Goal: Use online tool/utility: Utilize a website feature to perform a specific function

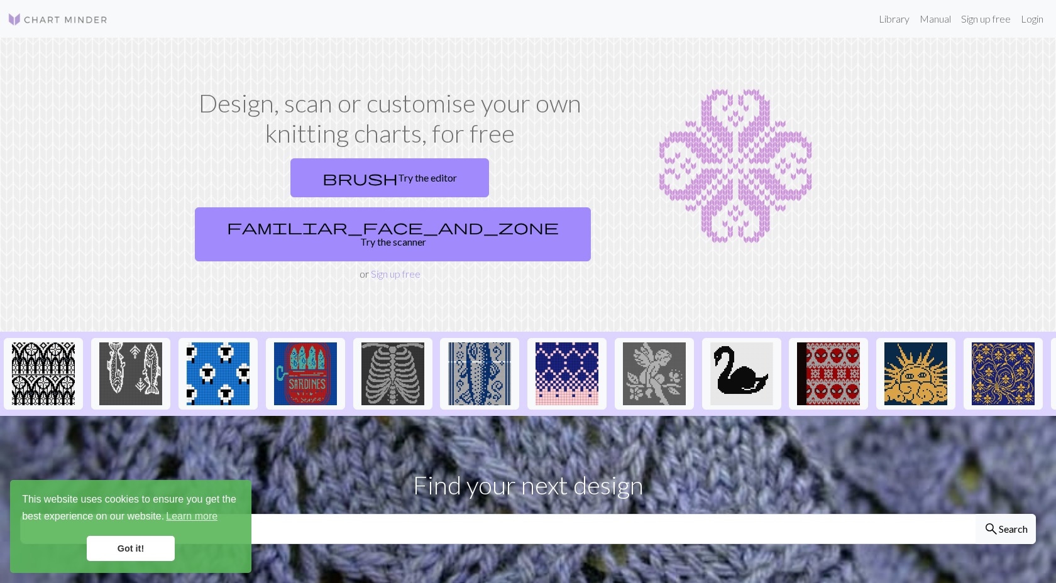
click at [149, 544] on link "Got it!" at bounding box center [131, 548] width 88 height 25
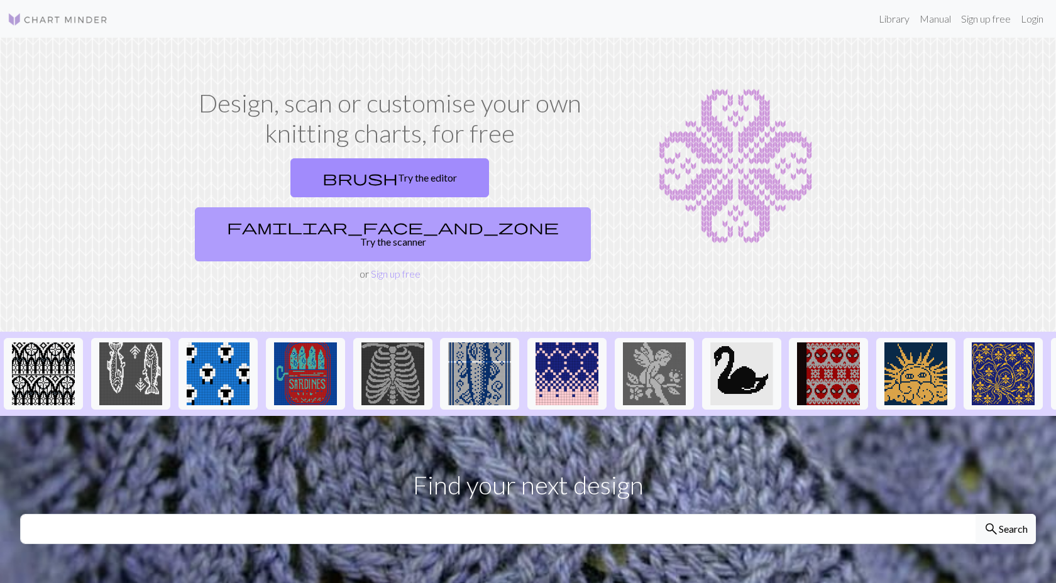
click at [431, 207] on link "familiar_face_and_zone Try the scanner" at bounding box center [393, 234] width 396 height 54
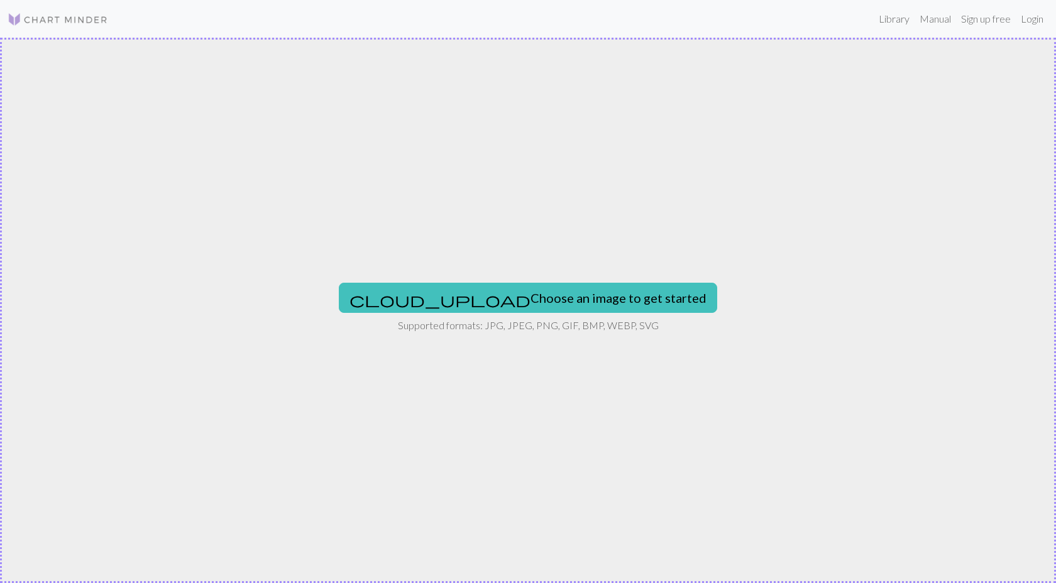
click at [496, 280] on div "cloud_upload Choose an image to get started Supported formats: JPG, JPEG, PNG, …" at bounding box center [528, 311] width 1056 height 546
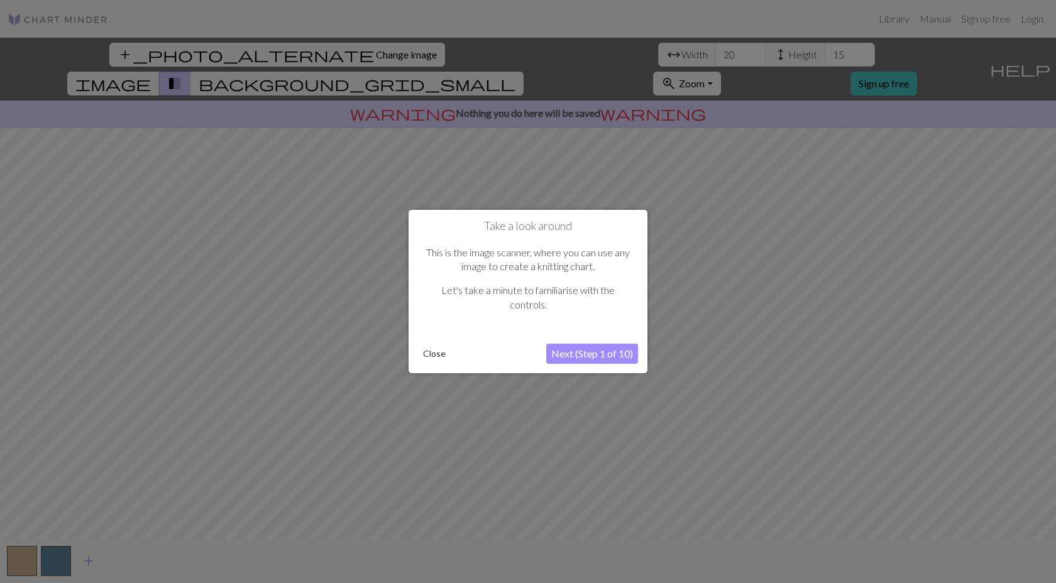
click at [578, 351] on button "Next (Step 1 of 10)" at bounding box center [592, 354] width 92 height 20
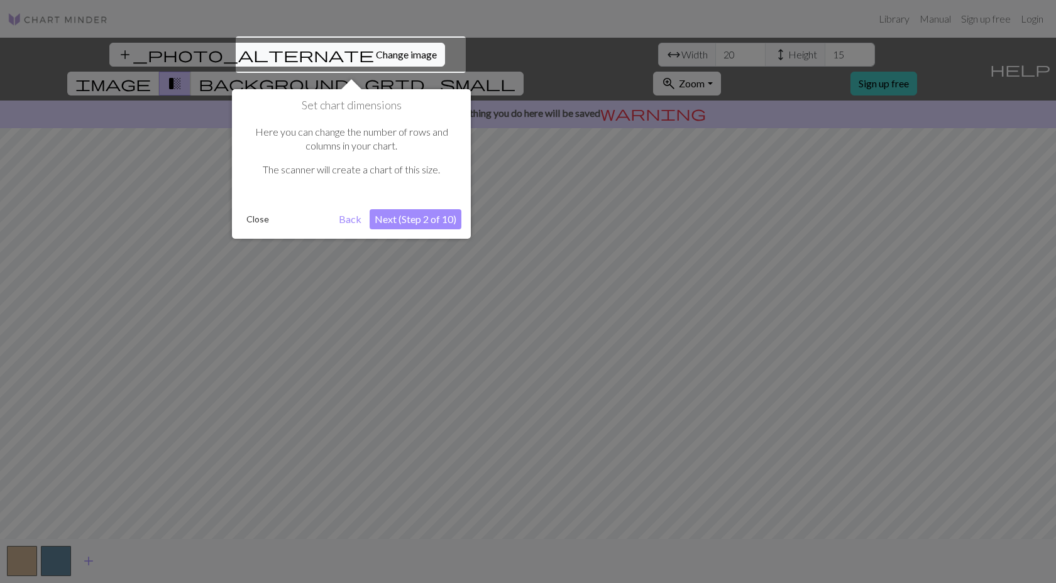
click at [426, 219] on button "Next (Step 2 of 10)" at bounding box center [416, 219] width 92 height 20
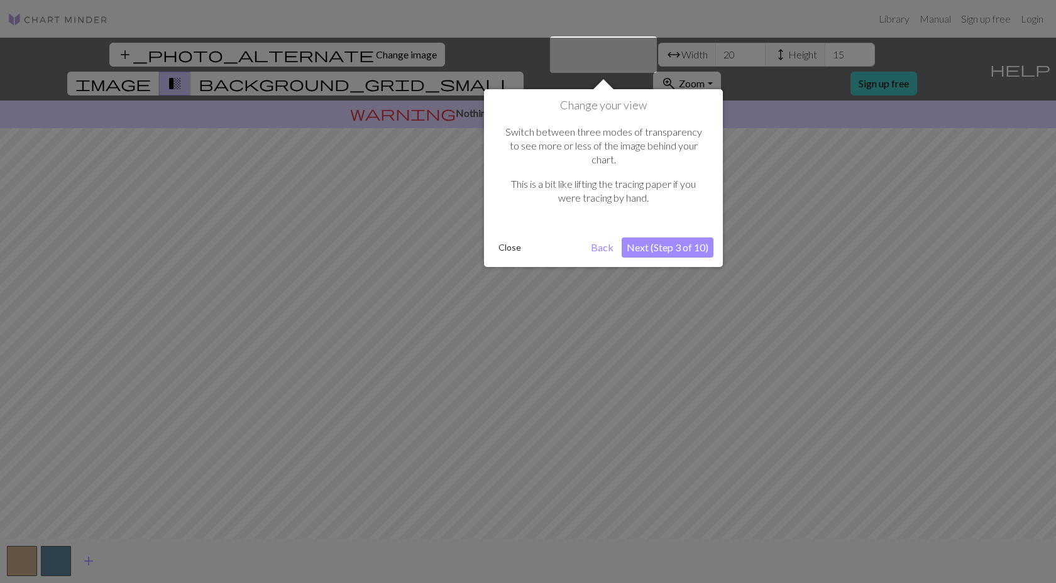
click at [648, 238] on button "Next (Step 3 of 10)" at bounding box center [668, 248] width 92 height 20
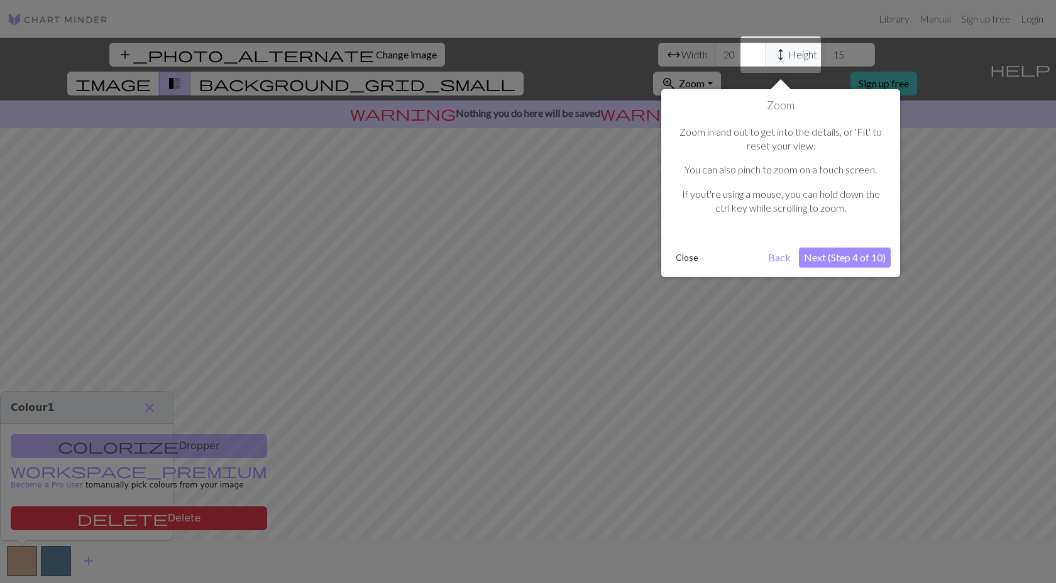
click at [841, 255] on button "Next (Step 4 of 10)" at bounding box center [845, 258] width 92 height 20
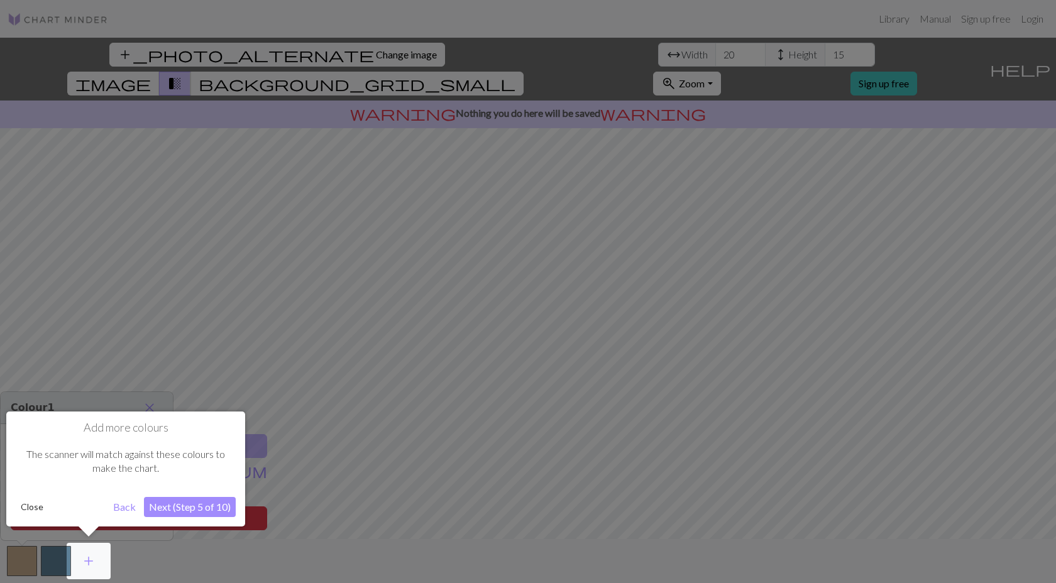
click at [173, 507] on button "Next (Step 5 of 10)" at bounding box center [190, 507] width 92 height 20
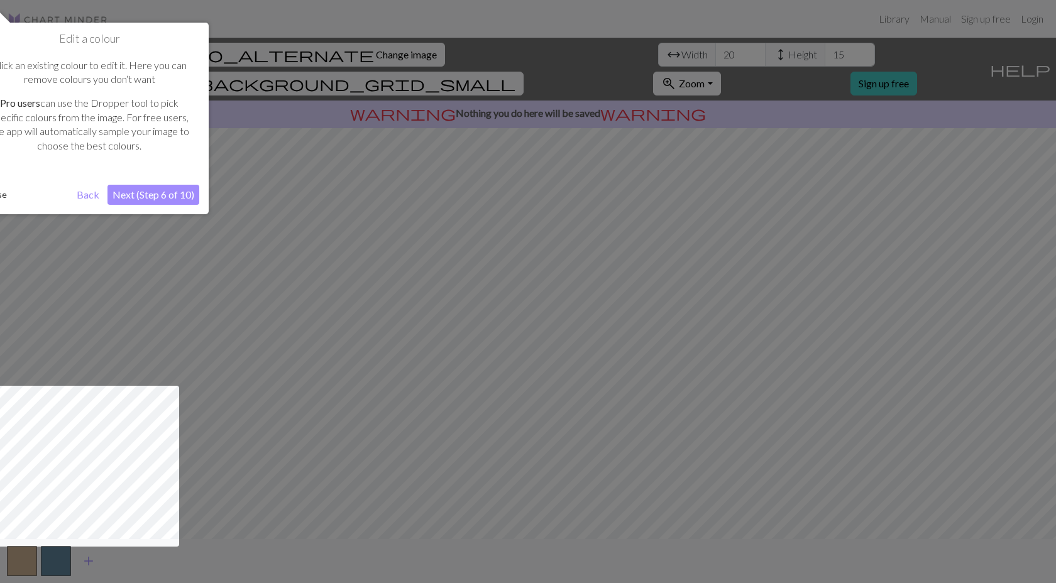
click at [143, 190] on button "Next (Step 6 of 10)" at bounding box center [153, 195] width 92 height 20
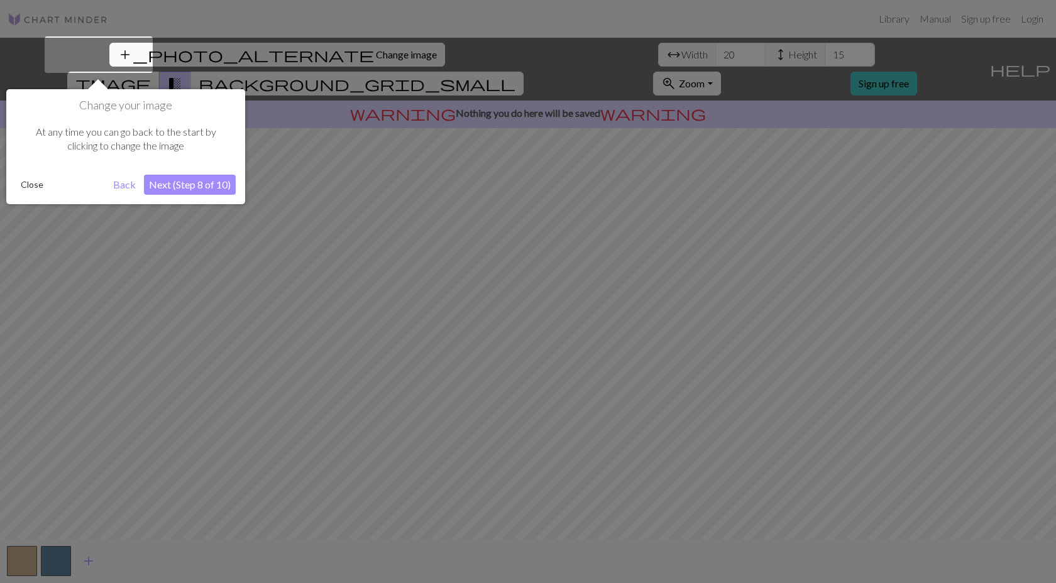
click at [191, 189] on button "Next (Step 8 of 10)" at bounding box center [190, 185] width 92 height 20
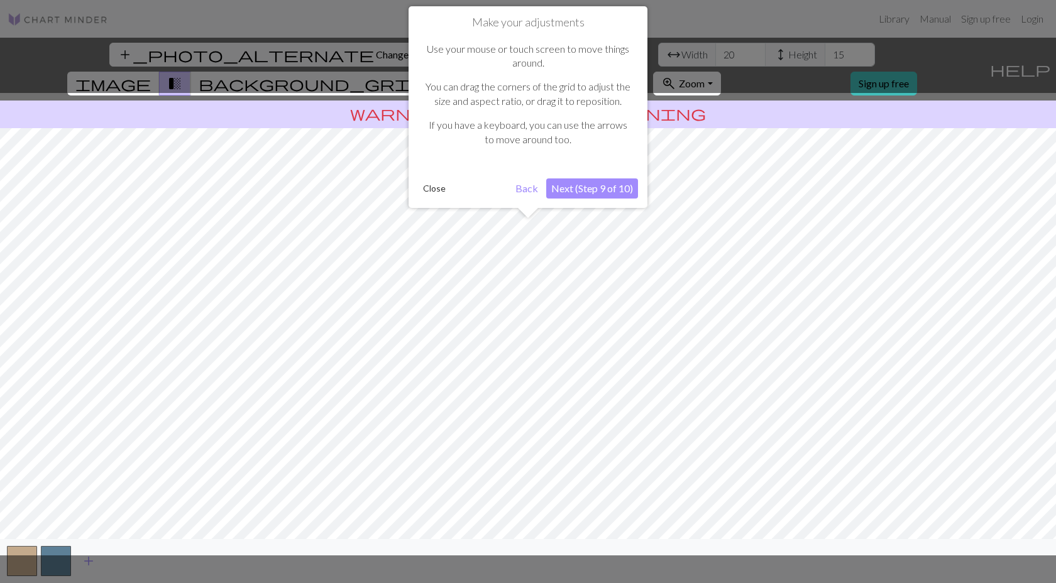
click at [569, 190] on button "Next (Step 9 of 10)" at bounding box center [592, 188] width 92 height 20
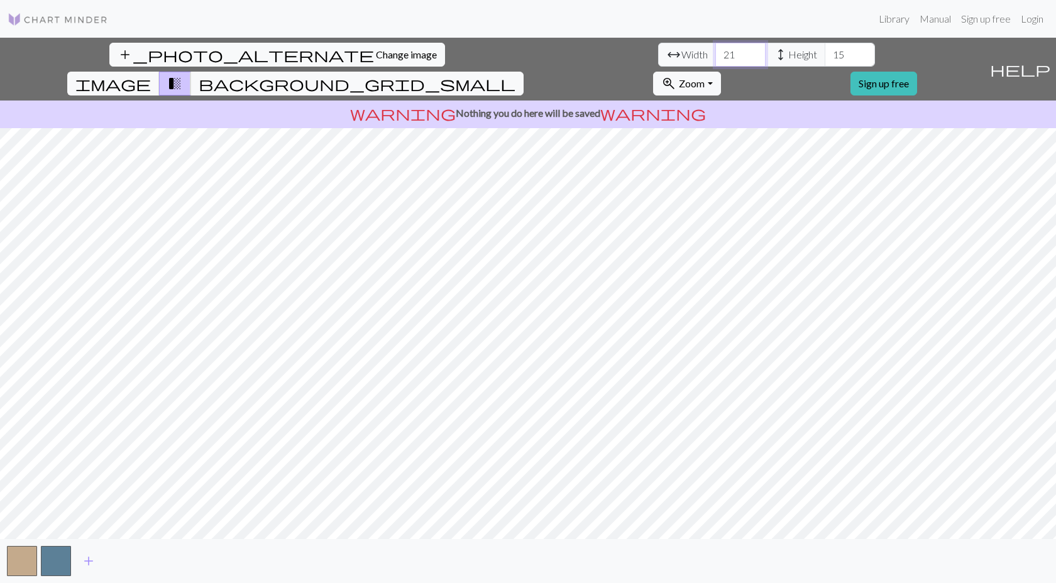
click at [715, 53] on input "21" at bounding box center [740, 55] width 50 height 24
click at [715, 53] on input "22" at bounding box center [740, 55] width 50 height 24
click at [715, 53] on input "23" at bounding box center [740, 55] width 50 height 24
click at [715, 53] on input "24" at bounding box center [740, 55] width 50 height 24
click at [715, 58] on input "23" at bounding box center [740, 55] width 50 height 24
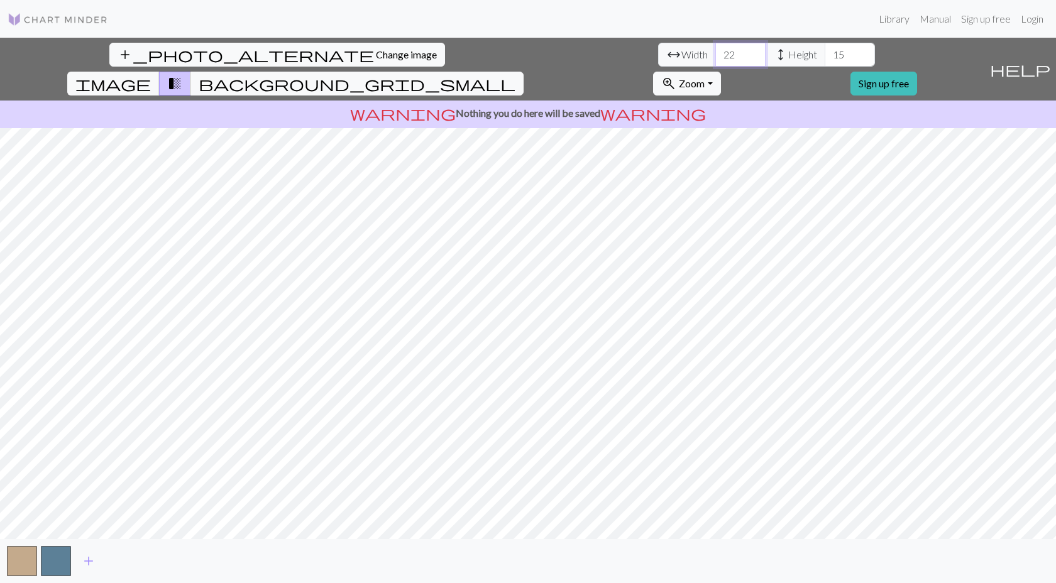
click at [715, 58] on input "22" at bounding box center [740, 55] width 50 height 24
click at [715, 58] on input "21" at bounding box center [740, 55] width 50 height 24
type input "20"
click at [715, 58] on input "20" at bounding box center [740, 55] width 50 height 24
click at [825, 52] on input "16" at bounding box center [850, 55] width 50 height 24
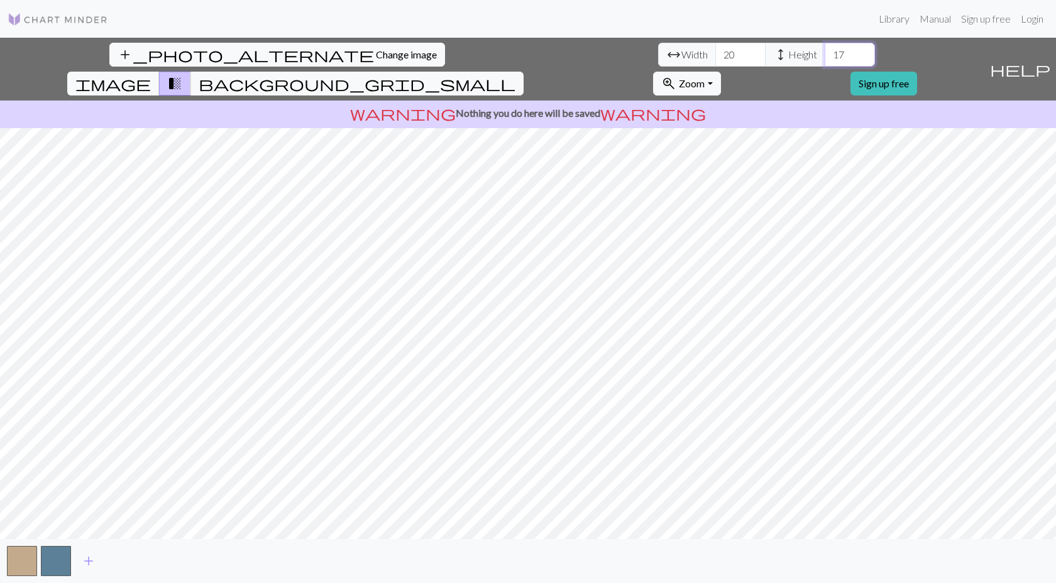
click at [825, 52] on input "17" at bounding box center [850, 55] width 50 height 24
click at [825, 52] on input "18" at bounding box center [850, 55] width 50 height 24
click at [825, 52] on input "19" at bounding box center [850, 55] width 50 height 24
click at [825, 52] on input "20" at bounding box center [850, 55] width 50 height 24
click at [825, 58] on input "19" at bounding box center [850, 55] width 50 height 24
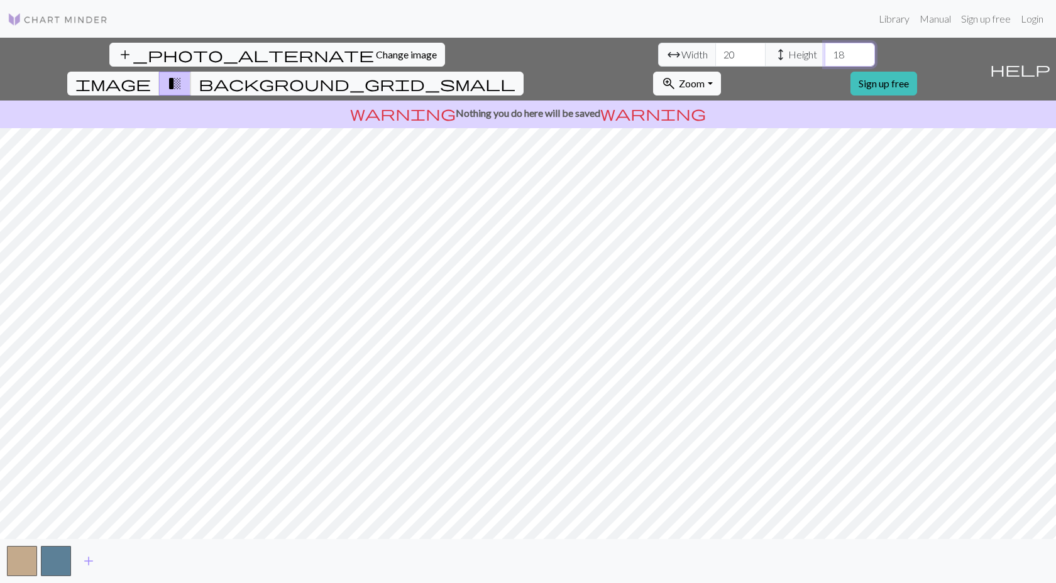
click at [825, 58] on input "18" at bounding box center [850, 55] width 50 height 24
click at [825, 58] on input "17" at bounding box center [850, 55] width 50 height 24
click at [825, 58] on input "16" at bounding box center [850, 55] width 50 height 24
click at [825, 52] on input "17" at bounding box center [850, 55] width 50 height 24
click at [825, 52] on input "18" at bounding box center [850, 55] width 50 height 24
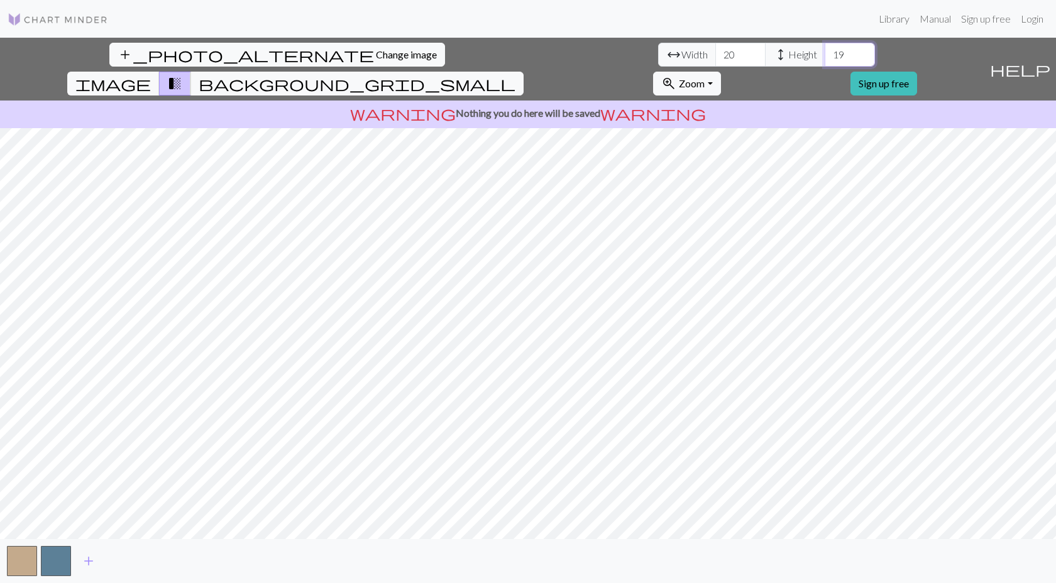
click at [825, 52] on input "19" at bounding box center [850, 55] width 50 height 24
click at [825, 52] on input "20" at bounding box center [850, 55] width 50 height 24
click at [825, 52] on input "21" at bounding box center [850, 55] width 50 height 24
type input "22"
click at [825, 52] on input "22" at bounding box center [850, 55] width 50 height 24
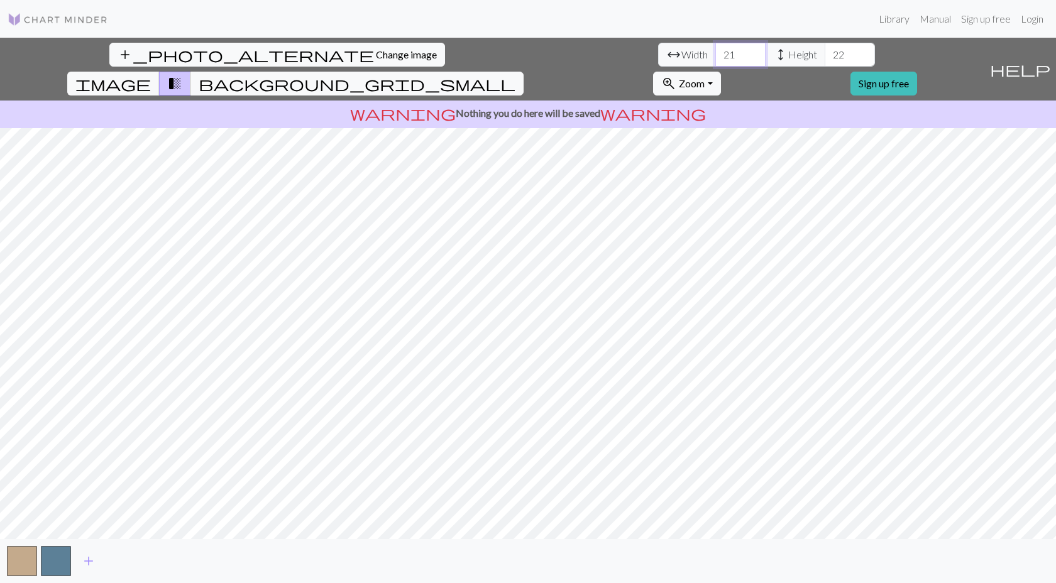
click at [715, 50] on input "21" at bounding box center [740, 55] width 50 height 24
click at [715, 50] on input "22" at bounding box center [740, 55] width 50 height 24
click at [715, 50] on input "23" at bounding box center [740, 55] width 50 height 24
click at [715, 50] on input "24" at bounding box center [740, 55] width 50 height 24
click at [715, 50] on input "25" at bounding box center [740, 55] width 50 height 24
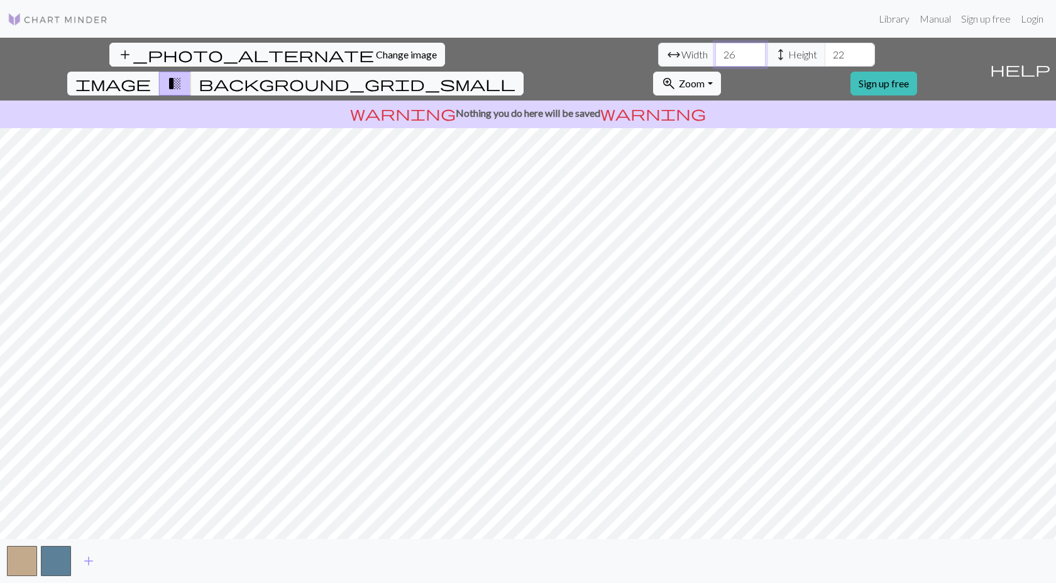
click at [715, 50] on input "26" at bounding box center [740, 55] width 50 height 24
click at [715, 50] on input "27" at bounding box center [740, 55] width 50 height 24
click at [715, 50] on input "28" at bounding box center [740, 55] width 50 height 24
click at [715, 50] on input "29" at bounding box center [740, 55] width 50 height 24
click at [715, 50] on input "30" at bounding box center [740, 55] width 50 height 24
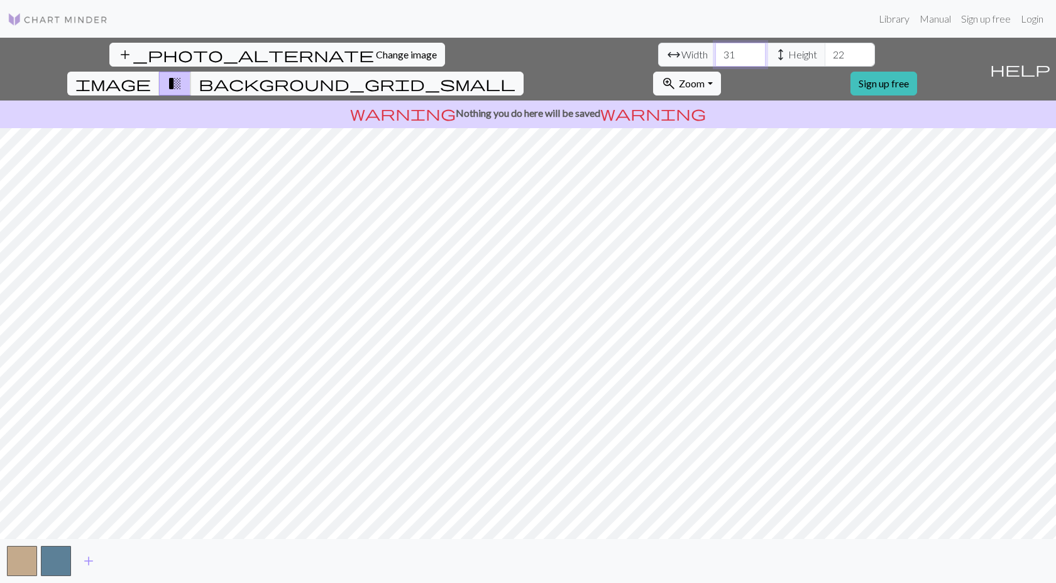
click at [715, 50] on input "31" at bounding box center [740, 55] width 50 height 24
click at [715, 50] on input "32" at bounding box center [740, 55] width 50 height 24
click at [715, 50] on input "33" at bounding box center [740, 55] width 50 height 24
click at [715, 50] on input "34" at bounding box center [740, 55] width 50 height 24
click at [715, 50] on input "35" at bounding box center [740, 55] width 50 height 24
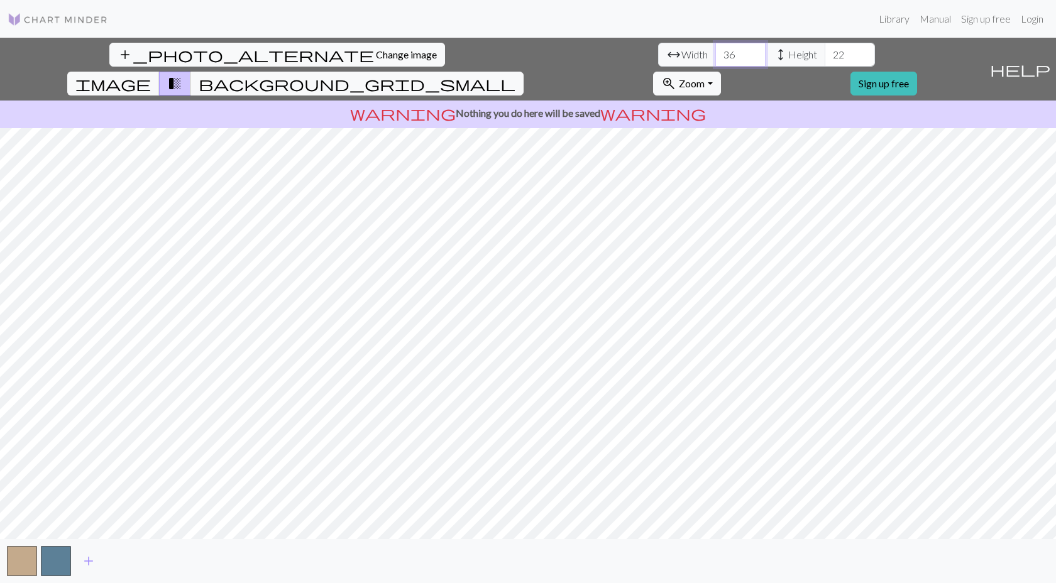
type input "36"
click at [715, 50] on input "36" at bounding box center [740, 55] width 50 height 24
click at [825, 50] on input "23" at bounding box center [850, 55] width 50 height 24
click at [825, 50] on input "24" at bounding box center [850, 55] width 50 height 24
click at [825, 50] on input "25" at bounding box center [850, 55] width 50 height 24
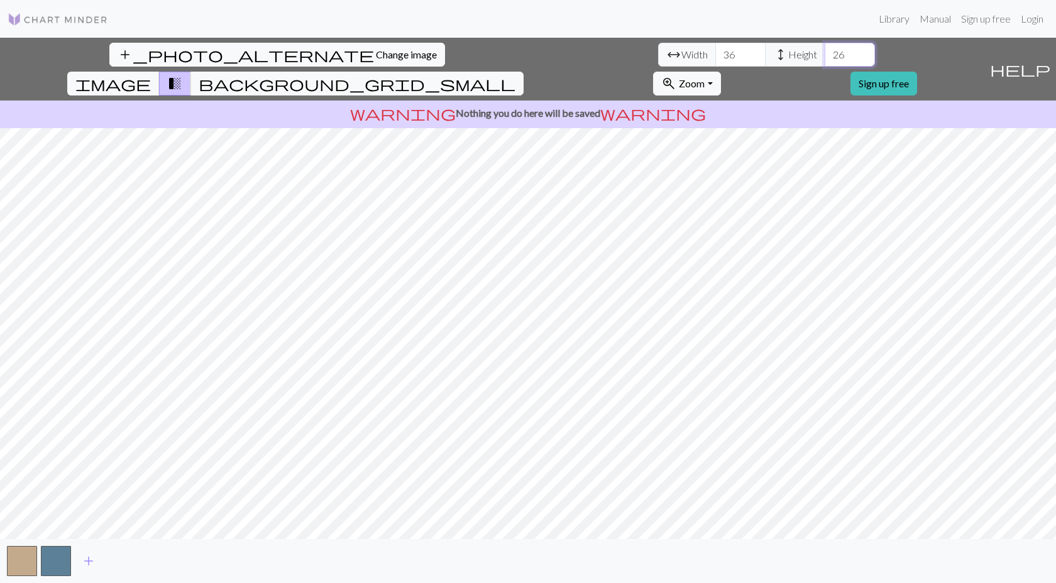
click at [825, 50] on input "26" at bounding box center [850, 55] width 50 height 24
click at [825, 50] on input "27" at bounding box center [850, 55] width 50 height 24
click at [825, 50] on input "28" at bounding box center [850, 55] width 50 height 24
click at [825, 50] on input "29" at bounding box center [850, 55] width 50 height 24
click at [825, 50] on input "30" at bounding box center [850, 55] width 50 height 24
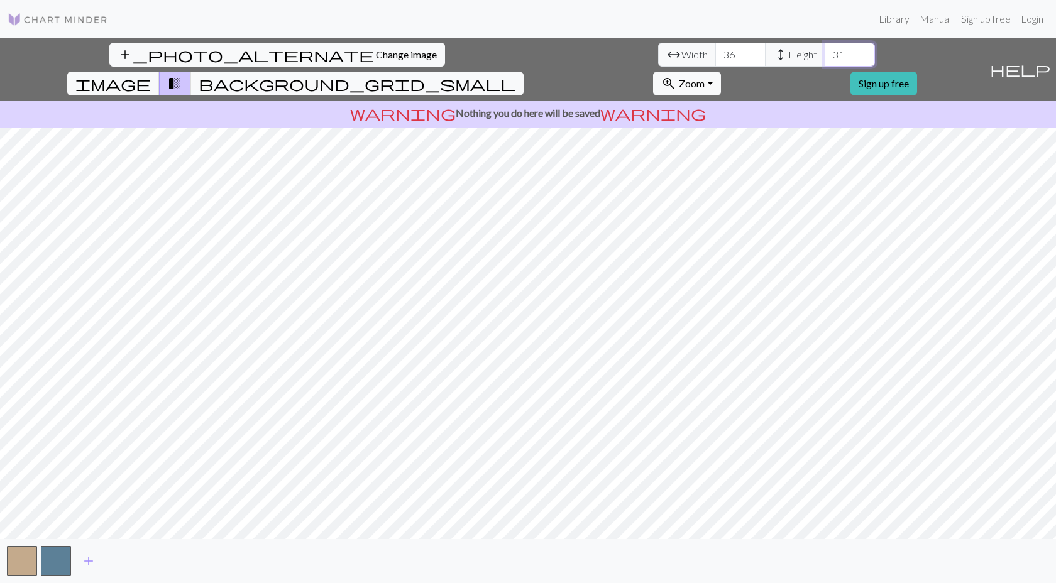
click at [825, 50] on input "31" at bounding box center [850, 55] width 50 height 24
click at [825, 59] on input "30" at bounding box center [850, 55] width 50 height 24
type input "31"
click at [825, 50] on input "31" at bounding box center [850, 55] width 50 height 24
click at [515, 75] on span "background_grid_small" at bounding box center [357, 84] width 317 height 18
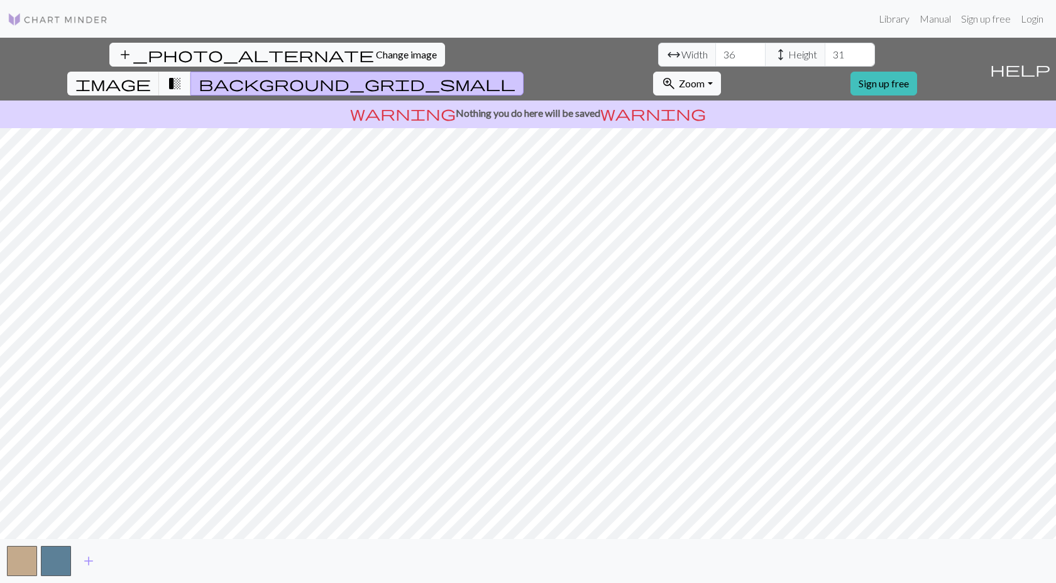
click at [191, 72] on button "transition_fade" at bounding box center [175, 84] width 32 height 24
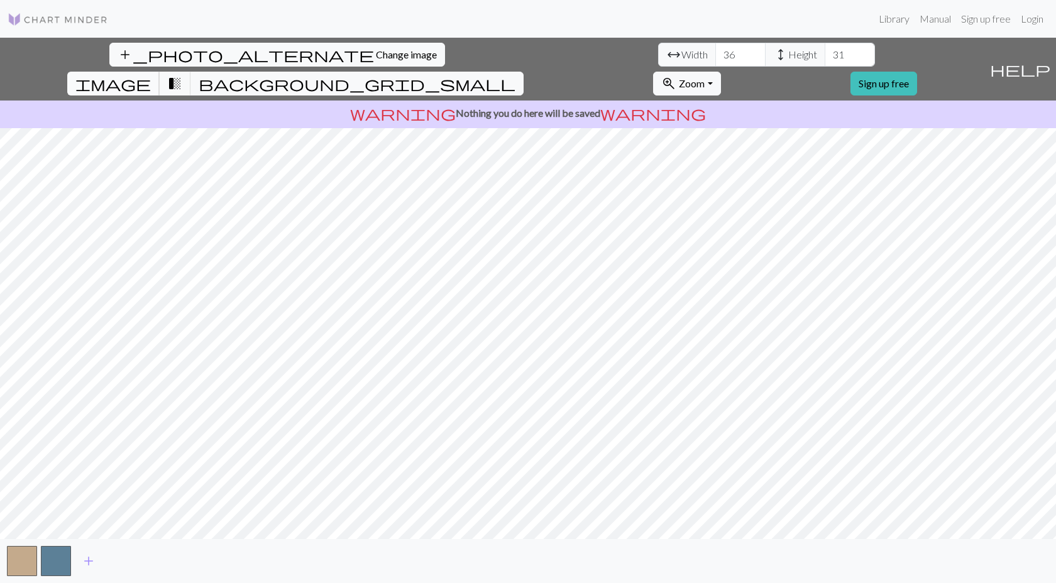
click at [160, 72] on button "image" at bounding box center [113, 84] width 92 height 24
click at [182, 75] on span "transition_fade" at bounding box center [174, 84] width 15 height 18
click at [191, 72] on button "transition_fade" at bounding box center [175, 84] width 32 height 24
click at [182, 75] on span "transition_fade" at bounding box center [174, 84] width 15 height 18
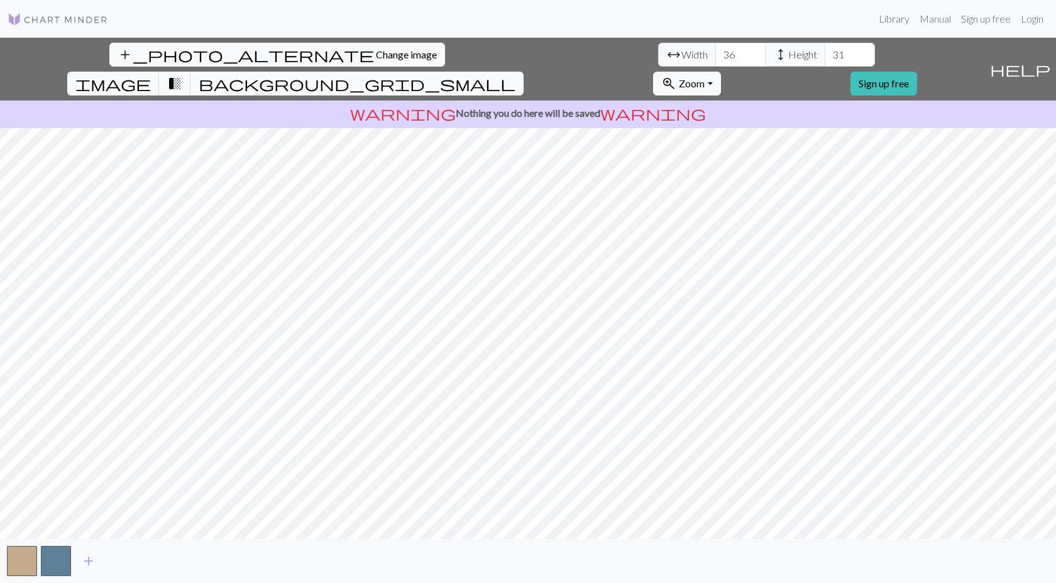
click at [524, 72] on button "background_grid_small" at bounding box center [356, 84] width 333 height 24
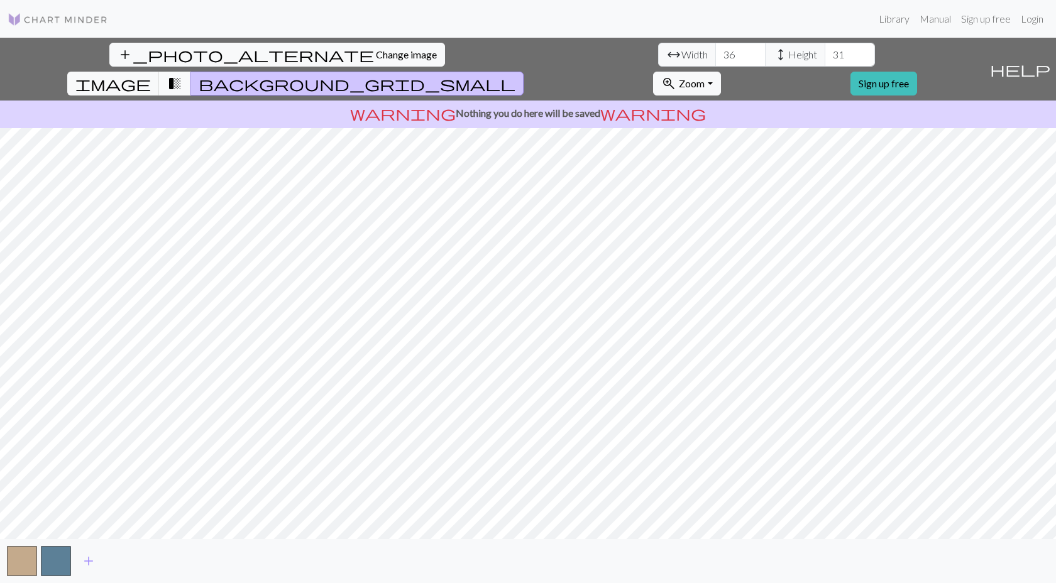
click at [191, 72] on button "transition_fade" at bounding box center [175, 84] width 32 height 24
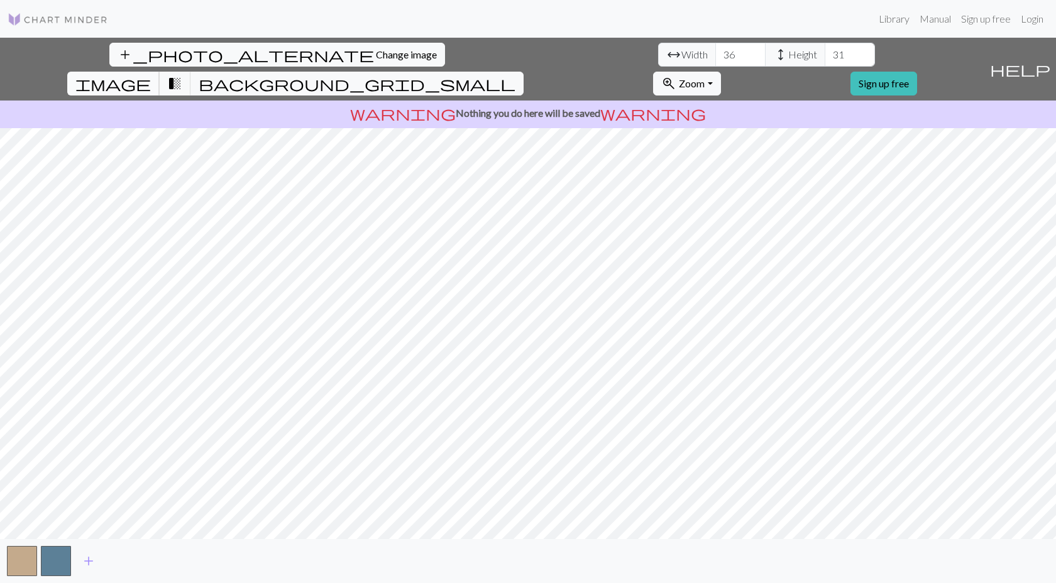
click at [151, 75] on span "image" at bounding box center [112, 84] width 75 height 18
click at [191, 72] on button "transition_fade" at bounding box center [175, 84] width 32 height 24
click at [151, 75] on span "image" at bounding box center [112, 84] width 75 height 18
click at [191, 72] on button "transition_fade" at bounding box center [175, 84] width 32 height 24
click at [151, 75] on span "image" at bounding box center [112, 84] width 75 height 18
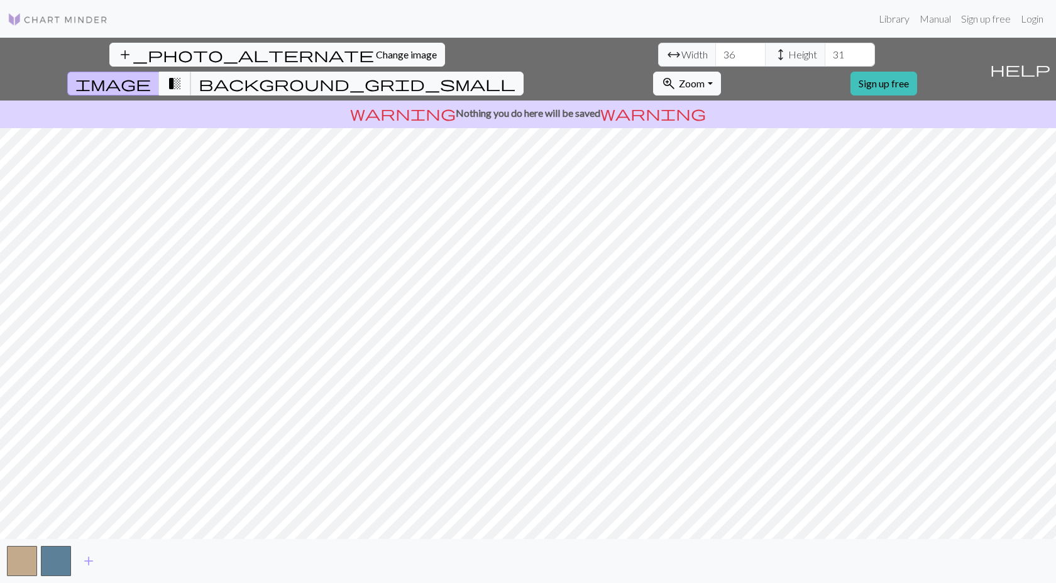
click at [182, 75] on span "transition_fade" at bounding box center [174, 84] width 15 height 18
click at [82, 557] on span "add" at bounding box center [88, 561] width 15 height 18
click at [95, 547] on button "button" at bounding box center [90, 561] width 30 height 30
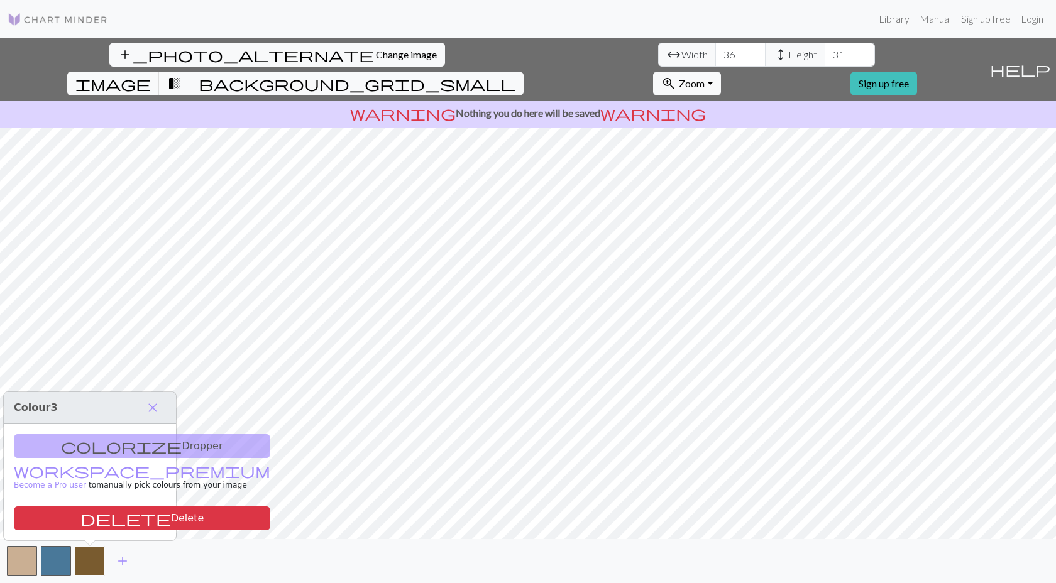
click at [92, 552] on button "button" at bounding box center [90, 561] width 30 height 30
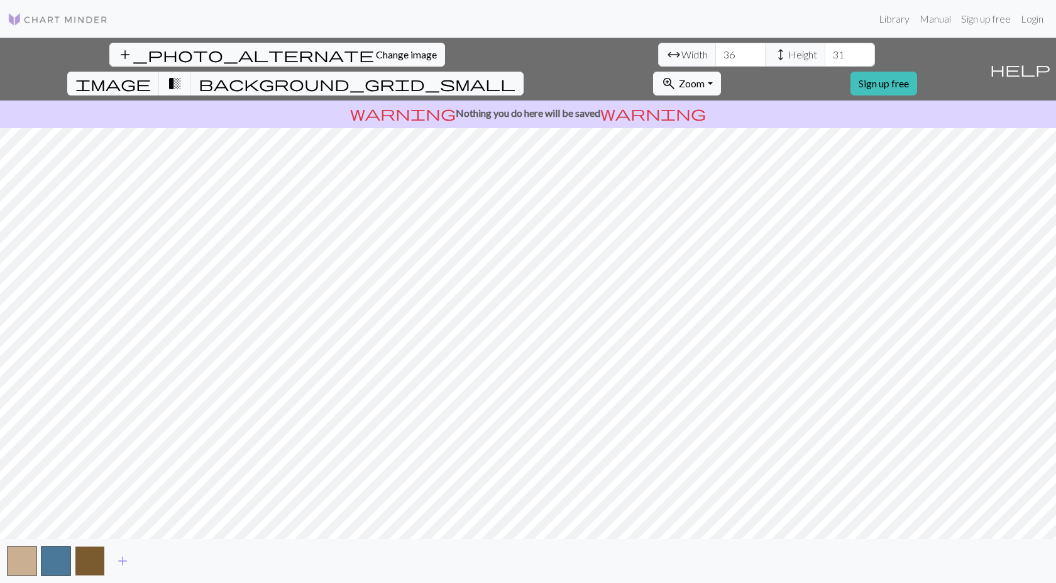
click at [92, 552] on button "button" at bounding box center [90, 561] width 30 height 30
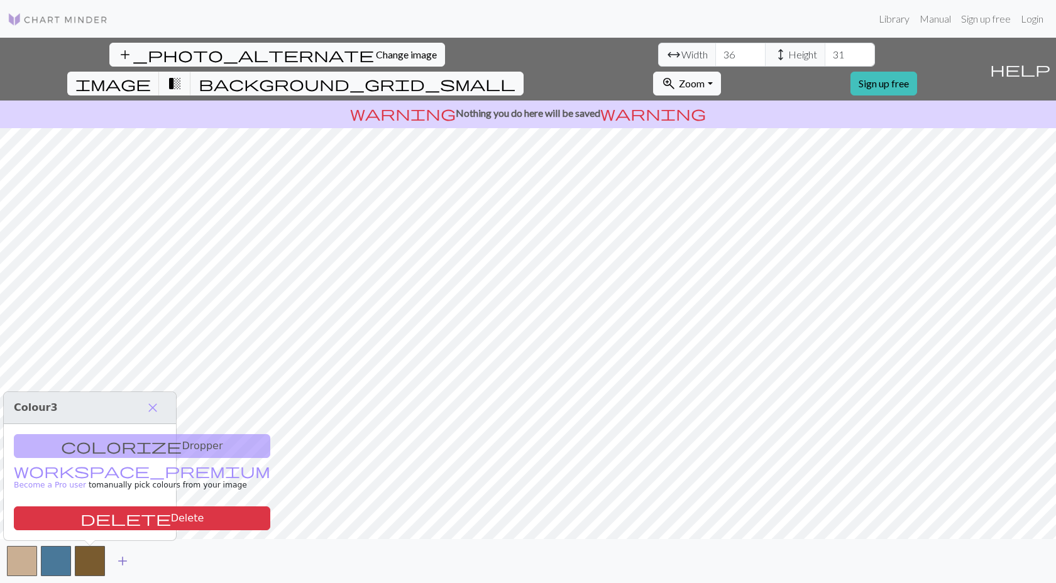
click at [123, 561] on span "add" at bounding box center [122, 561] width 15 height 18
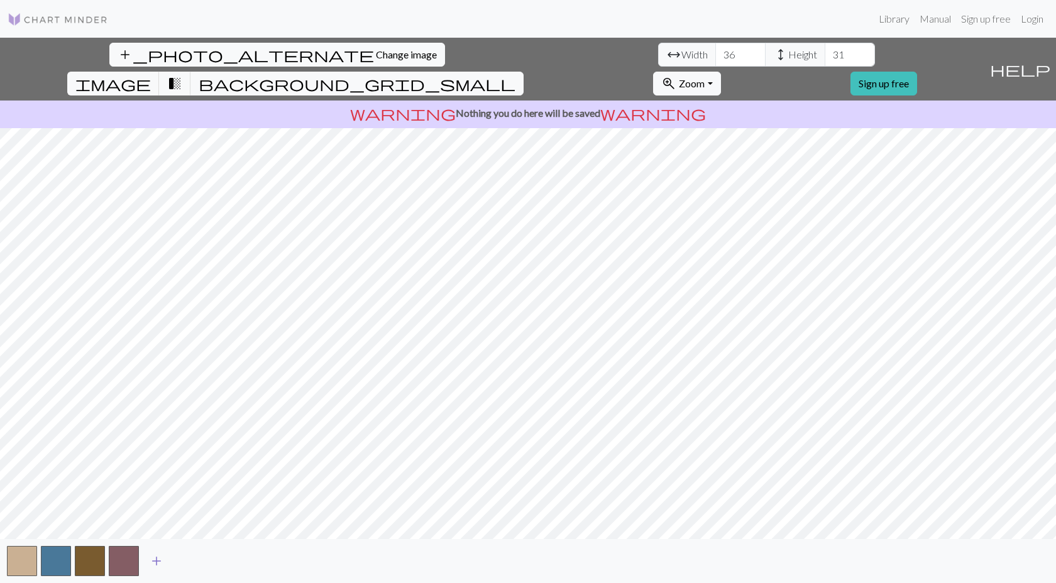
click at [153, 561] on span "add" at bounding box center [156, 561] width 15 height 18
click at [185, 561] on span "add" at bounding box center [190, 561] width 15 height 18
click at [223, 562] on span "add" at bounding box center [224, 561] width 15 height 18
click at [258, 562] on span "add" at bounding box center [258, 561] width 15 height 18
click at [291, 563] on span "add" at bounding box center [292, 561] width 15 height 18
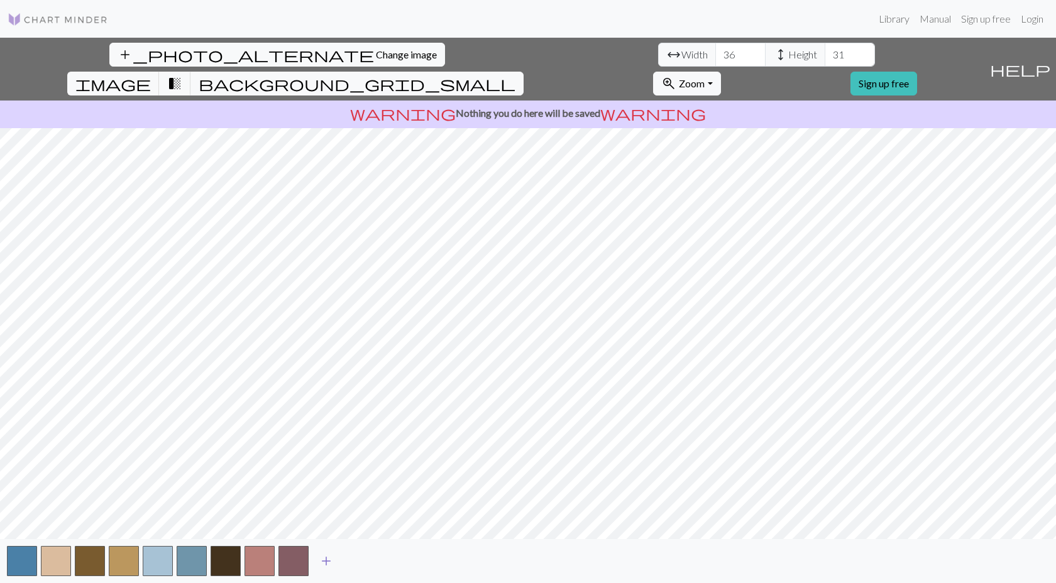
click at [326, 563] on span "add" at bounding box center [326, 561] width 15 height 18
click at [359, 562] on span "add" at bounding box center [360, 561] width 15 height 18
click at [393, 562] on span "add" at bounding box center [394, 561] width 15 height 18
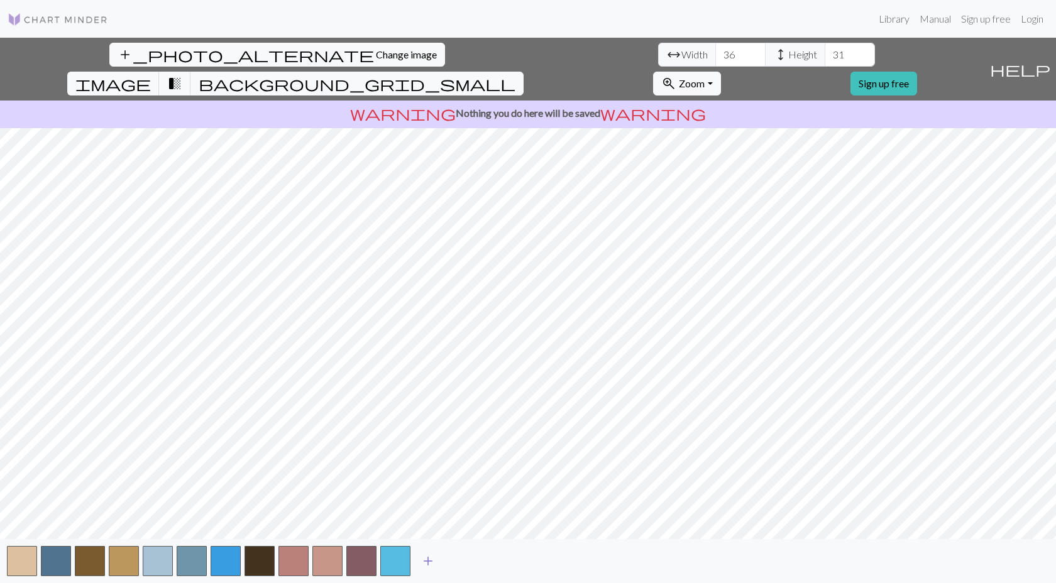
click at [422, 563] on span "add" at bounding box center [427, 561] width 15 height 18
click at [182, 75] on span "transition_fade" at bounding box center [174, 84] width 15 height 18
click at [151, 75] on span "image" at bounding box center [112, 84] width 75 height 18
click at [515, 75] on span "background_grid_small" at bounding box center [357, 84] width 317 height 18
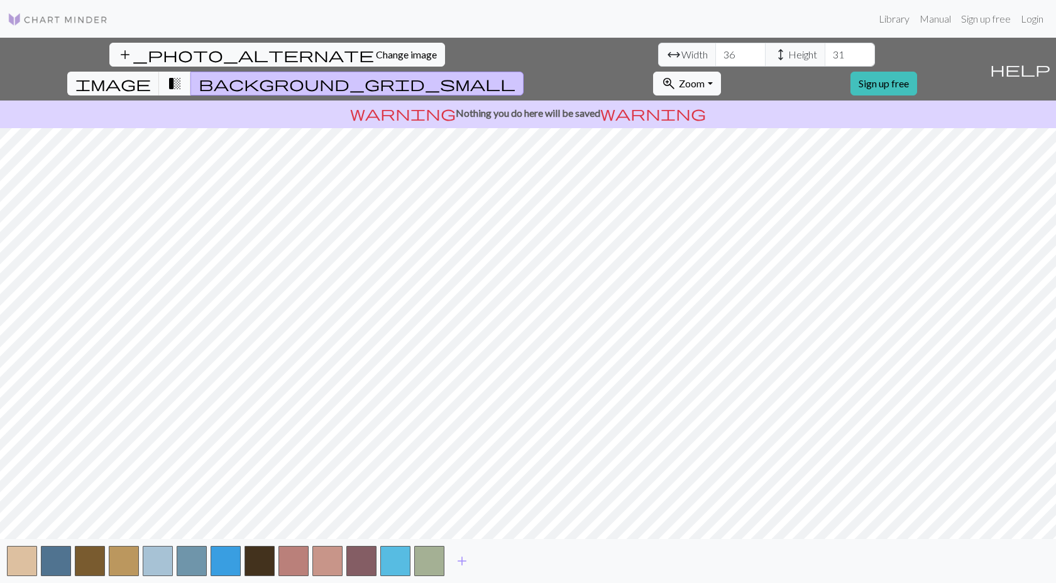
click at [182, 75] on span "transition_fade" at bounding box center [174, 84] width 15 height 18
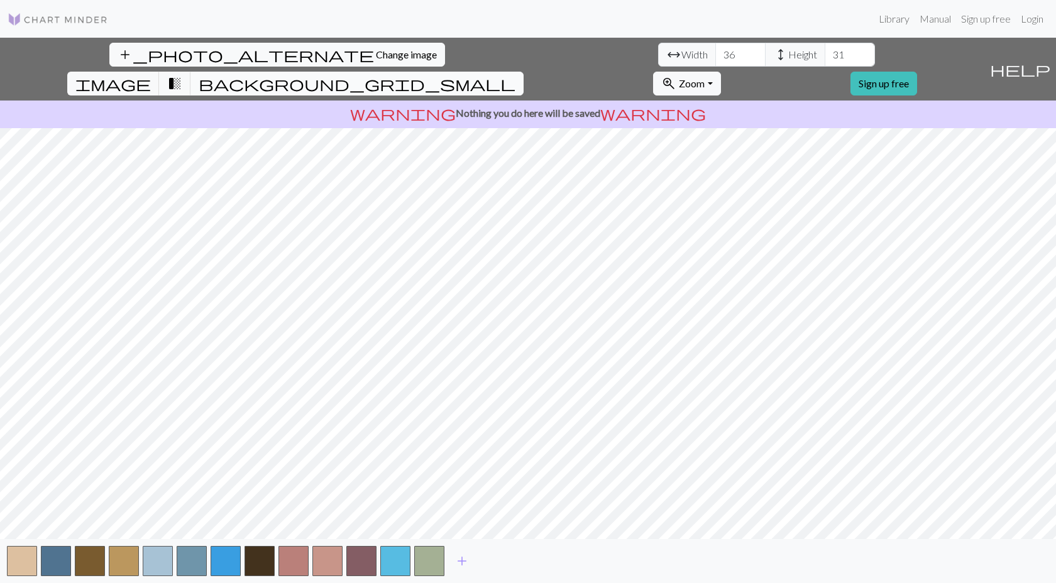
click at [515, 75] on span "background_grid_small" at bounding box center [357, 84] width 317 height 18
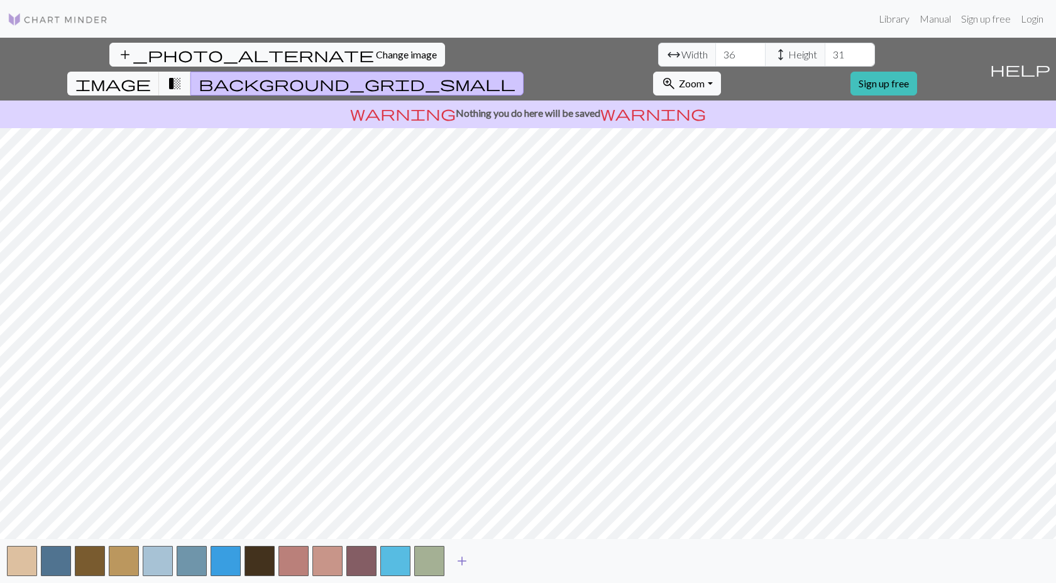
click at [465, 563] on span "add" at bounding box center [461, 561] width 15 height 18
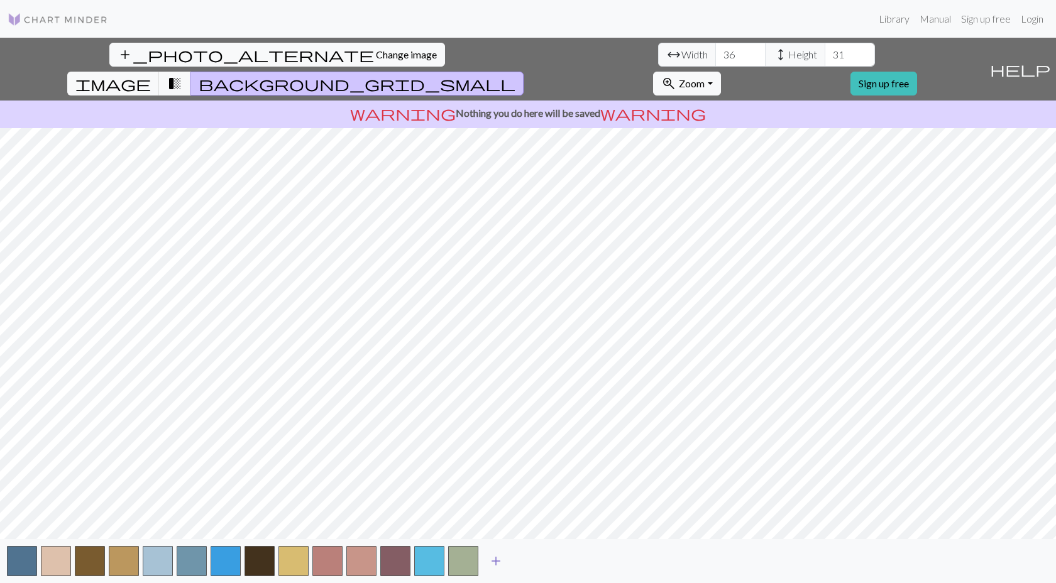
click at [497, 559] on span "add" at bounding box center [495, 561] width 15 height 18
click at [525, 561] on span "add" at bounding box center [529, 561] width 15 height 18
click at [554, 562] on button "add" at bounding box center [563, 561] width 31 height 24
click at [591, 567] on span "add" at bounding box center [597, 561] width 15 height 18
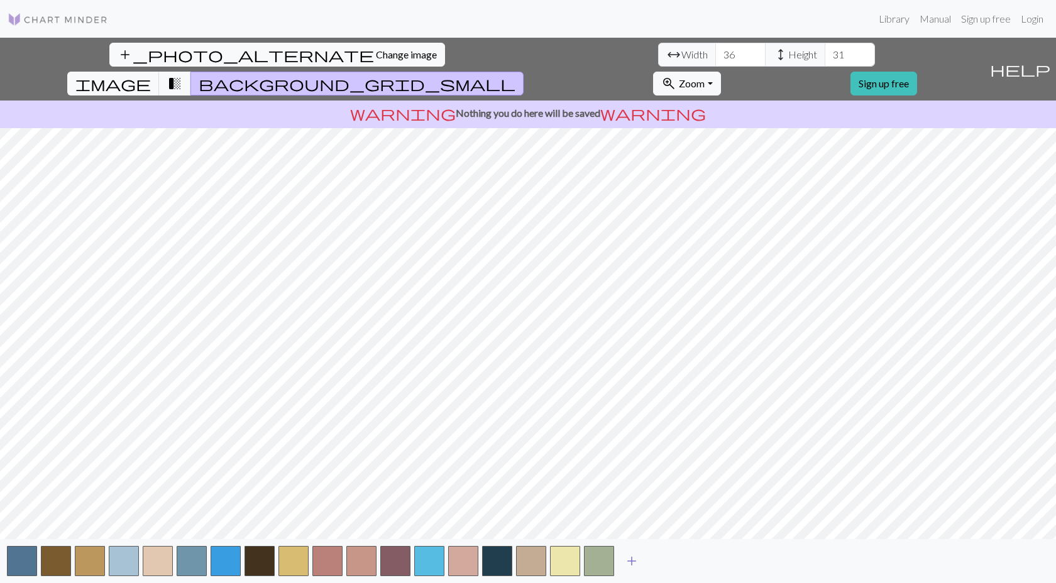
click at [637, 563] on span "add" at bounding box center [631, 561] width 15 height 18
click at [664, 562] on span "add" at bounding box center [665, 561] width 15 height 18
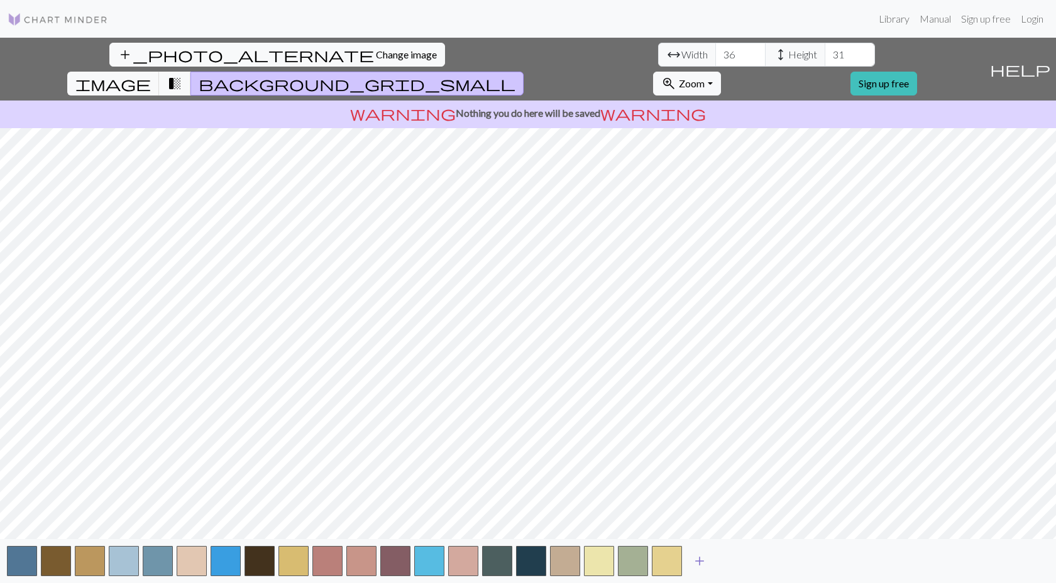
click at [695, 564] on span "add" at bounding box center [699, 561] width 15 height 18
click at [736, 568] on span "add" at bounding box center [733, 561] width 15 height 18
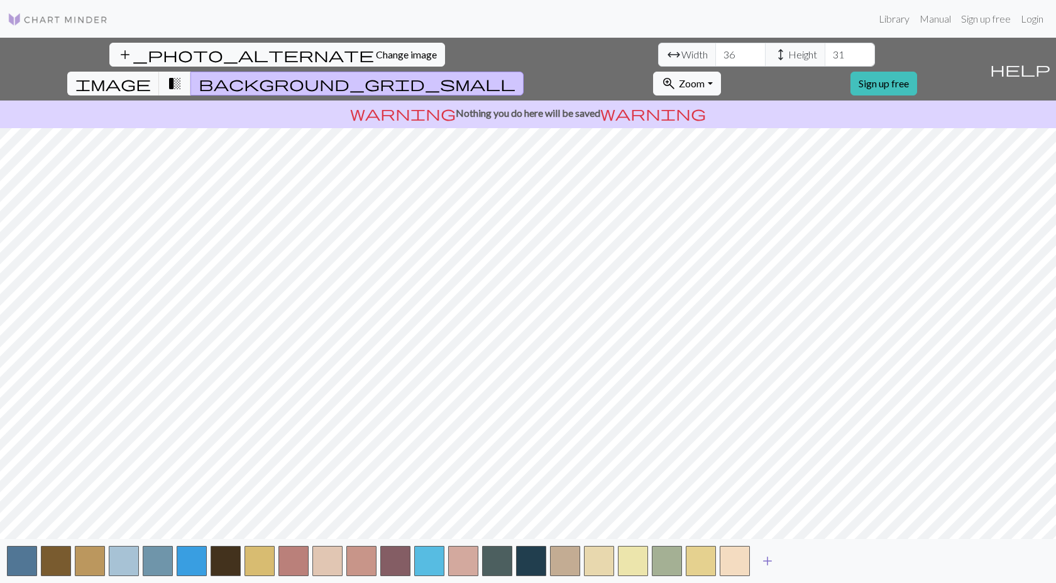
click at [766, 564] on span "add" at bounding box center [767, 561] width 15 height 18
click at [800, 559] on span "add" at bounding box center [801, 561] width 15 height 18
click at [834, 561] on span "add" at bounding box center [835, 561] width 15 height 18
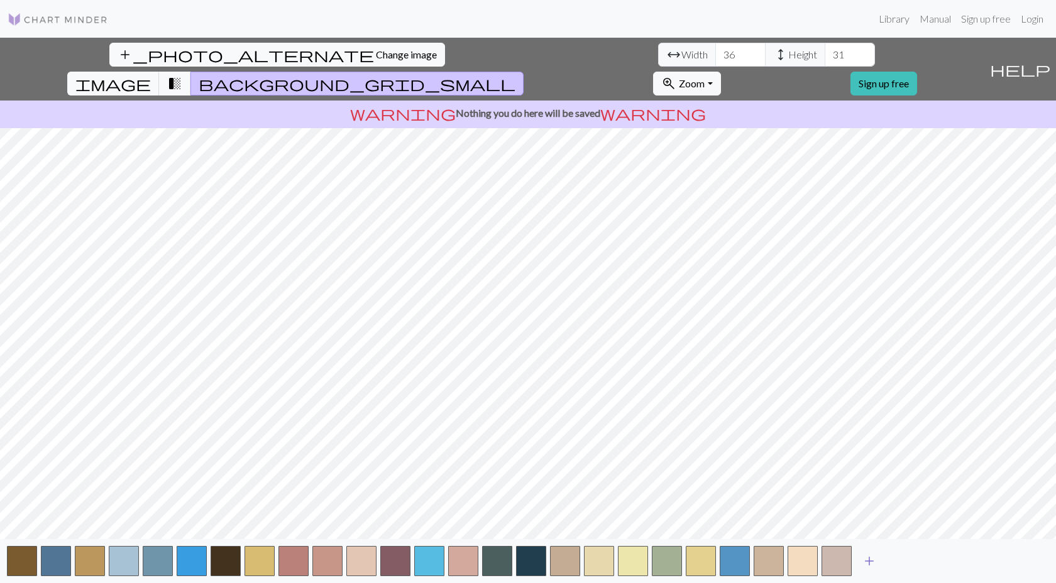
click at [870, 560] on span "add" at bounding box center [869, 561] width 15 height 18
click at [899, 559] on span "add" at bounding box center [903, 561] width 15 height 18
click at [941, 561] on span "add" at bounding box center [937, 561] width 15 height 18
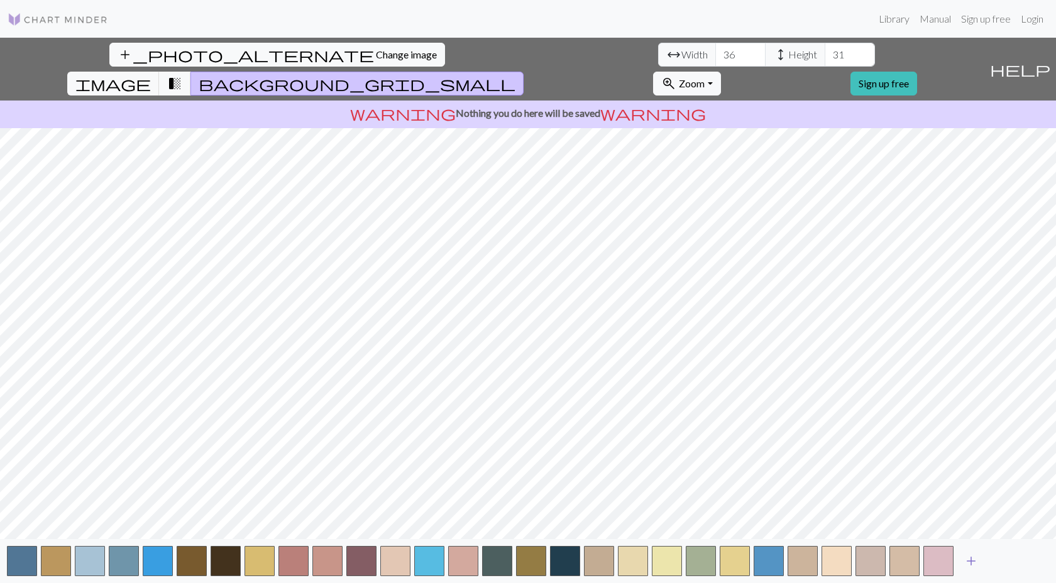
click at [974, 562] on span "add" at bounding box center [970, 561] width 15 height 18
click at [998, 563] on span "add" at bounding box center [1004, 561] width 15 height 18
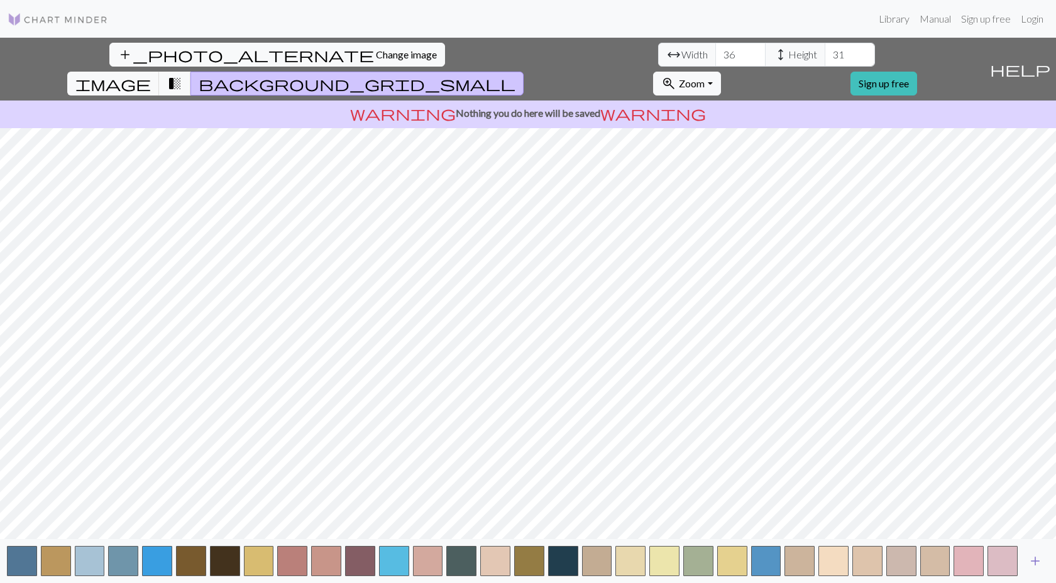
click at [1036, 561] on span "add" at bounding box center [1035, 561] width 15 height 18
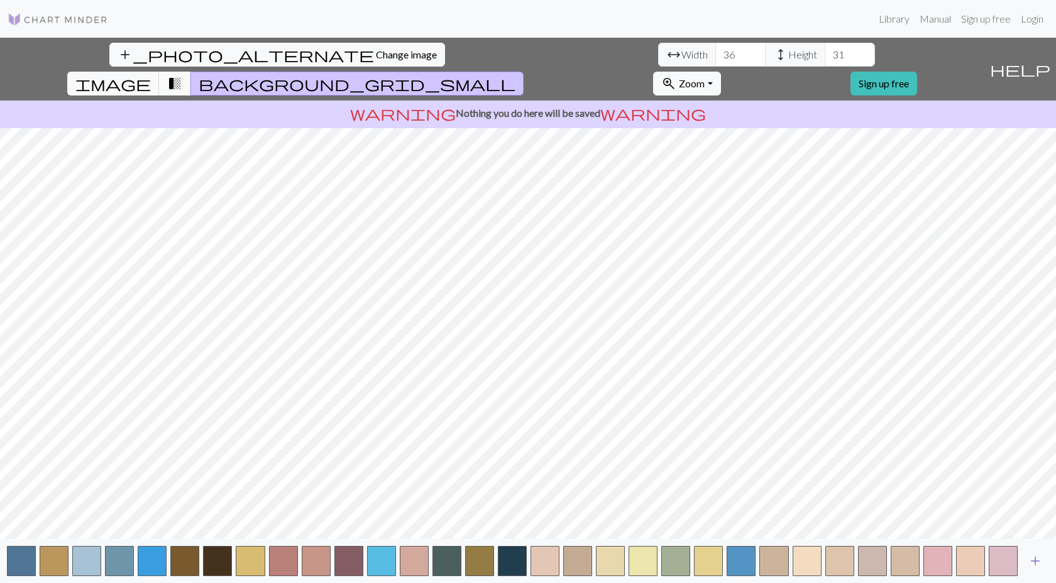
click at [1036, 561] on span "add" at bounding box center [1035, 561] width 15 height 18
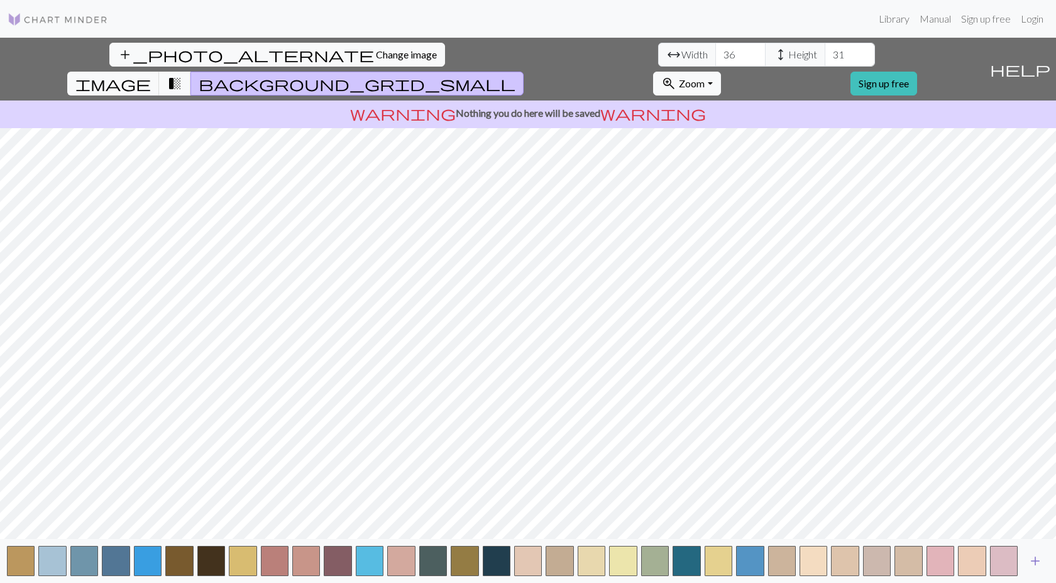
click at [1036, 561] on span "add" at bounding box center [1035, 561] width 15 height 18
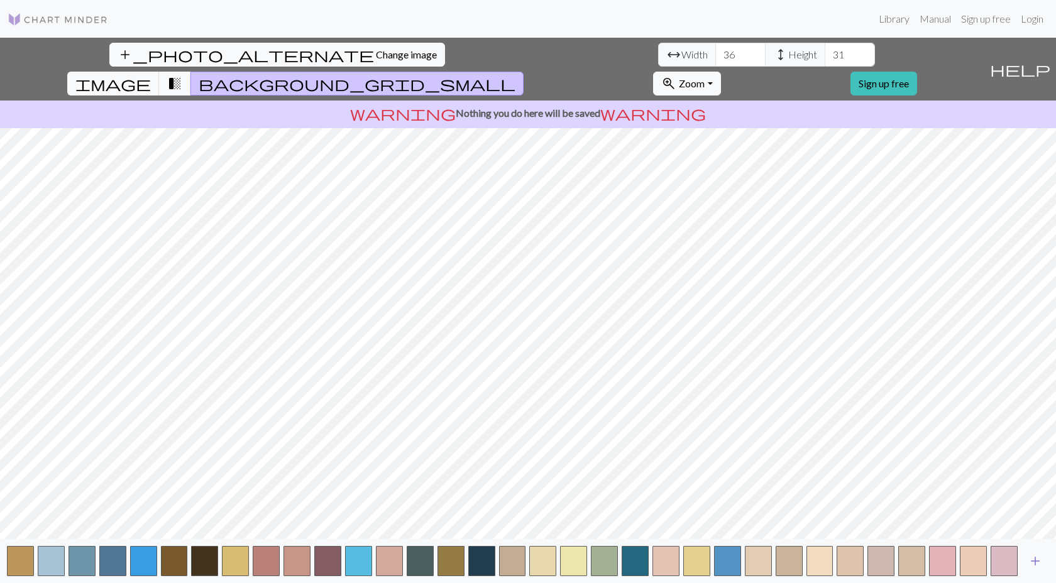
click at [1036, 561] on span "add" at bounding box center [1035, 561] width 15 height 18
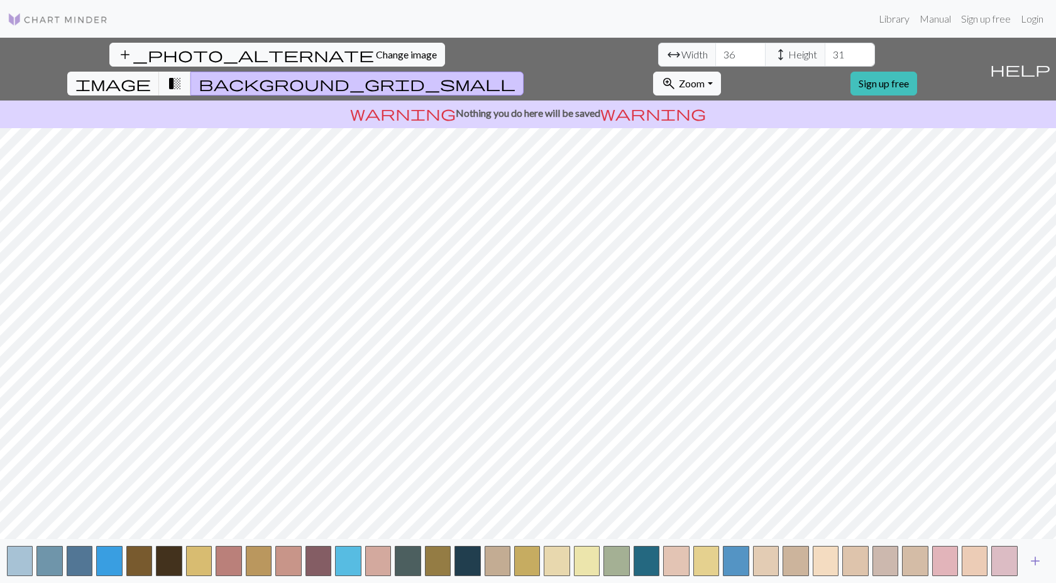
click at [1036, 561] on span "add" at bounding box center [1035, 561] width 15 height 18
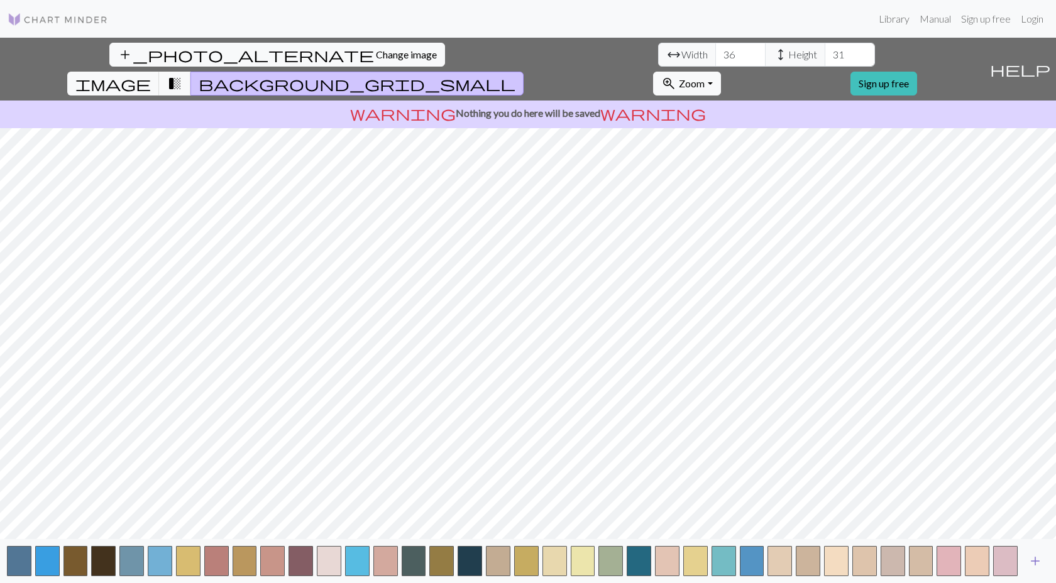
click at [1036, 561] on span "add" at bounding box center [1035, 561] width 15 height 18
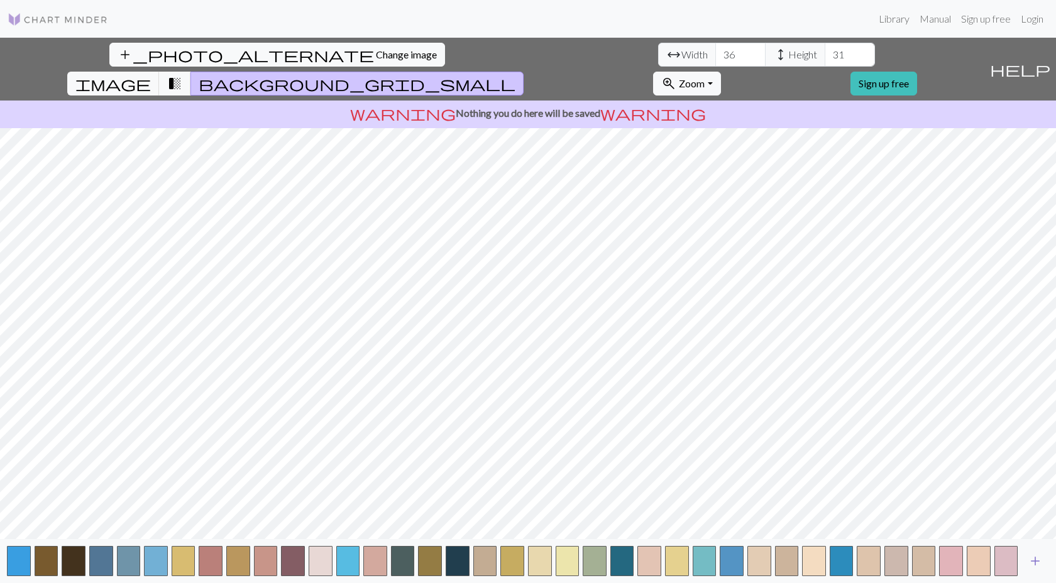
click at [1036, 561] on span "add" at bounding box center [1035, 561] width 15 height 18
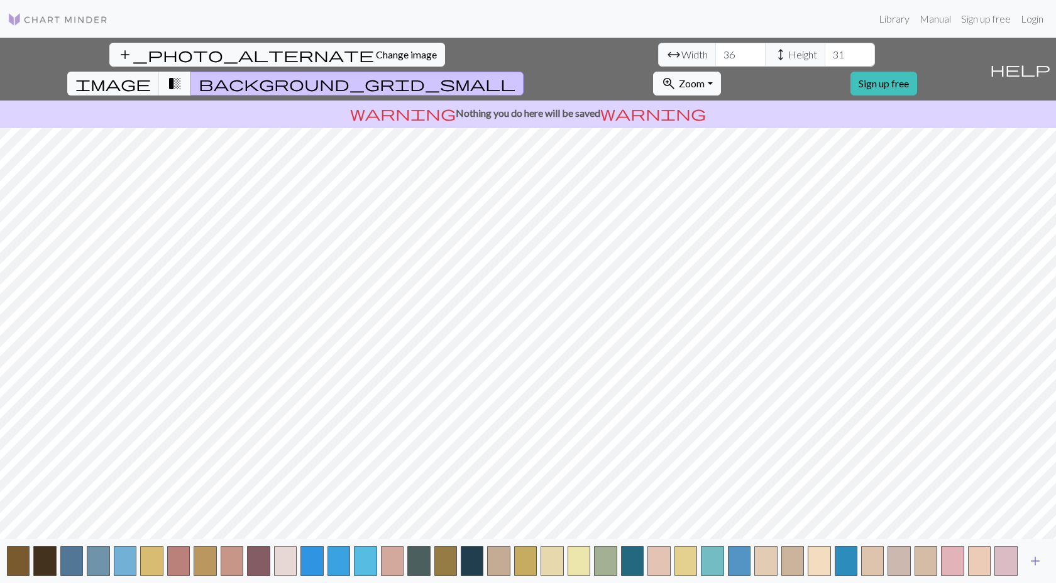
click at [1036, 561] on span "add" at bounding box center [1035, 561] width 15 height 18
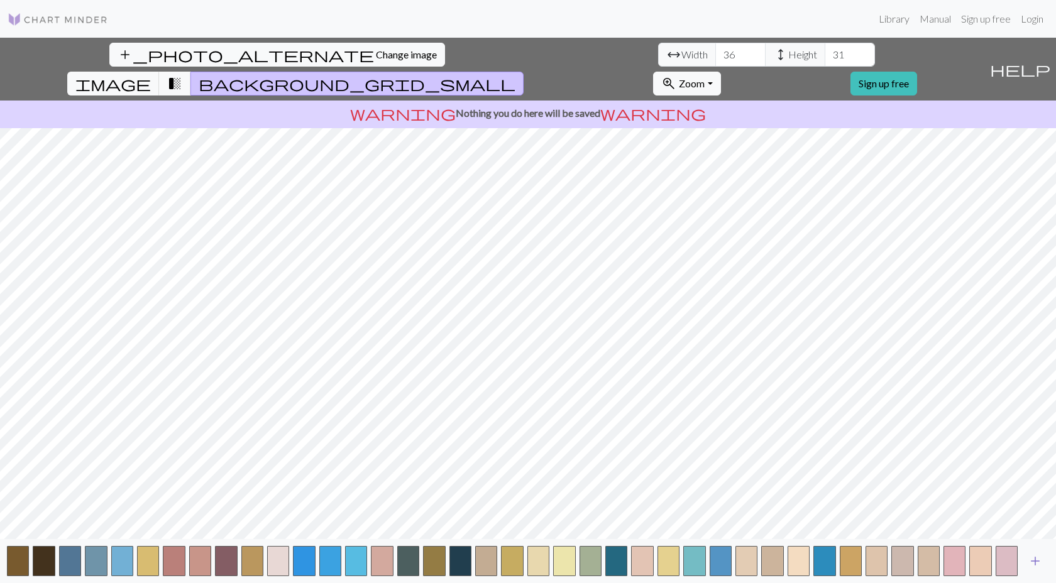
click at [1036, 561] on span "add" at bounding box center [1035, 561] width 15 height 18
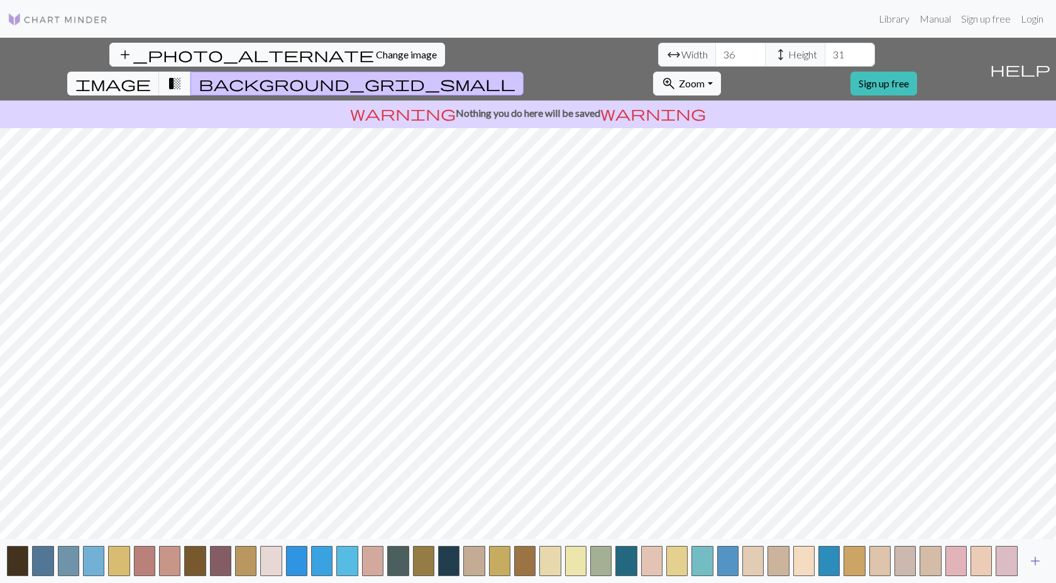
click at [1036, 561] on span "add" at bounding box center [1035, 561] width 15 height 18
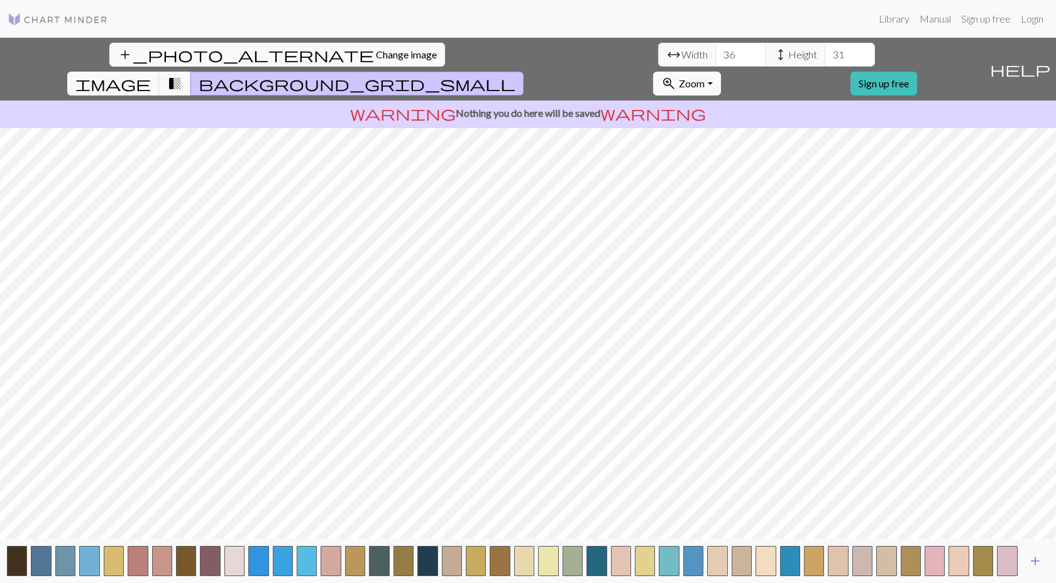
click at [1036, 561] on span "add" at bounding box center [1035, 561] width 15 height 18
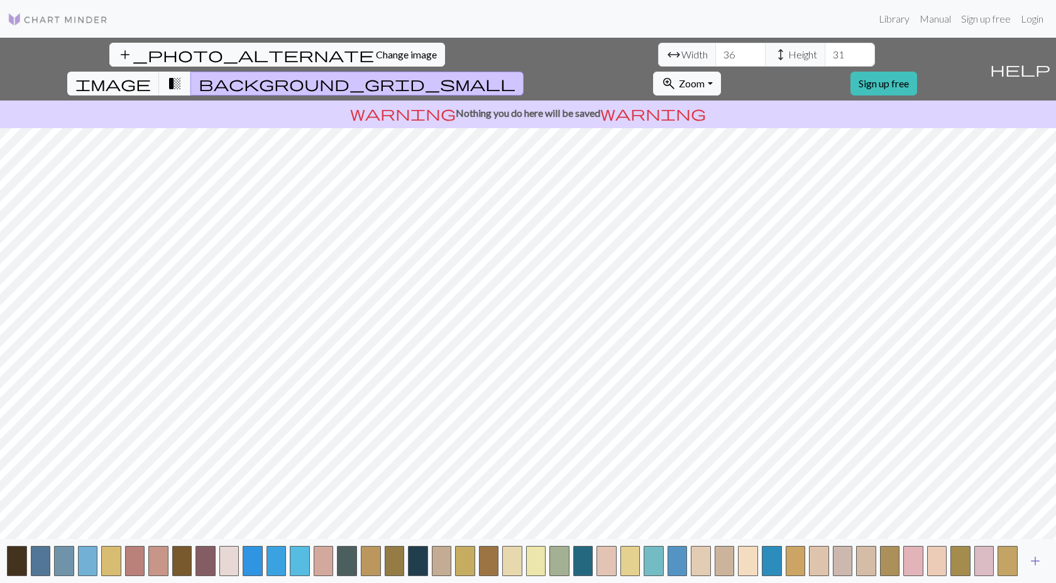
click at [1036, 561] on span "add" at bounding box center [1035, 561] width 15 height 18
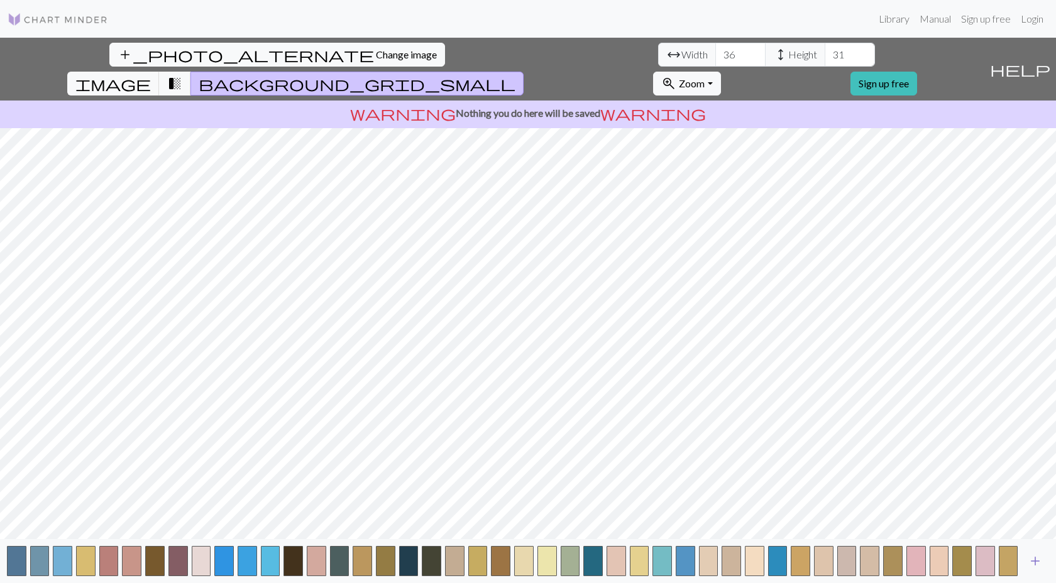
click at [1036, 561] on span "add" at bounding box center [1035, 561] width 15 height 18
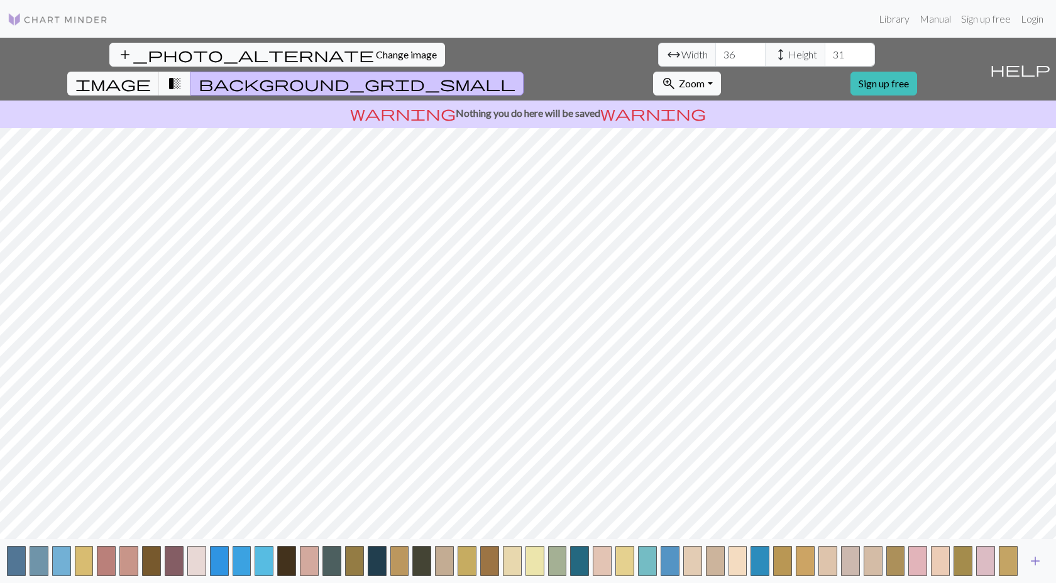
click at [1036, 561] on span "add" at bounding box center [1035, 561] width 15 height 18
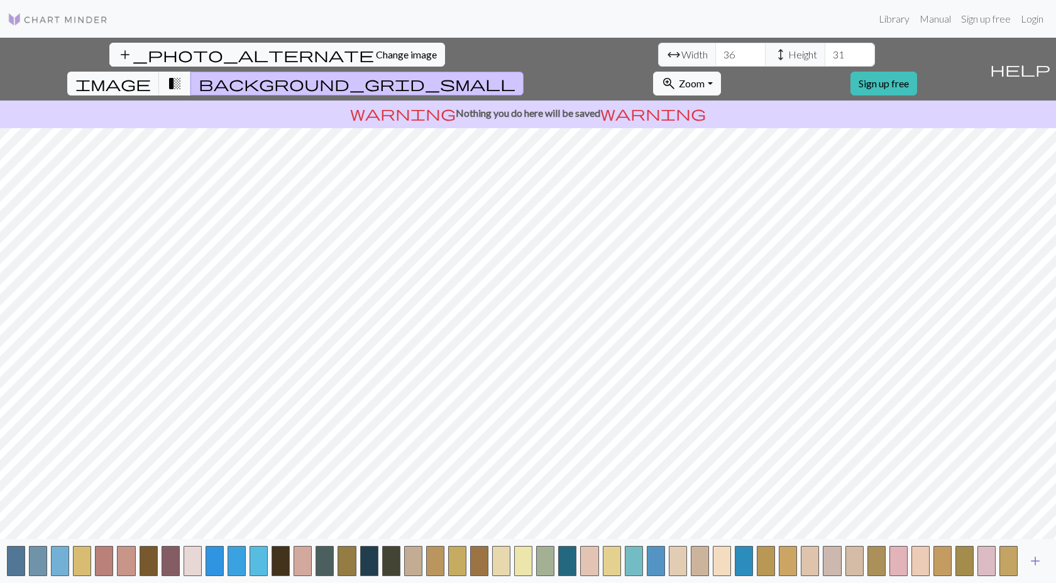
click at [1036, 561] on span "add" at bounding box center [1035, 561] width 15 height 18
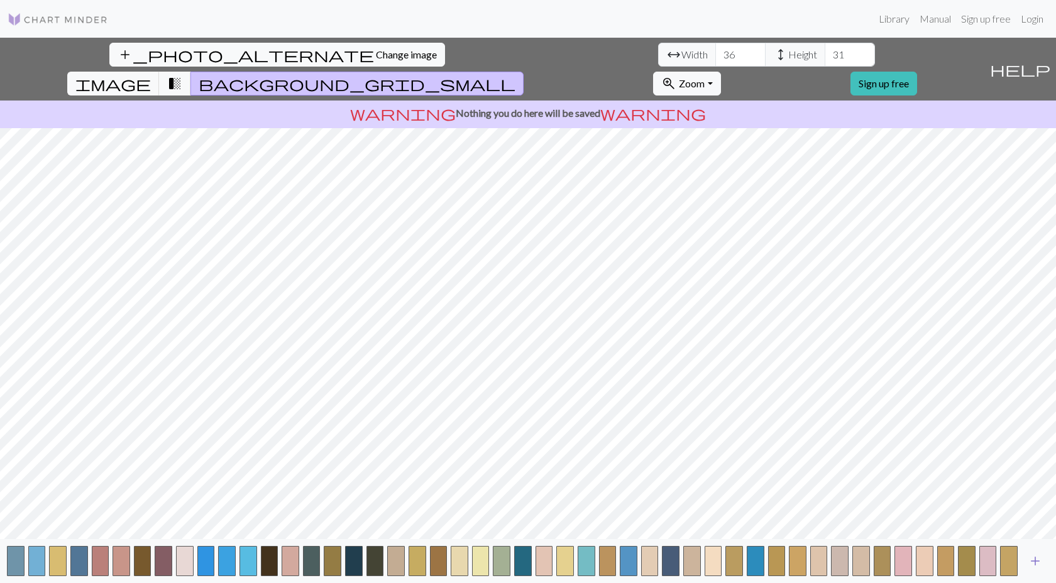
click at [1036, 561] on span "add" at bounding box center [1035, 561] width 15 height 18
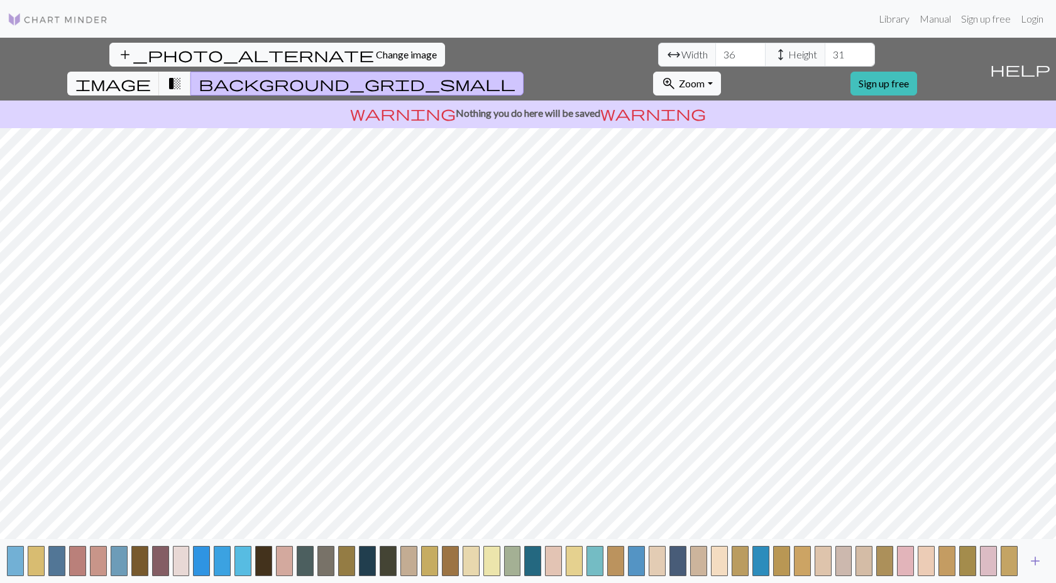
click at [1036, 561] on span "add" at bounding box center [1035, 561] width 15 height 18
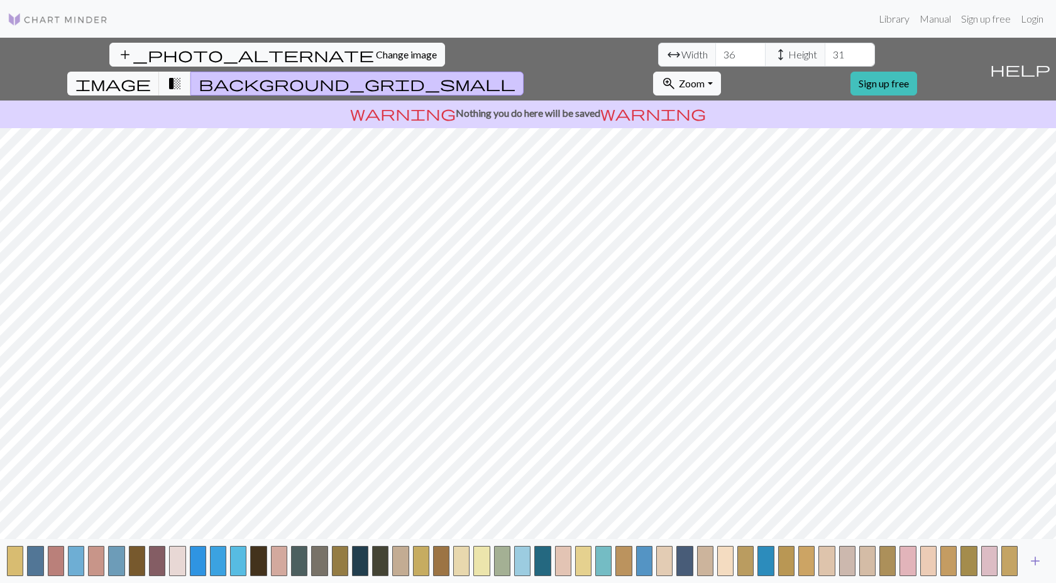
click at [1036, 561] on span "add" at bounding box center [1035, 561] width 15 height 18
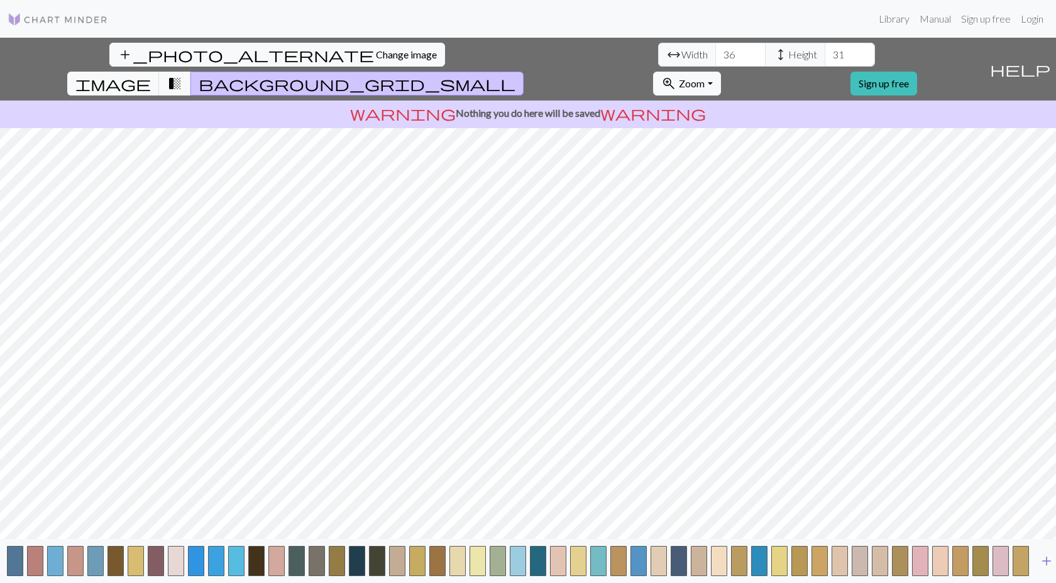
click at [1036, 561] on button "add" at bounding box center [1046, 561] width 31 height 24
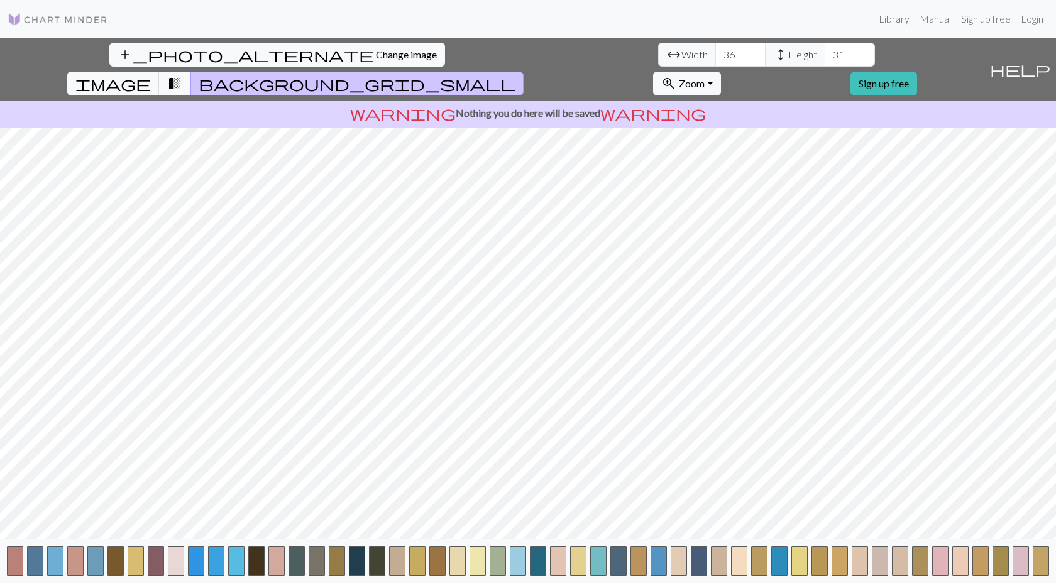
click at [1036, 561] on button "button" at bounding box center [1041, 561] width 16 height 30
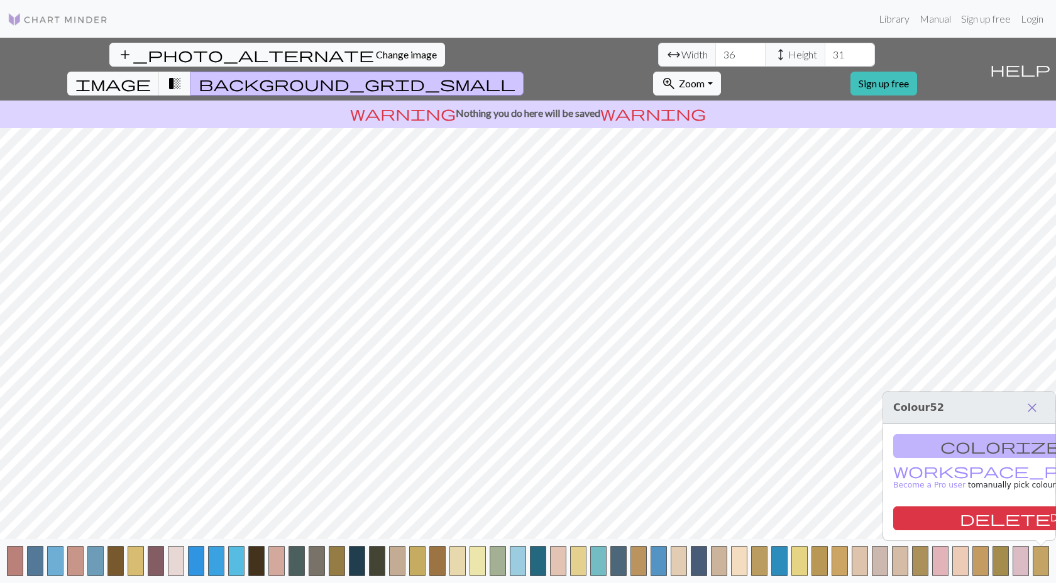
click at [1031, 403] on span "close" at bounding box center [1031, 408] width 15 height 18
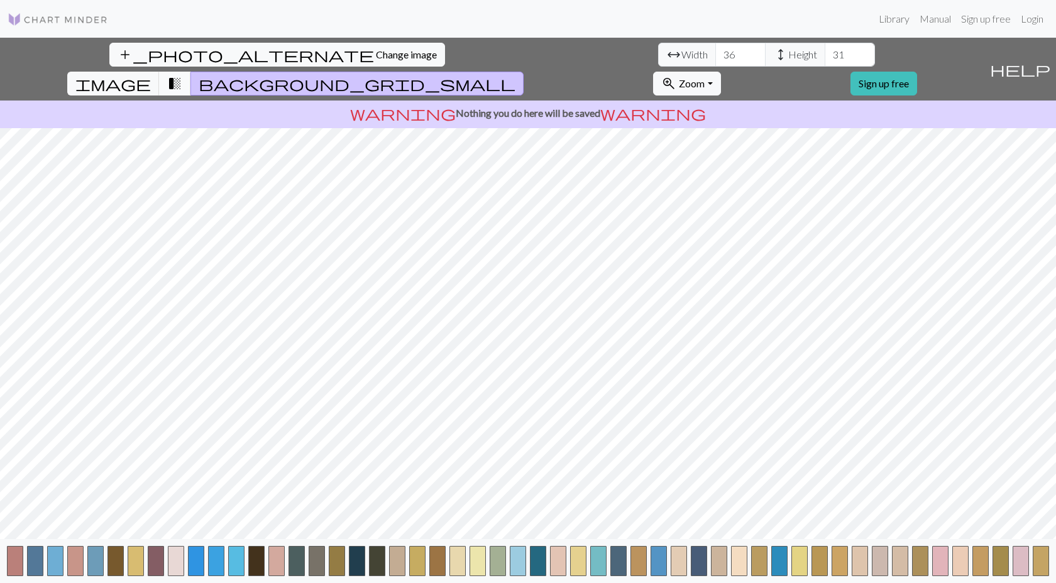
click at [182, 75] on span "transition_fade" at bounding box center [174, 84] width 15 height 18
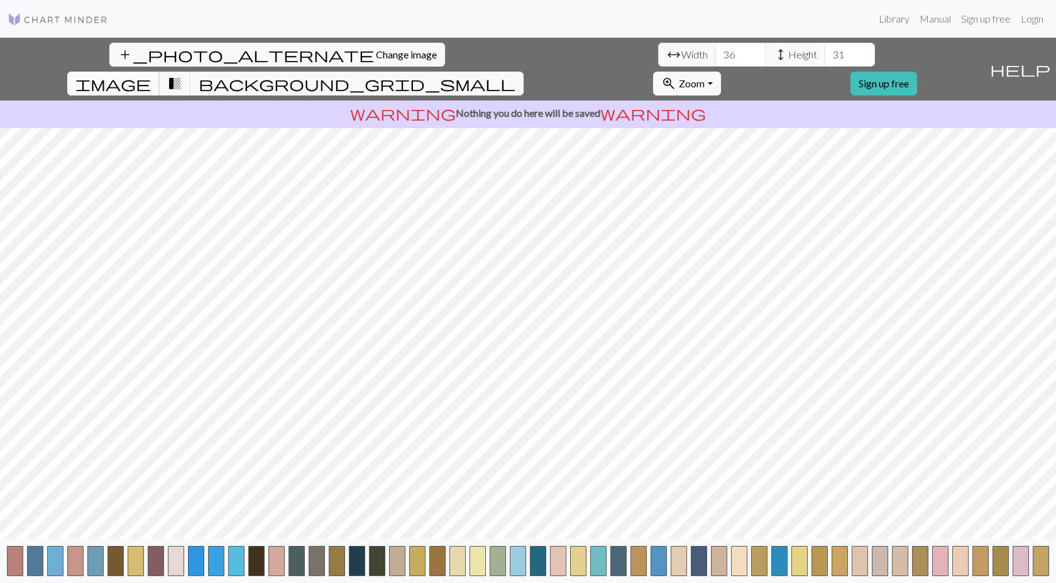
click at [160, 72] on button "image" at bounding box center [113, 84] width 92 height 24
click at [182, 75] on span "transition_fade" at bounding box center [174, 84] width 15 height 18
click at [524, 72] on button "background_grid_small" at bounding box center [356, 84] width 333 height 24
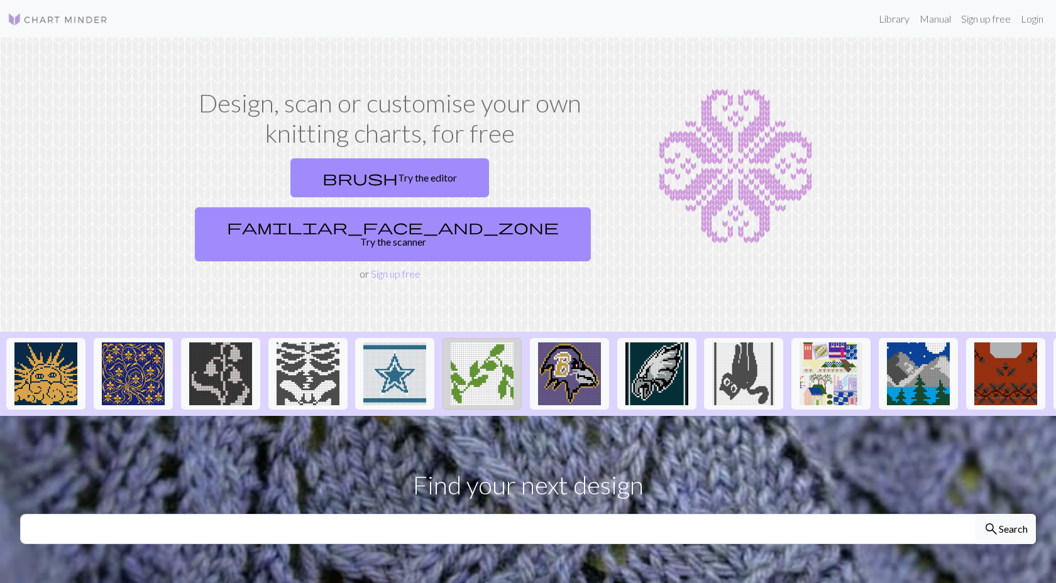
scroll to position [0, 875]
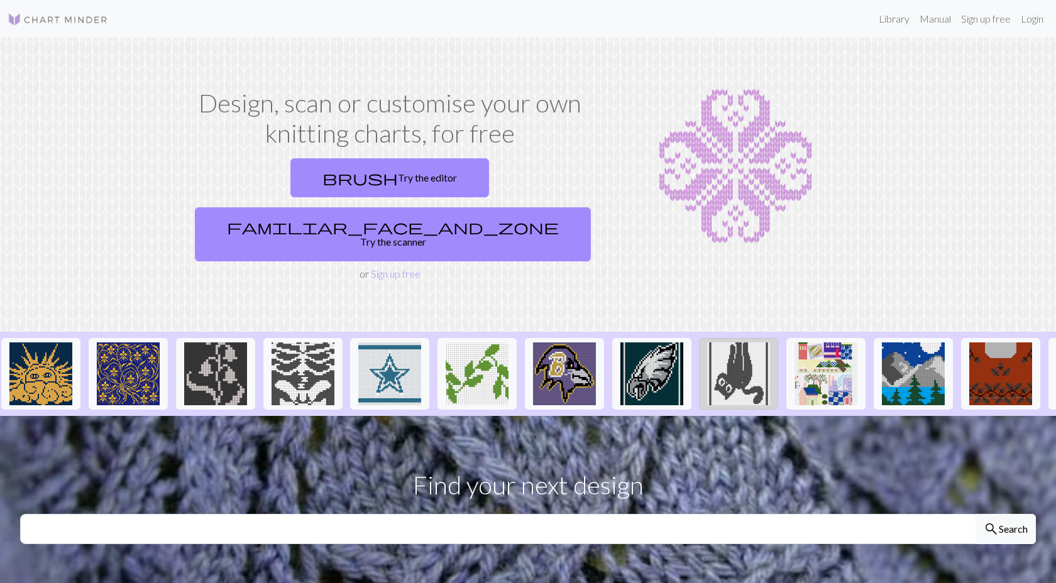
click at [747, 343] on img at bounding box center [738, 374] width 63 height 63
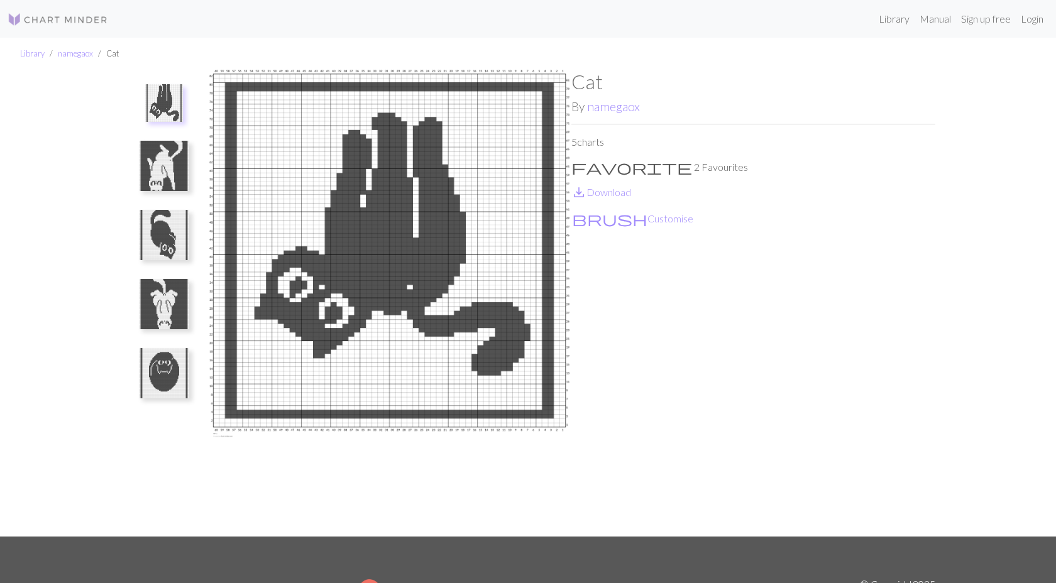
click at [143, 155] on img at bounding box center [164, 166] width 50 height 50
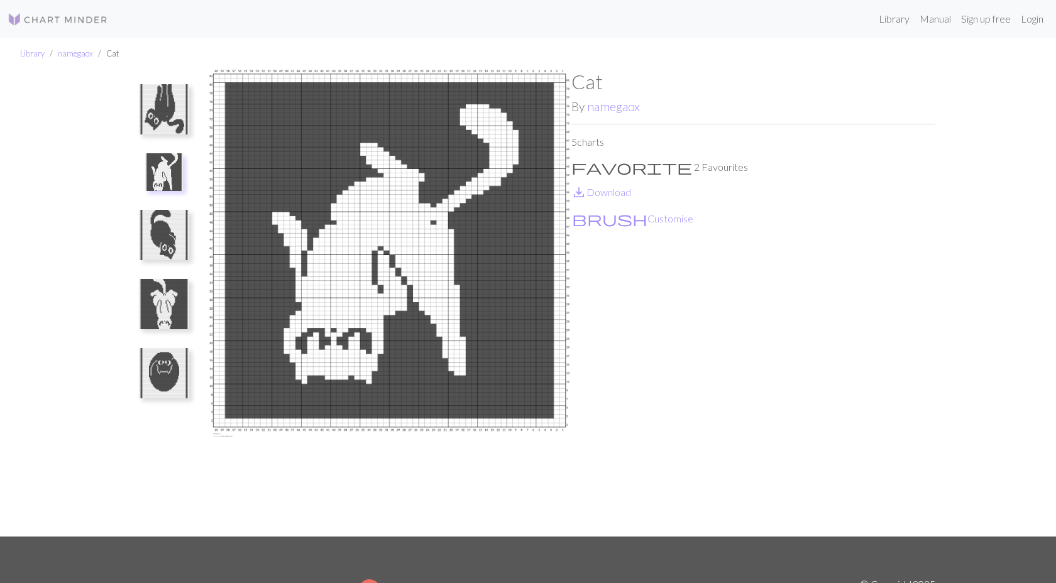
click at [163, 251] on img at bounding box center [164, 235] width 50 height 50
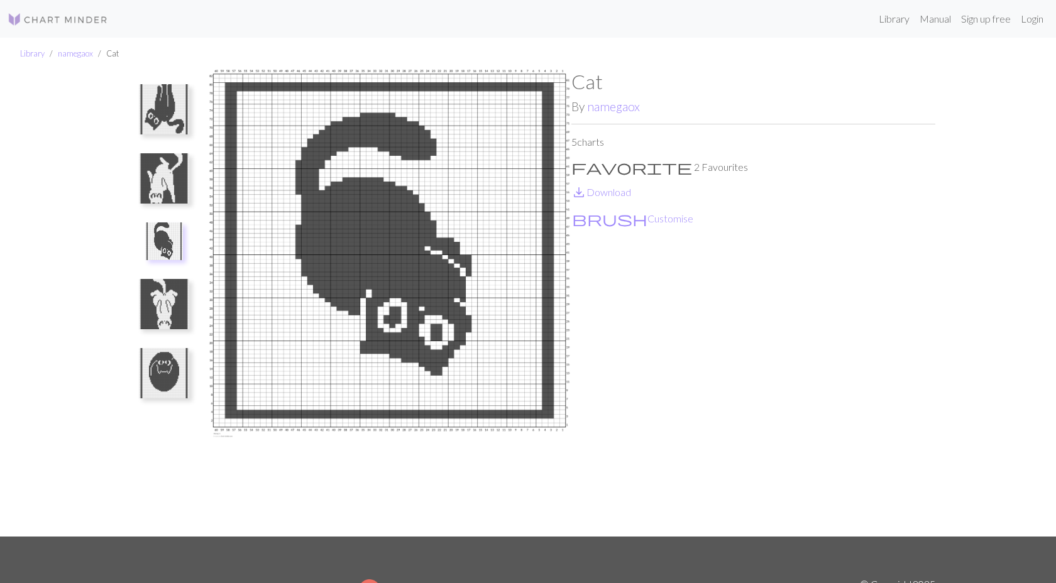
click at [168, 297] on img at bounding box center [164, 304] width 50 height 50
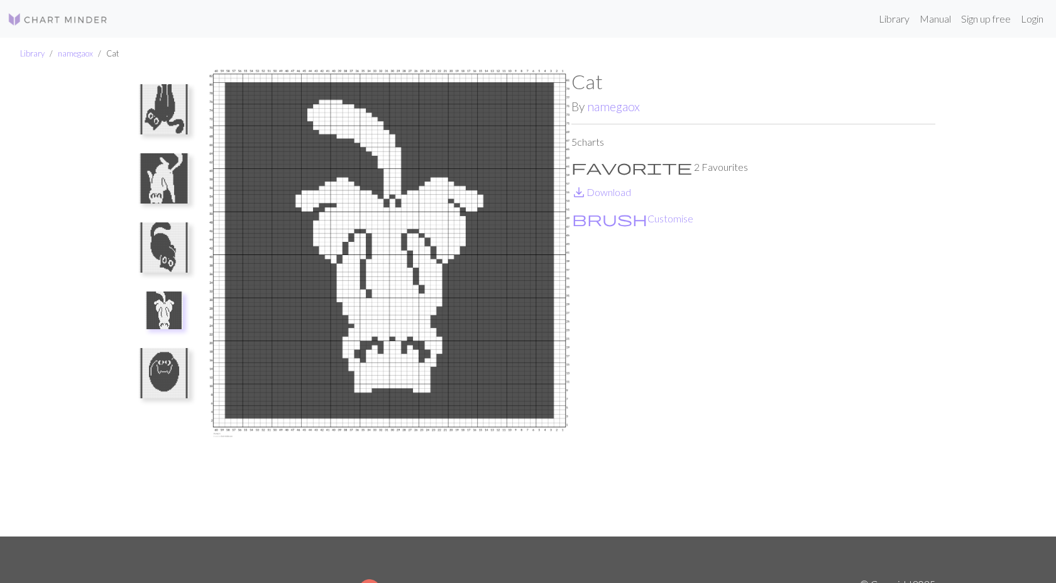
click at [167, 244] on img at bounding box center [164, 247] width 50 height 50
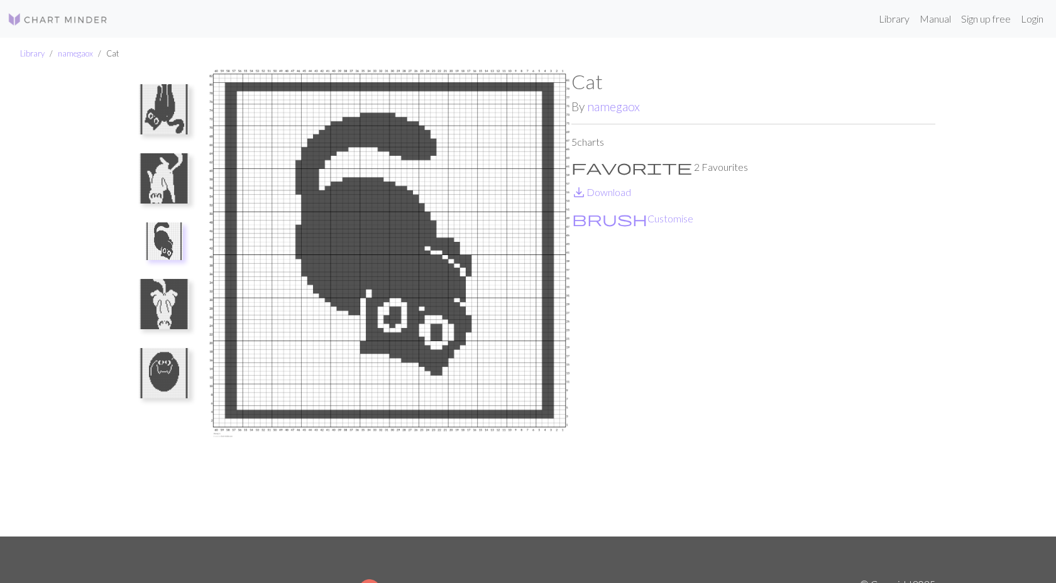
click at [163, 104] on img at bounding box center [164, 109] width 50 height 50
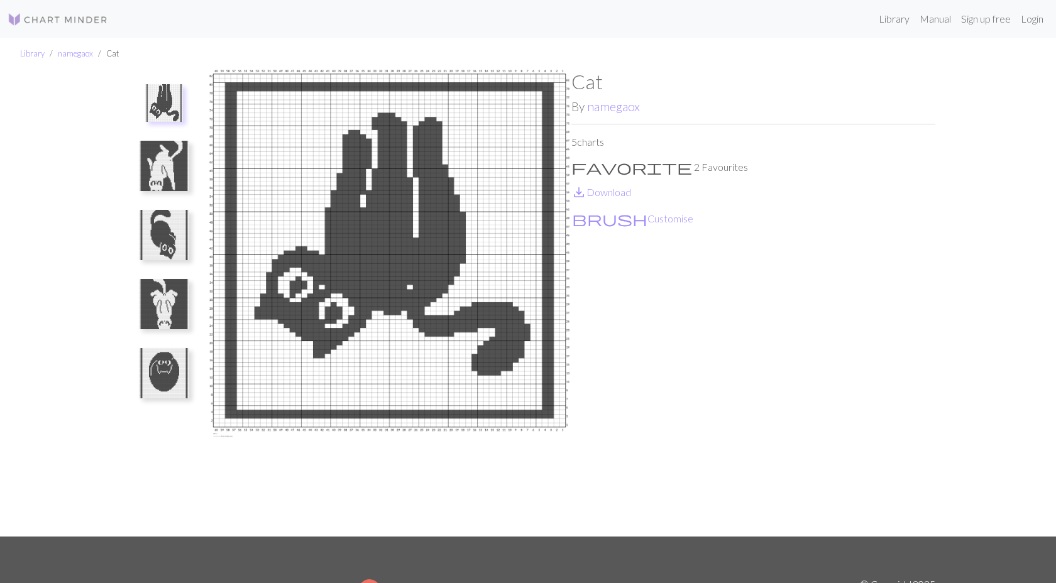
click at [162, 161] on img at bounding box center [164, 166] width 50 height 50
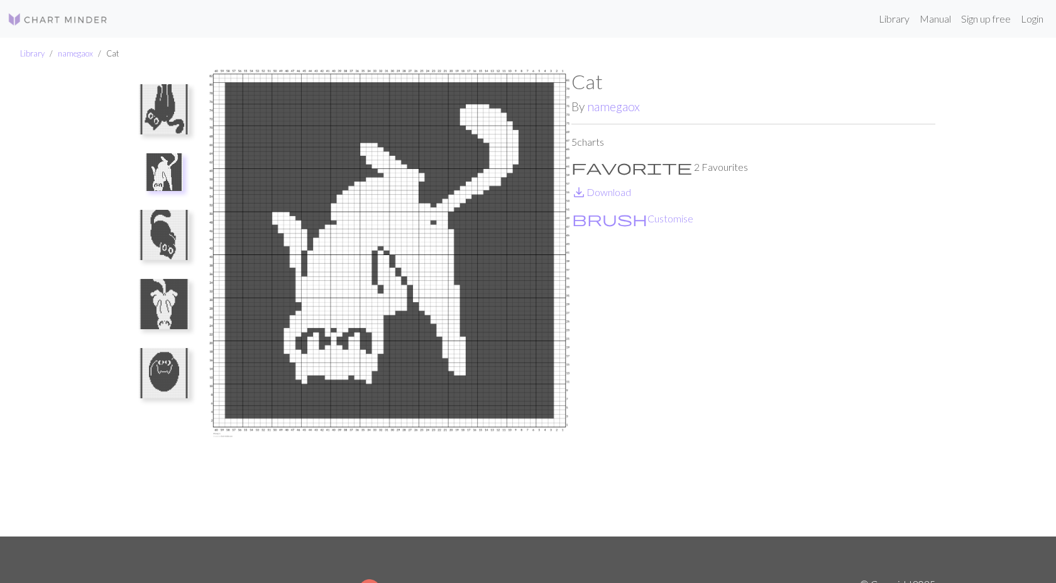
click at [166, 225] on img at bounding box center [164, 235] width 50 height 50
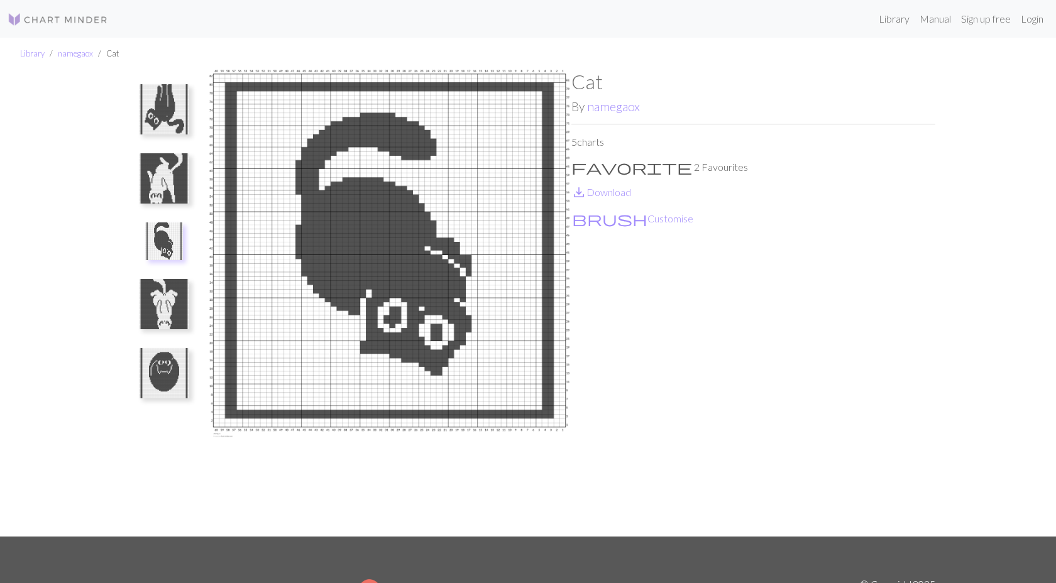
click at [169, 367] on img at bounding box center [164, 373] width 50 height 50
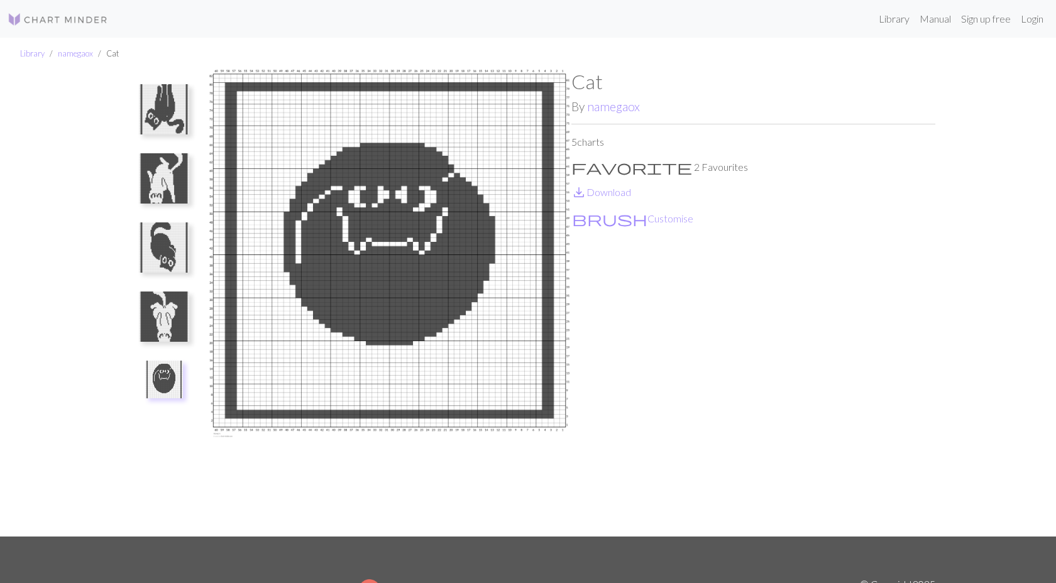
click at [155, 313] on img at bounding box center [164, 317] width 50 height 50
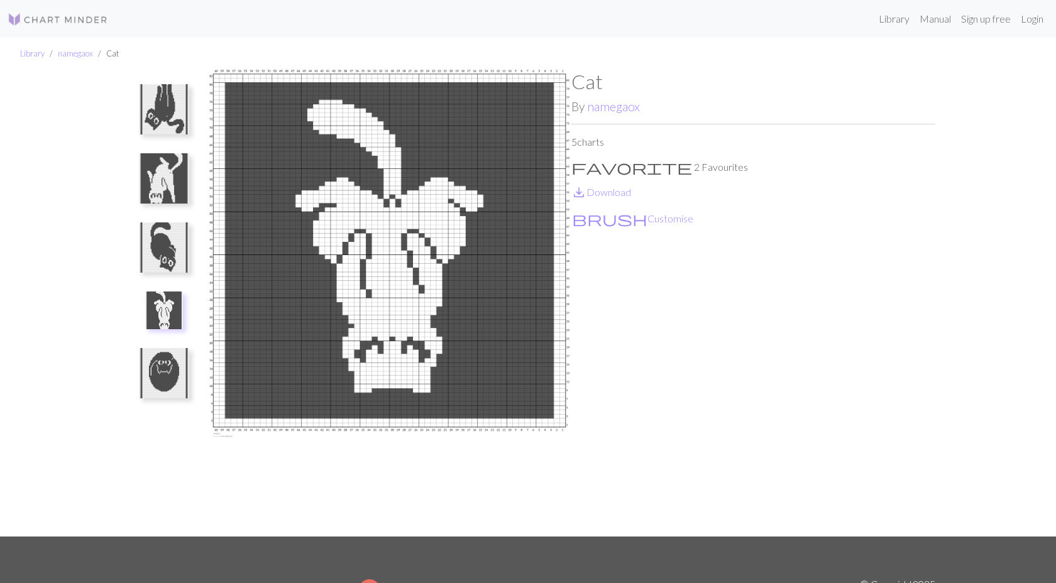
click at [166, 97] on img at bounding box center [164, 109] width 50 height 50
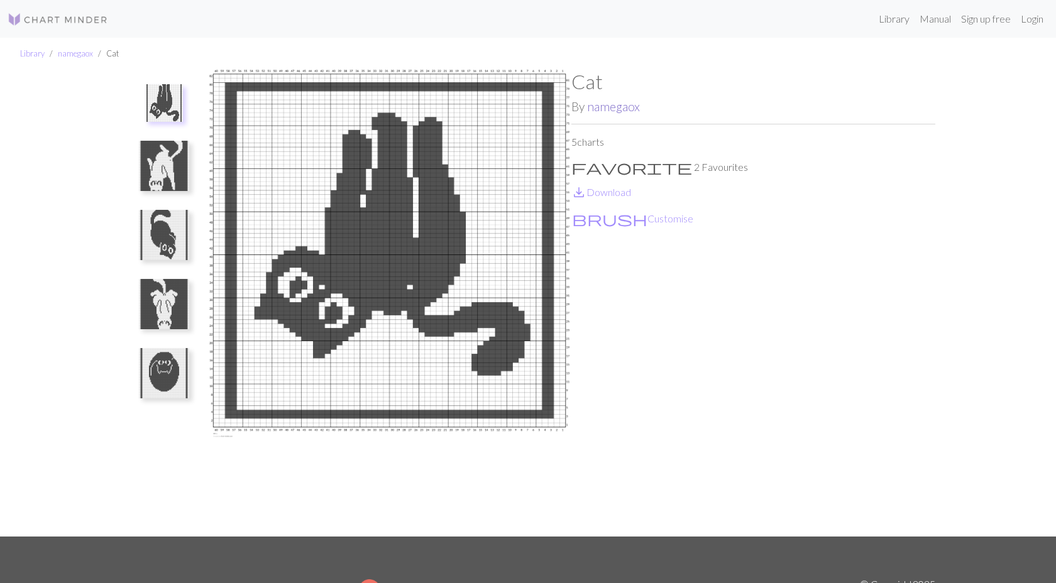
click at [601, 104] on link "namegaox" at bounding box center [613, 106] width 53 height 14
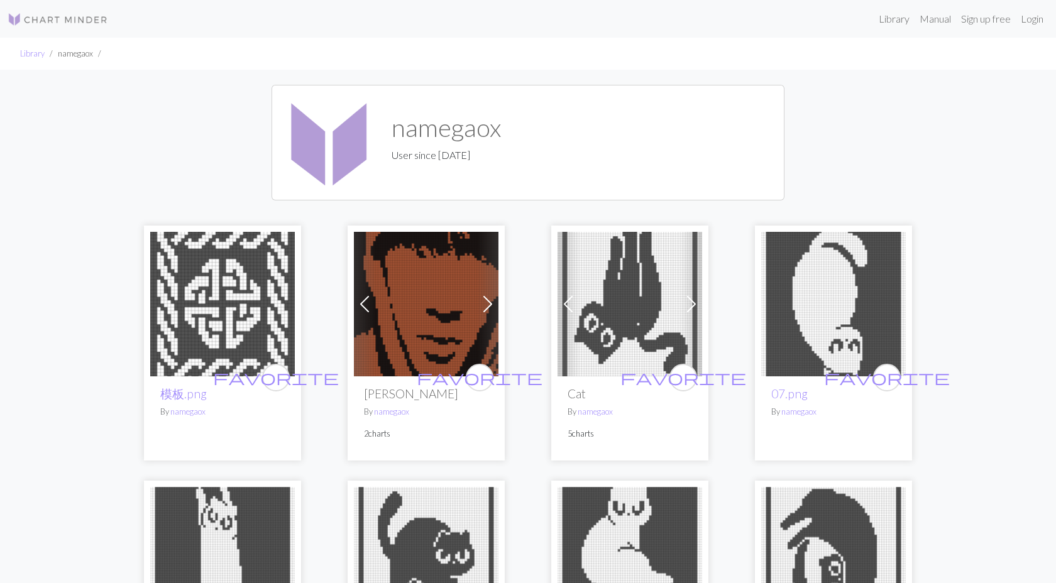
click at [486, 301] on span at bounding box center [488, 304] width 20 height 20
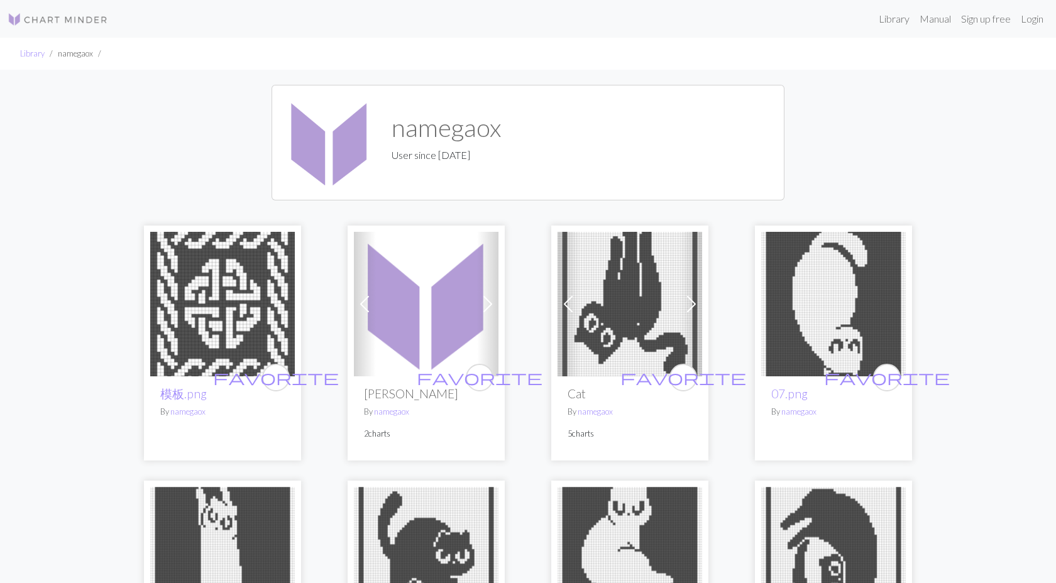
click at [486, 301] on span at bounding box center [488, 304] width 20 height 20
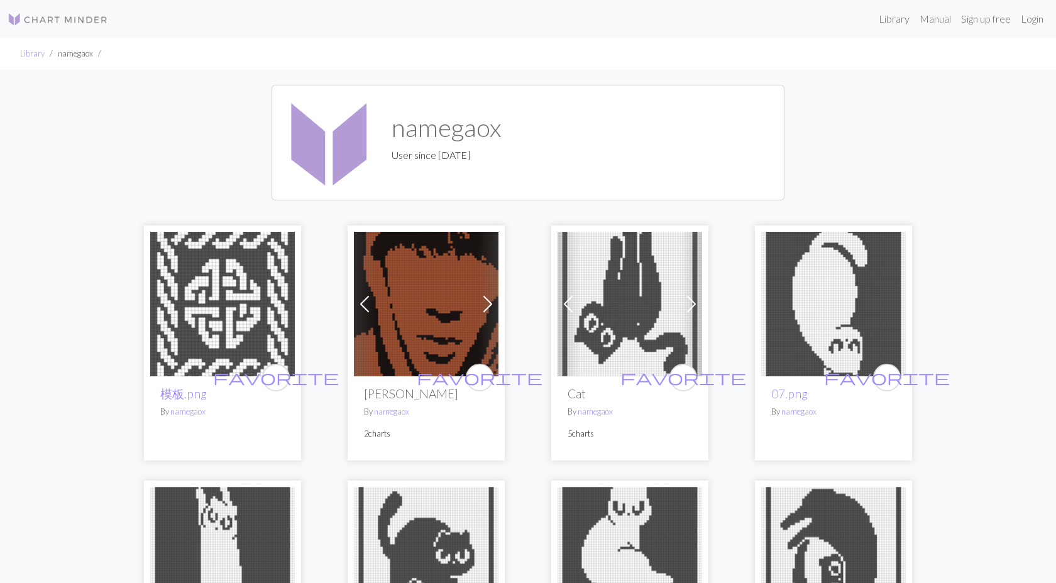
click at [451, 312] on img at bounding box center [426, 304] width 145 height 145
click at [23, 57] on link "Library" at bounding box center [32, 53] width 25 height 10
click at [897, 18] on link "Library" at bounding box center [894, 18] width 41 height 25
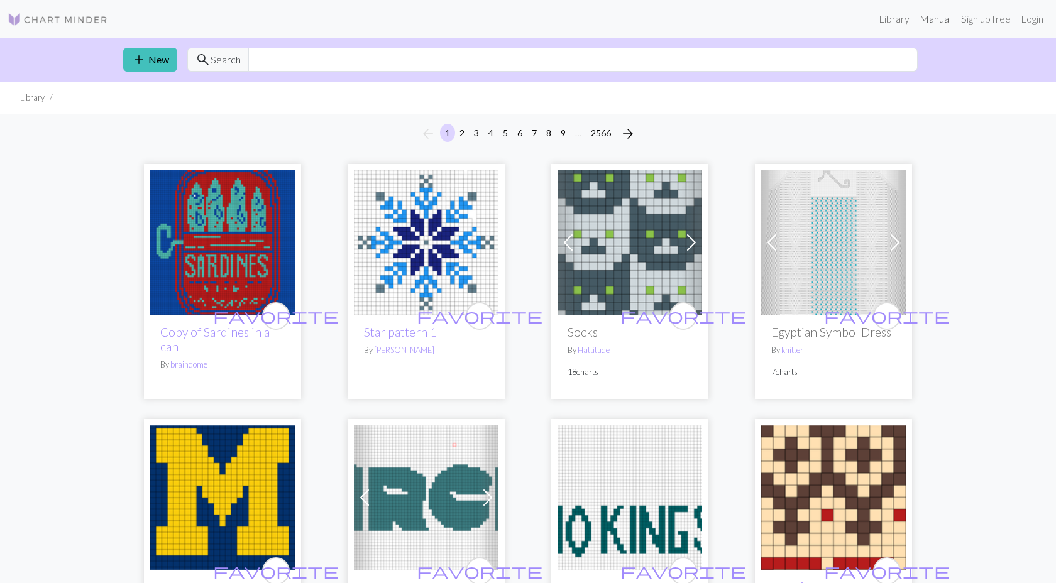
click at [934, 24] on link "Manual" at bounding box center [934, 18] width 41 height 25
click at [694, 239] on span at bounding box center [691, 243] width 20 height 20
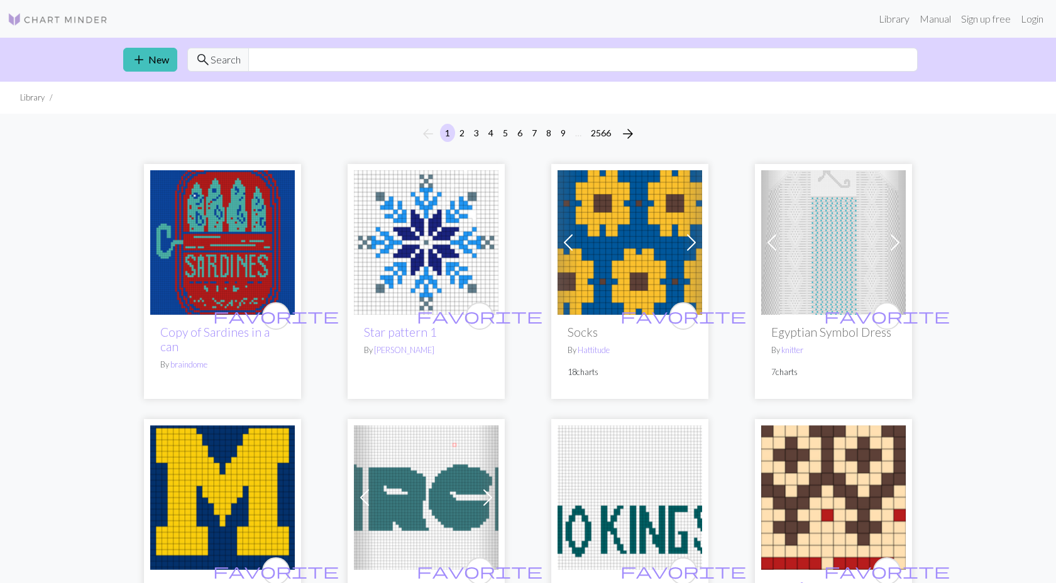
click at [570, 250] on span at bounding box center [568, 243] width 20 height 20
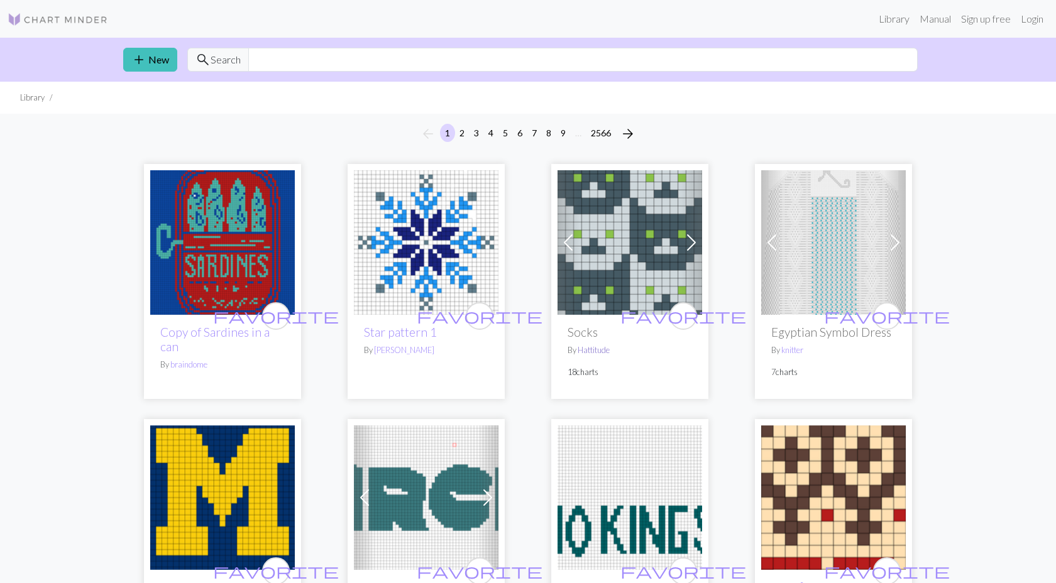
click at [590, 349] on link "Hattitude" at bounding box center [594, 350] width 32 height 10
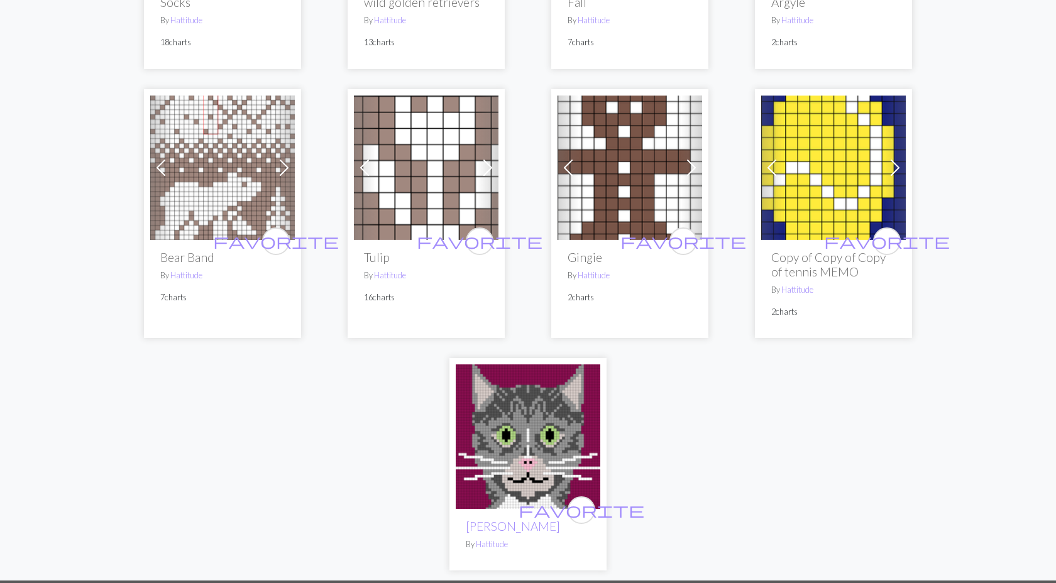
scroll to position [333, 0]
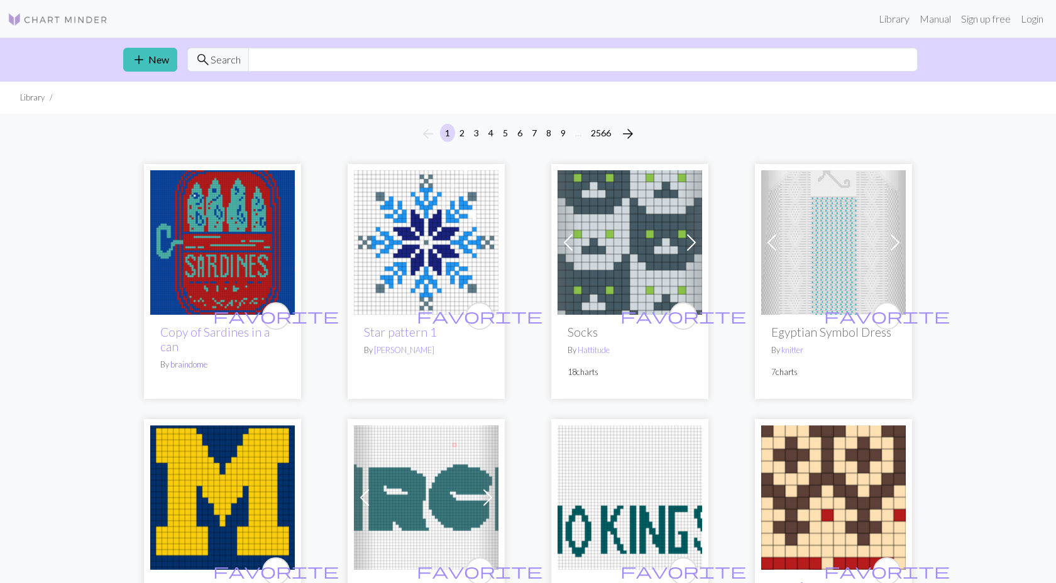
click at [191, 364] on link "braindome" at bounding box center [188, 364] width 37 height 10
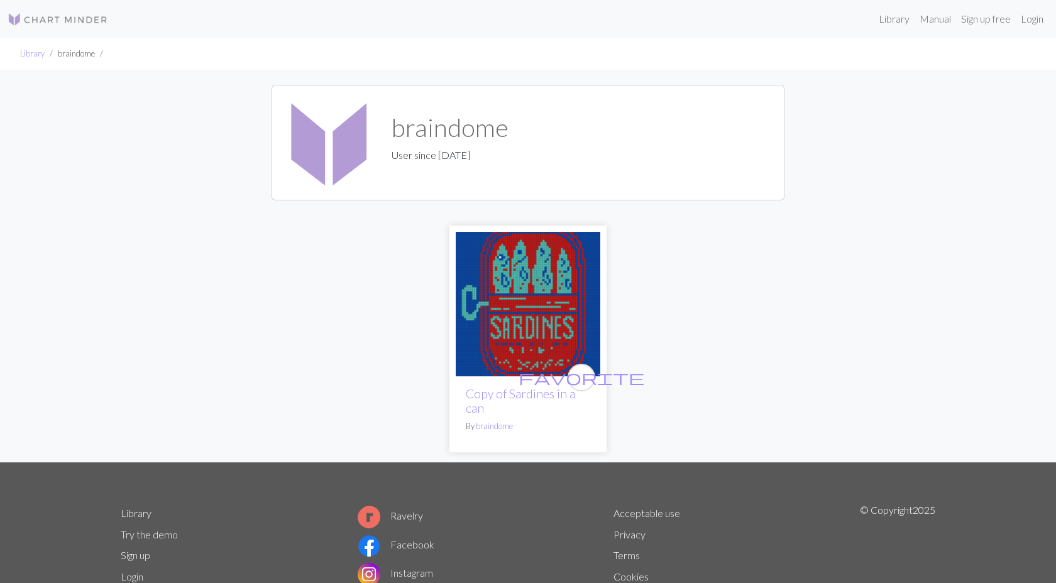
click at [486, 316] on img at bounding box center [528, 304] width 145 height 145
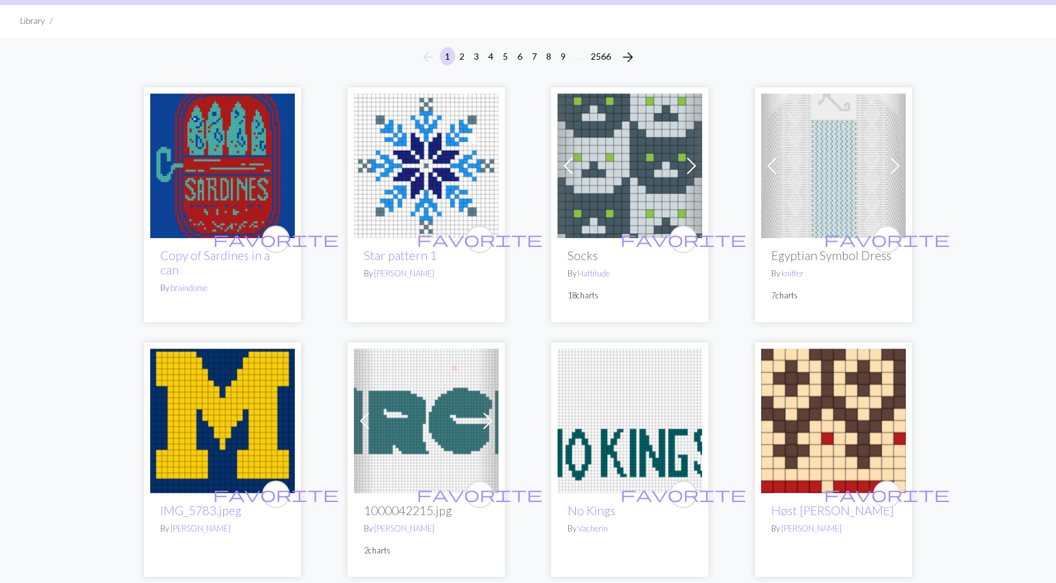
scroll to position [75, 0]
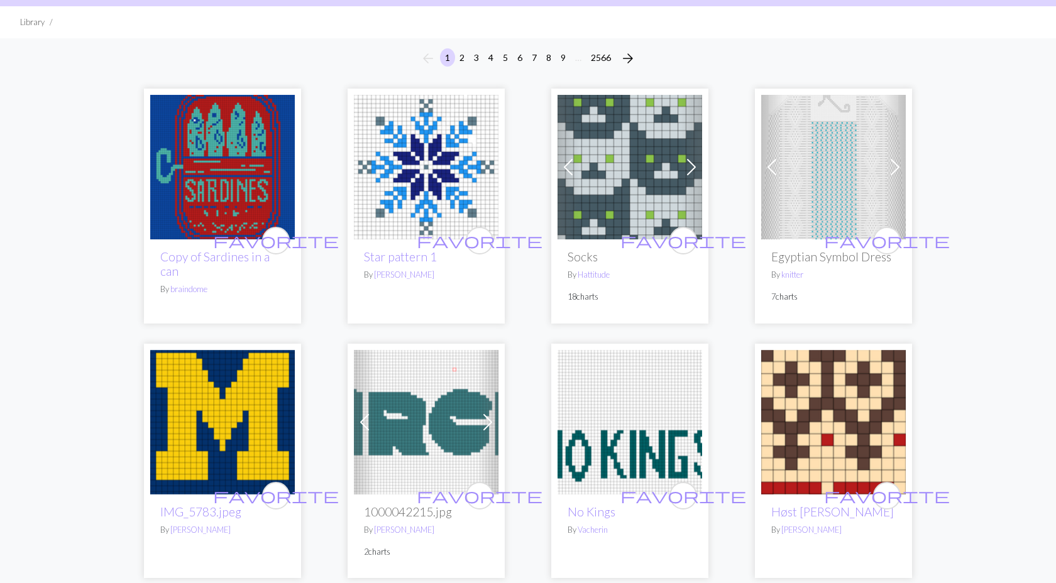
click at [887, 167] on span at bounding box center [895, 167] width 20 height 20
click at [776, 165] on span at bounding box center [772, 167] width 20 height 20
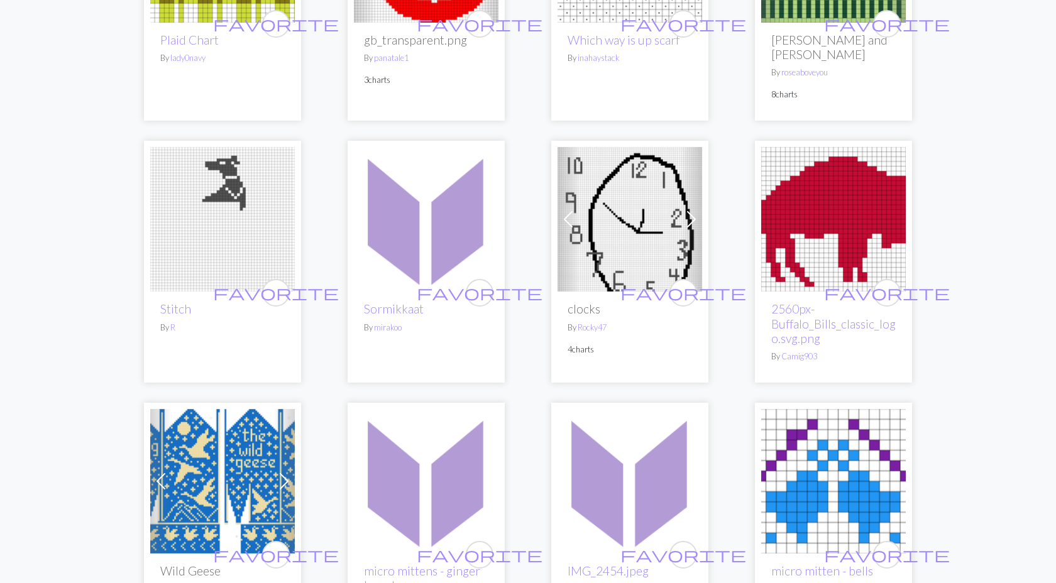
scroll to position [2146, 0]
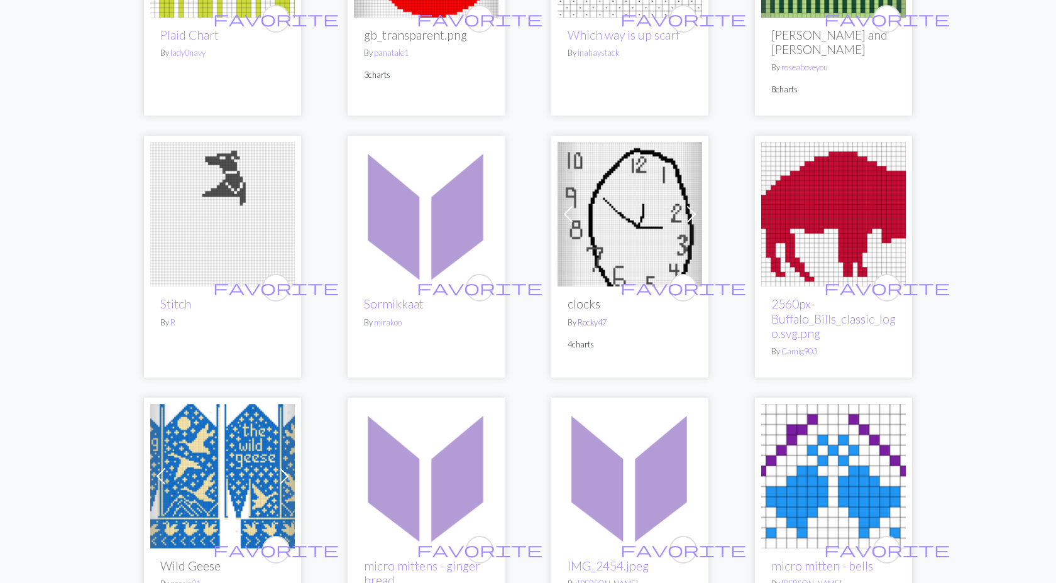
click at [590, 317] on link "Rocky47" at bounding box center [592, 322] width 29 height 10
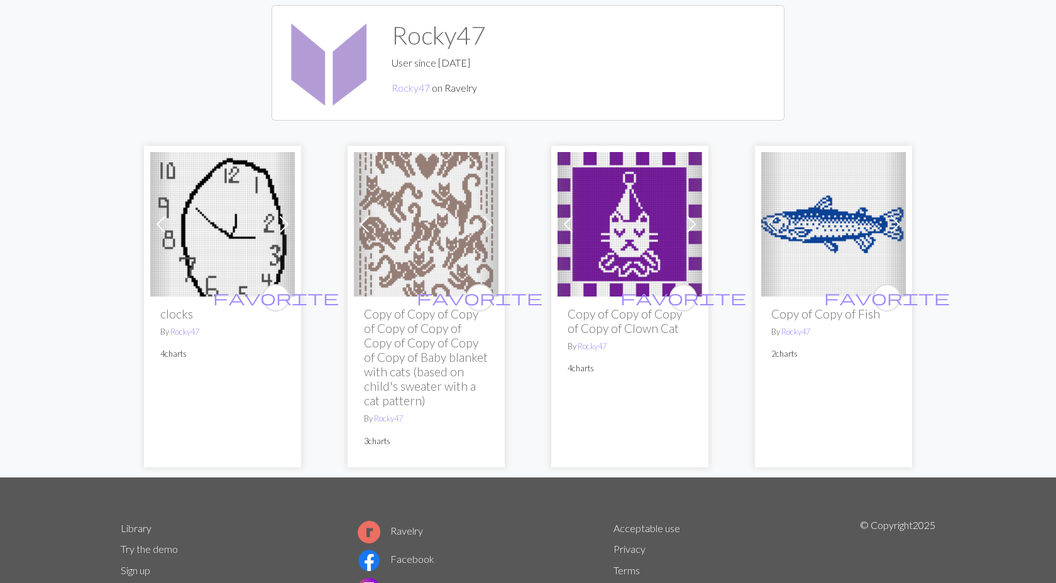
scroll to position [78, 0]
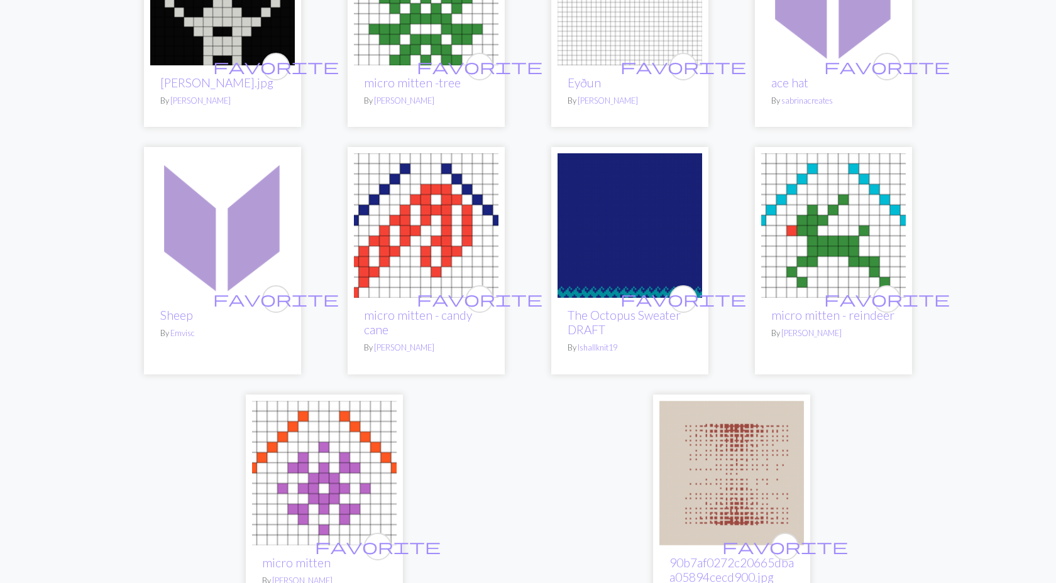
scroll to position [3073, 0]
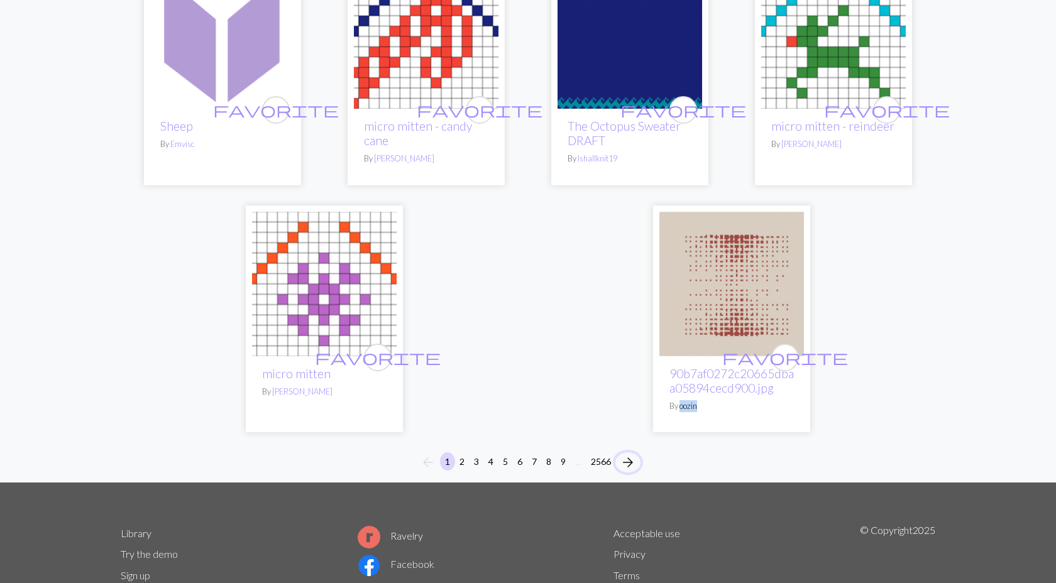
click at [634, 454] on span "arrow_forward" at bounding box center [627, 463] width 15 height 18
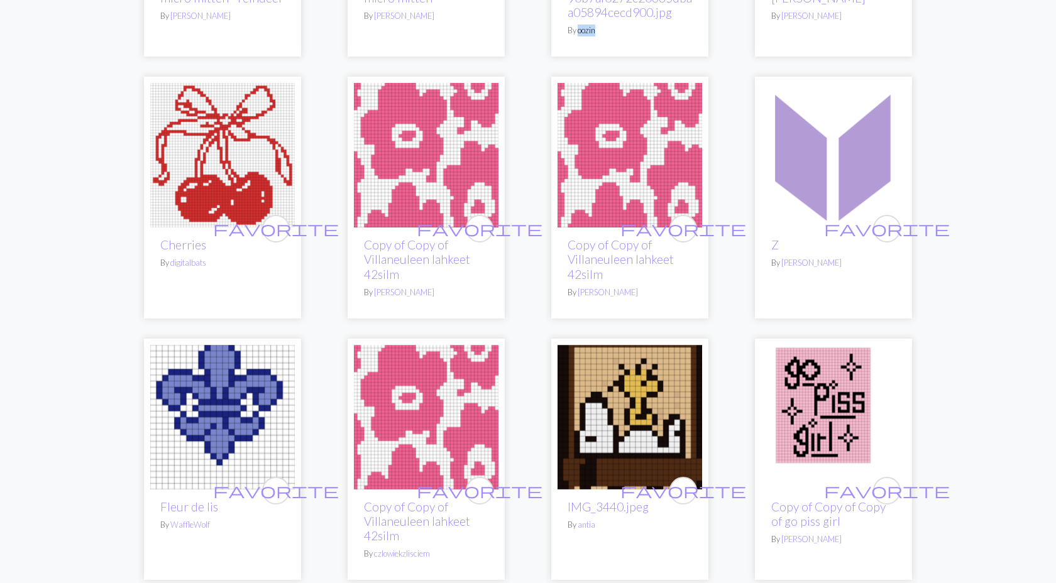
scroll to position [349, 0]
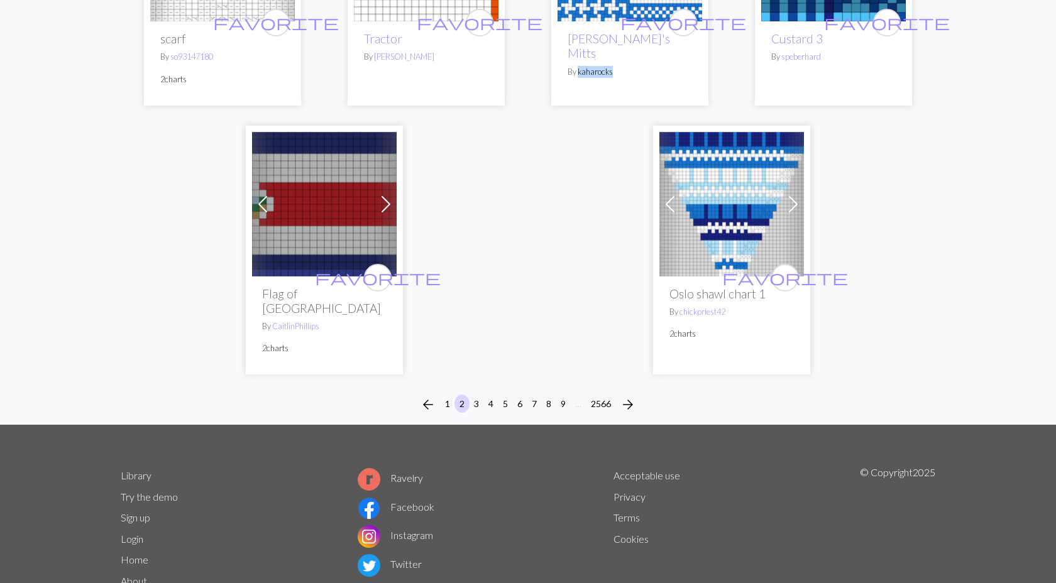
scroll to position [3195, 0]
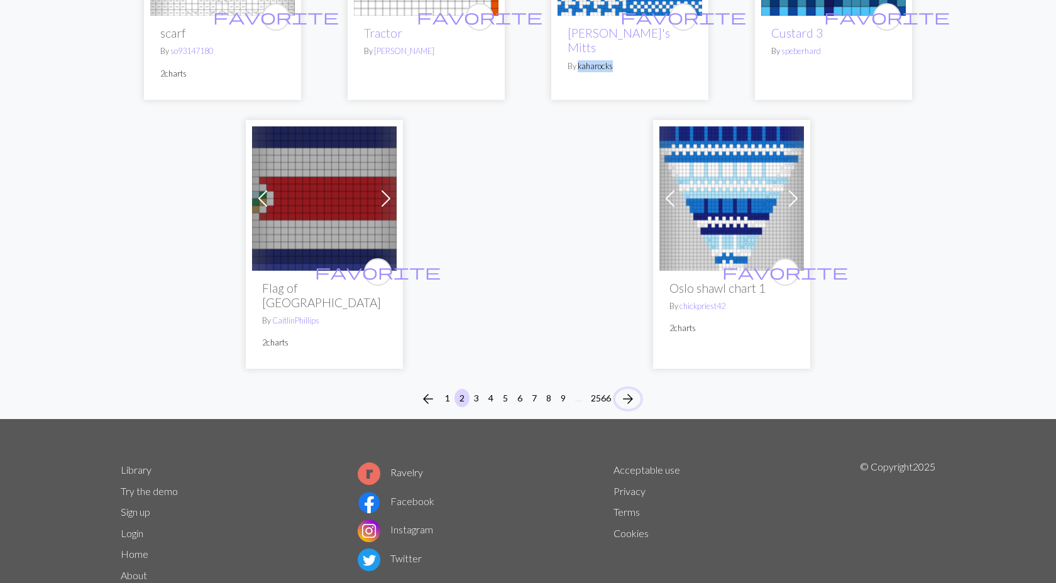
click at [637, 389] on button "arrow_forward" at bounding box center [627, 399] width 25 height 20
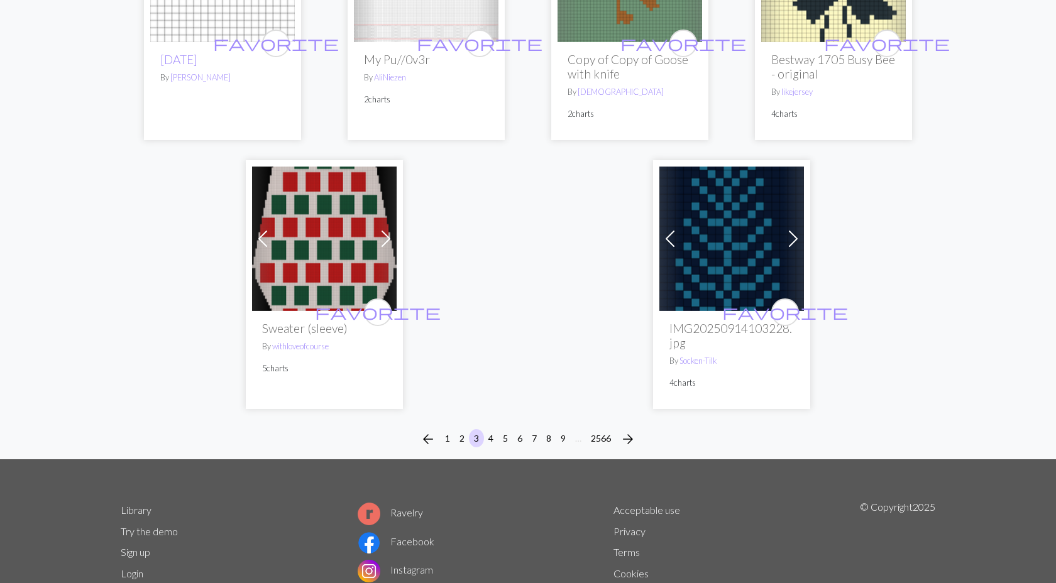
scroll to position [3252, 0]
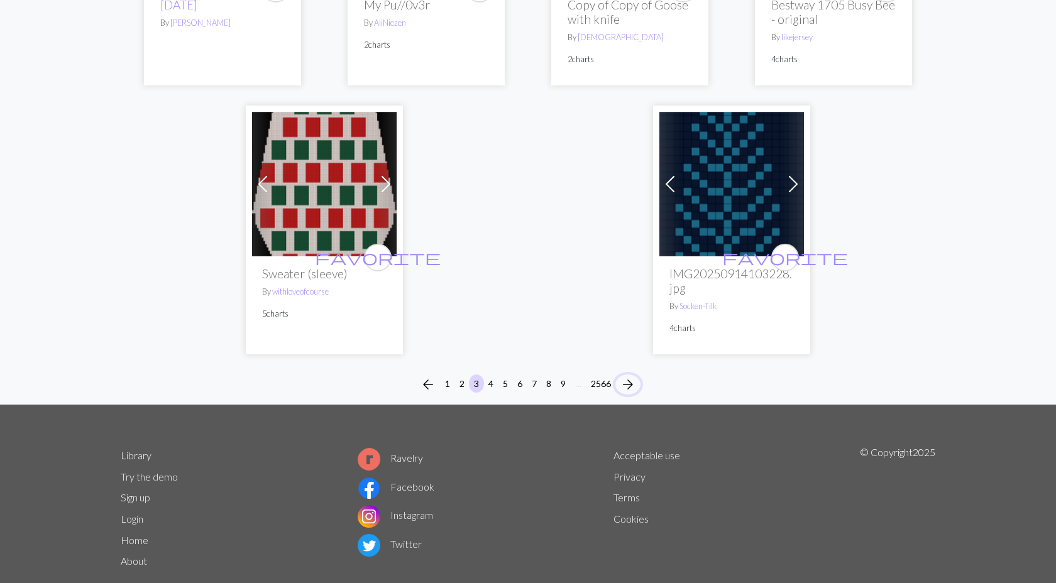
click at [631, 376] on span "arrow_forward" at bounding box center [627, 385] width 15 height 18
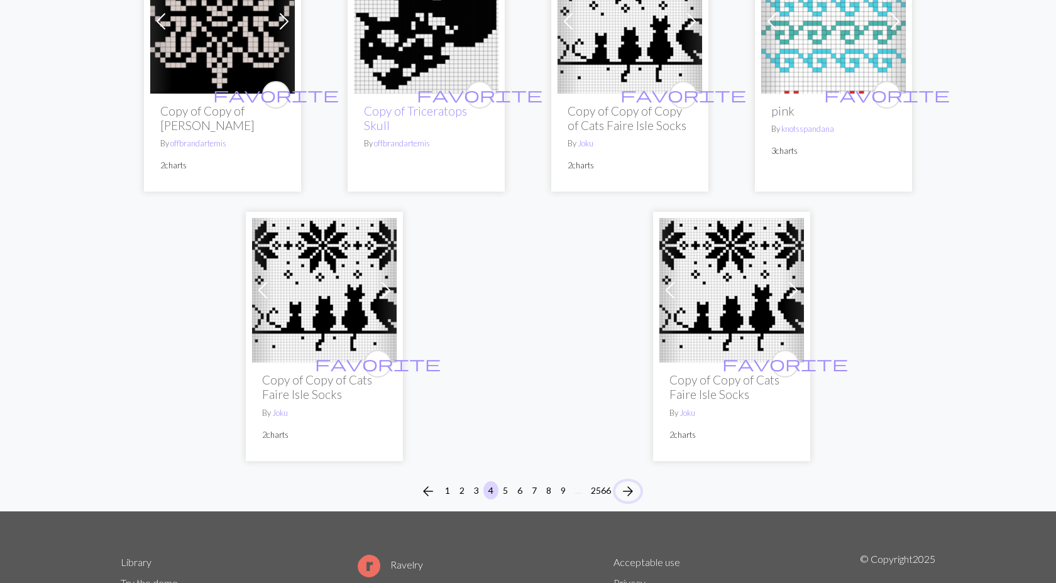
scroll to position [3201, 0]
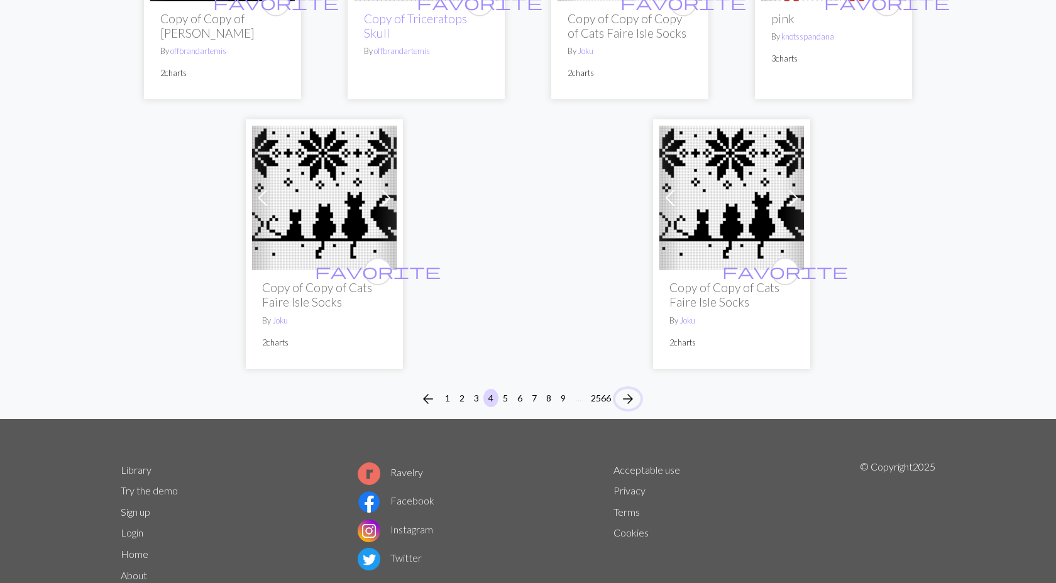
click at [633, 390] on span "arrow_forward" at bounding box center [627, 399] width 15 height 18
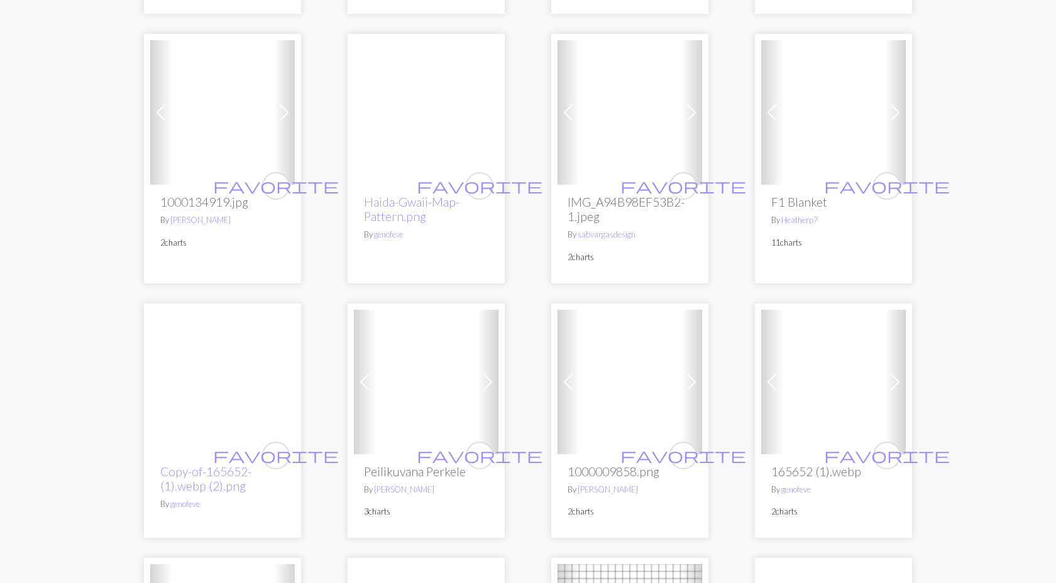
scroll to position [902, 0]
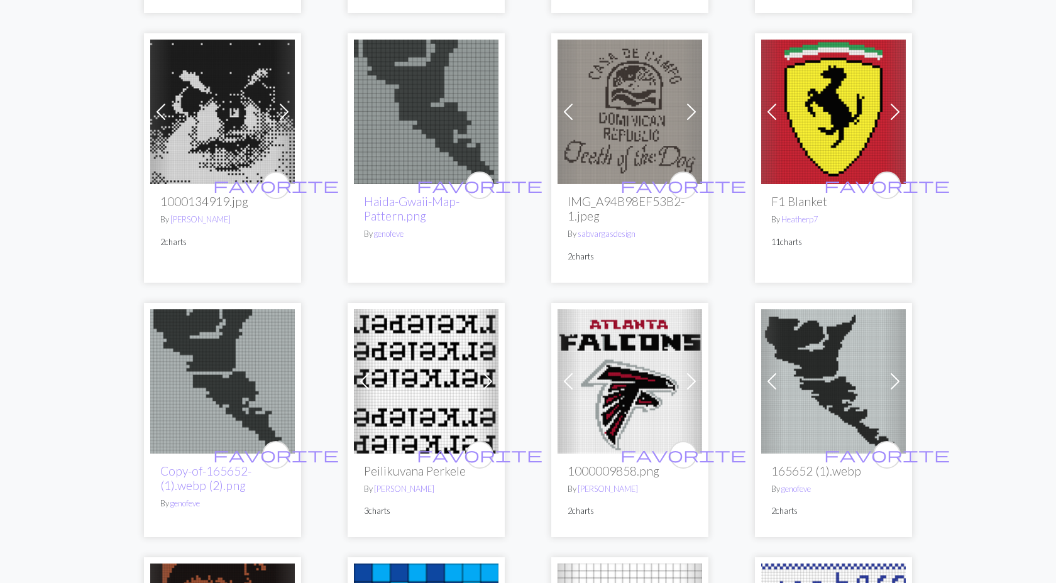
click at [284, 109] on span at bounding box center [284, 112] width 20 height 20
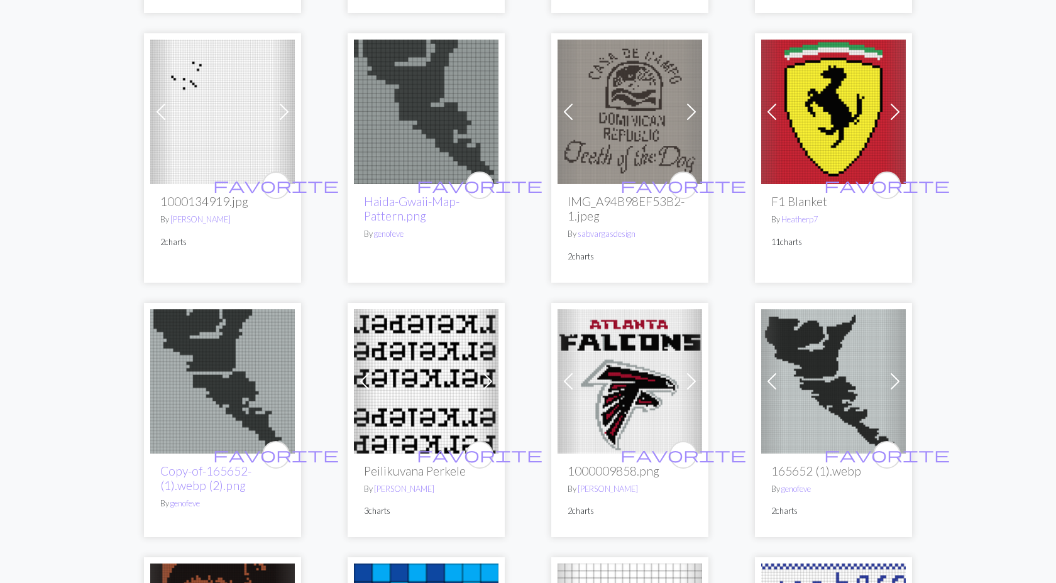
click at [284, 109] on span at bounding box center [284, 112] width 20 height 20
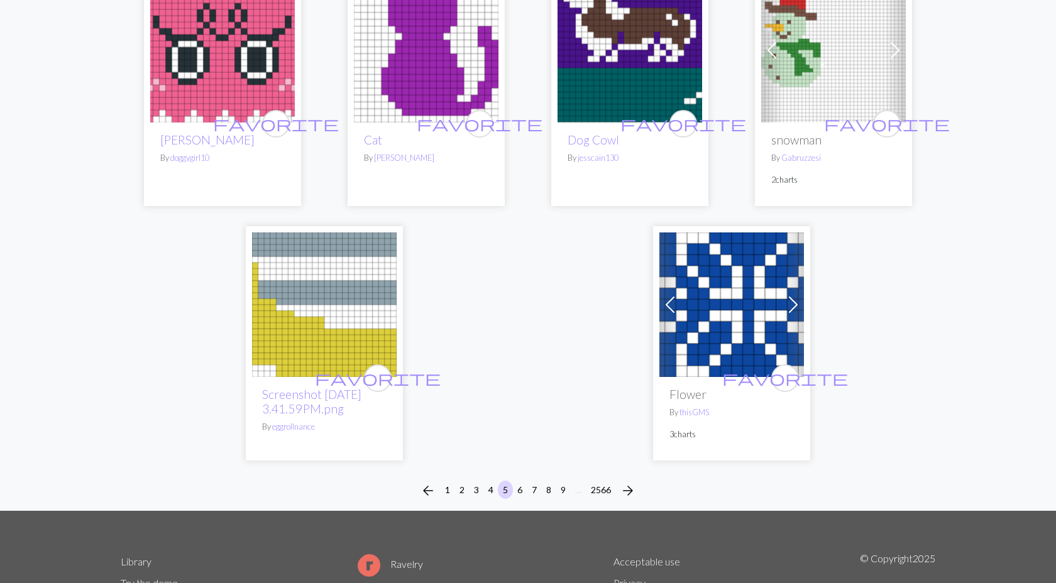
scroll to position [3216, 0]
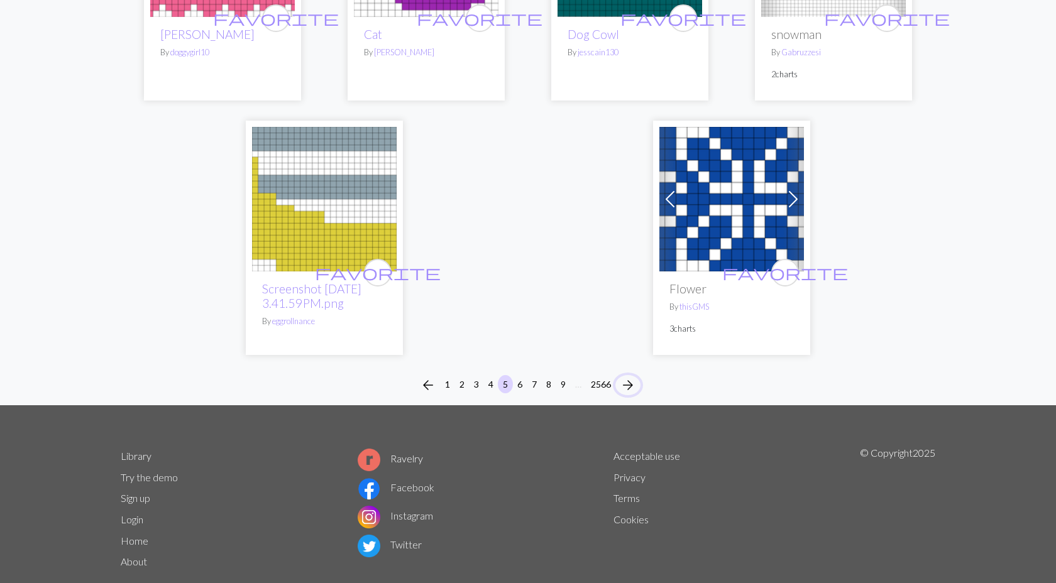
click at [634, 376] on span "arrow_forward" at bounding box center [627, 385] width 15 height 18
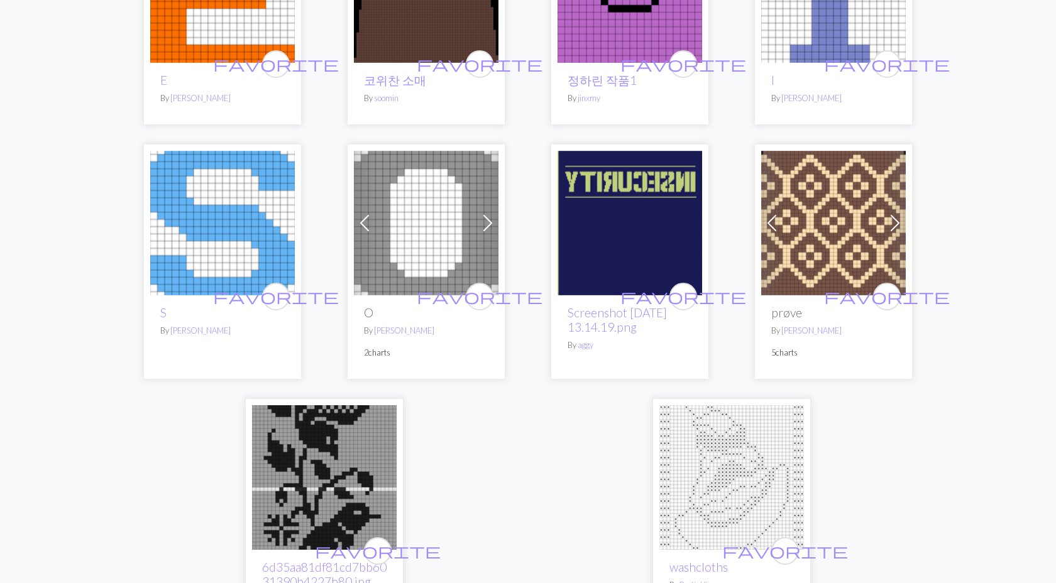
scroll to position [3141, 0]
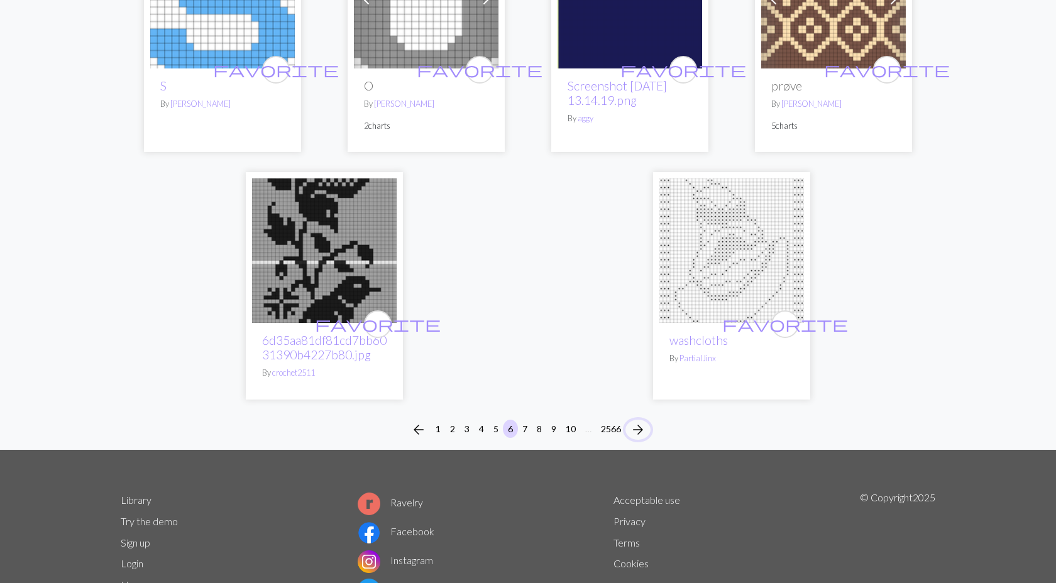
click at [644, 421] on span "arrow_forward" at bounding box center [637, 430] width 15 height 18
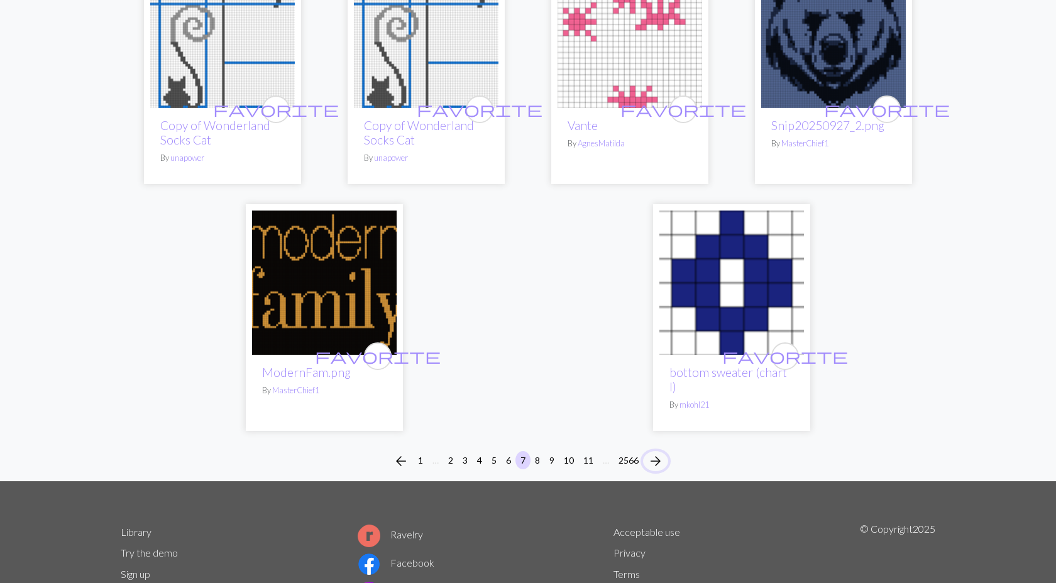
scroll to position [3130, 0]
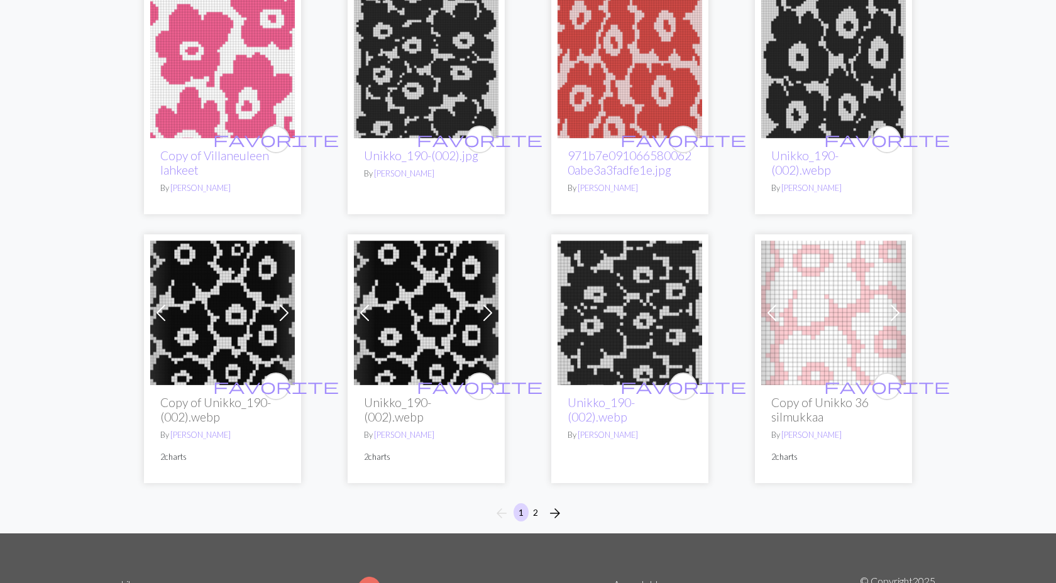
scroll to position [791, 0]
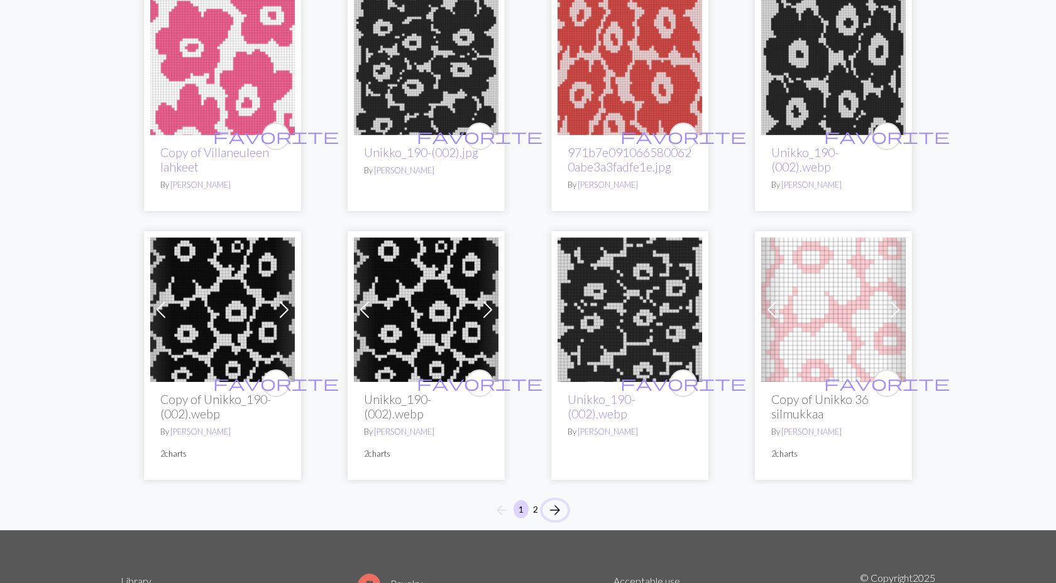
click at [561, 505] on span "arrow_forward" at bounding box center [554, 511] width 15 height 18
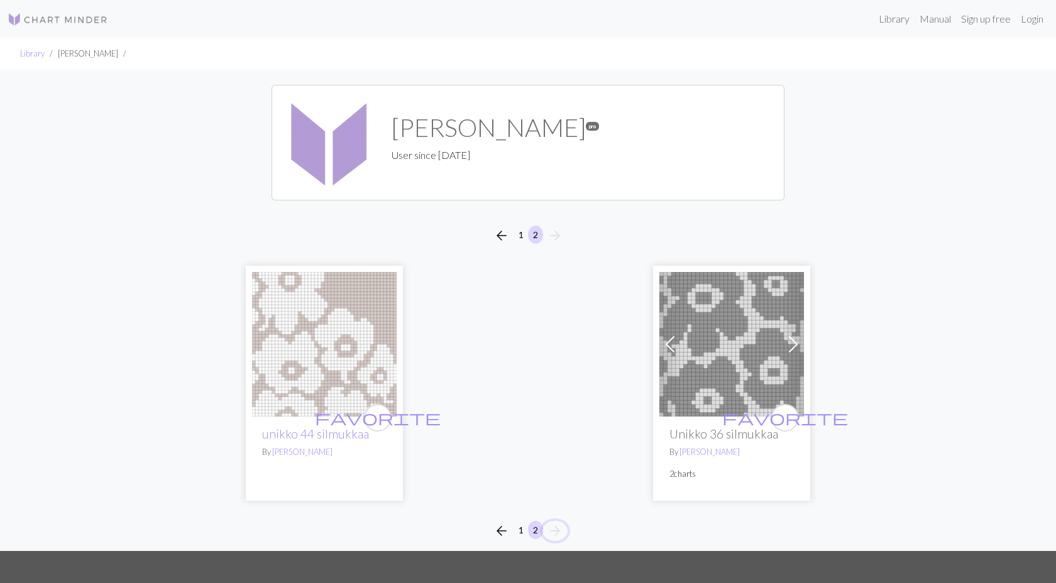
scroll to position [4, 0]
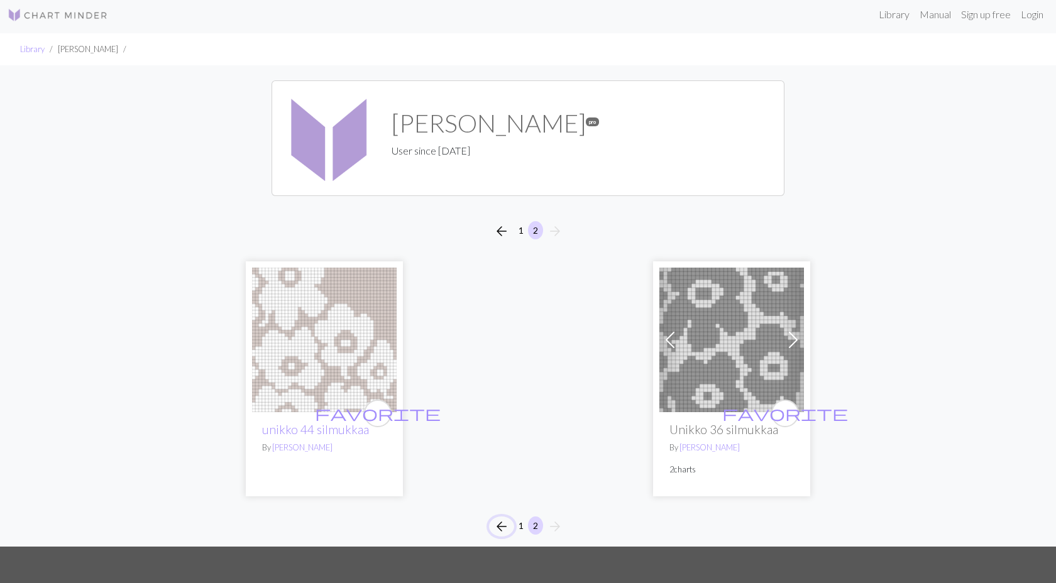
click at [496, 523] on span "arrow_back" at bounding box center [501, 527] width 15 height 18
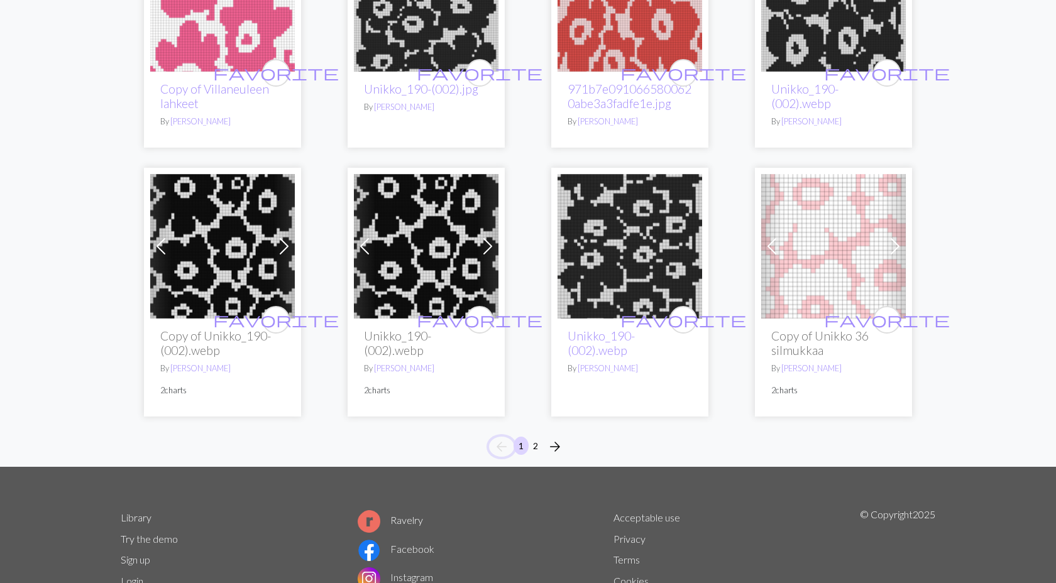
scroll to position [863, 0]
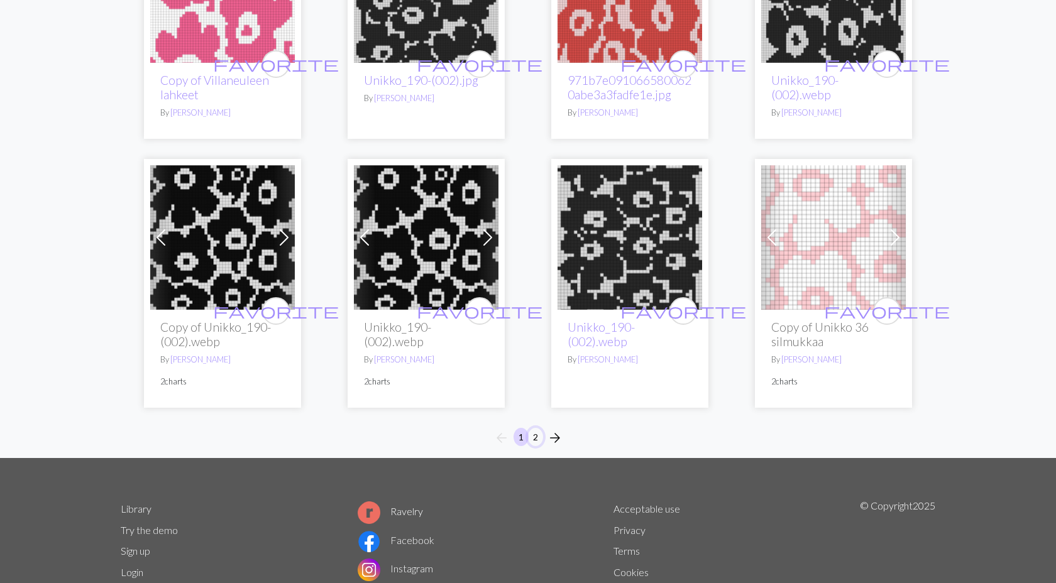
click at [537, 434] on button "2" at bounding box center [535, 437] width 15 height 18
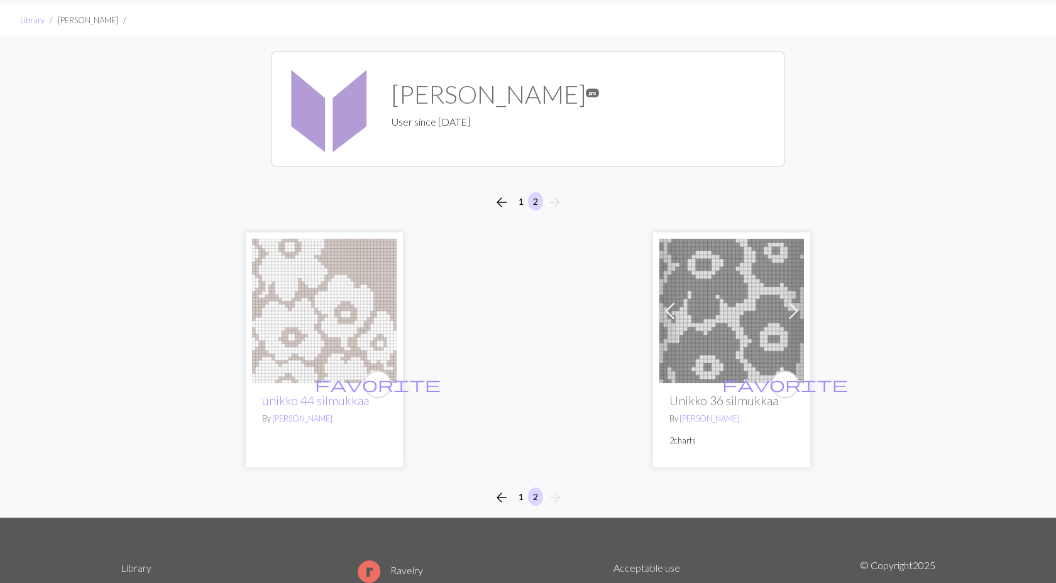
scroll to position [35, 0]
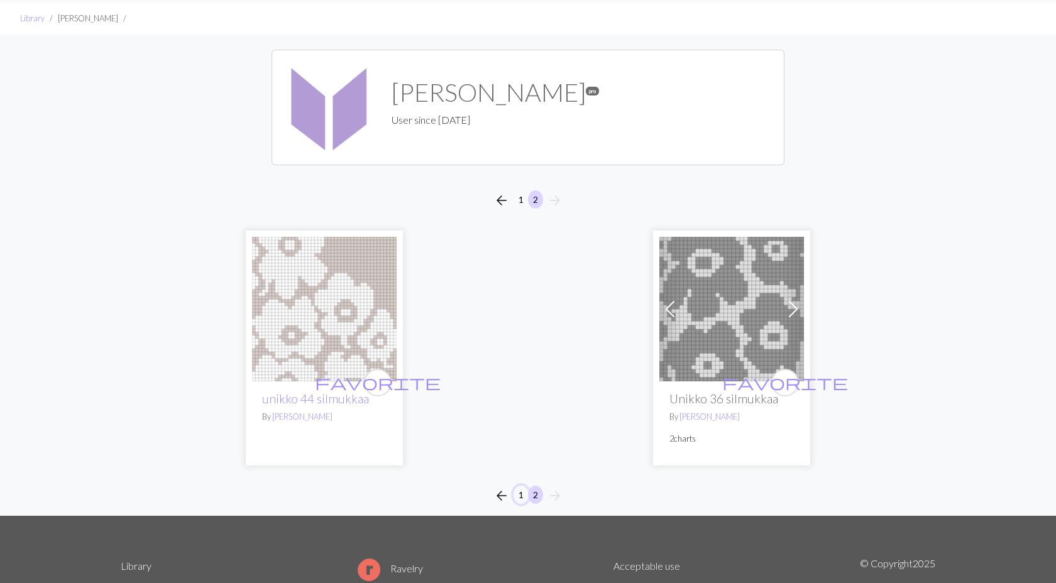
click at [521, 495] on button "1" at bounding box center [520, 495] width 15 height 18
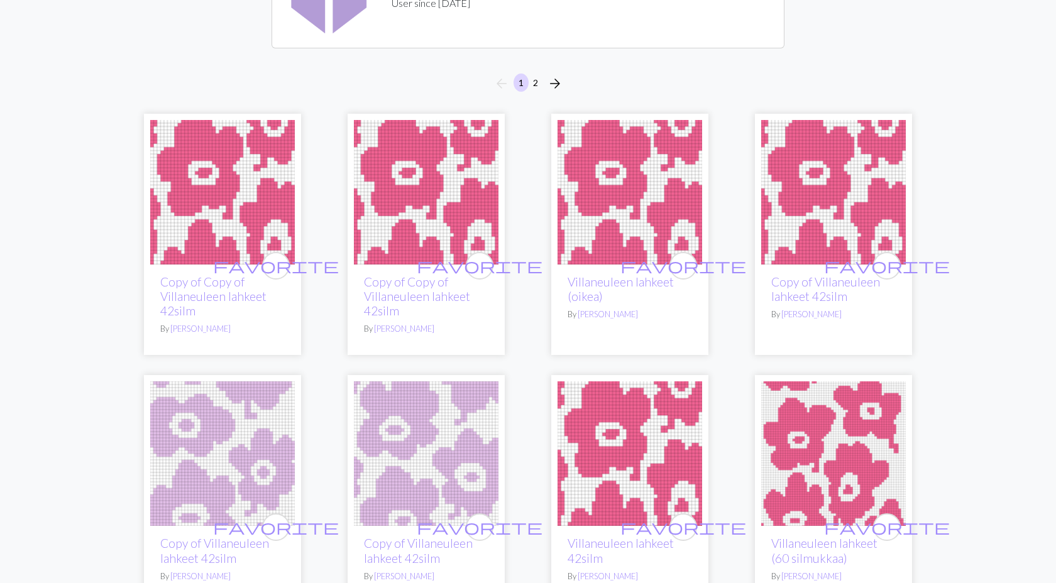
scroll to position [133, 0]
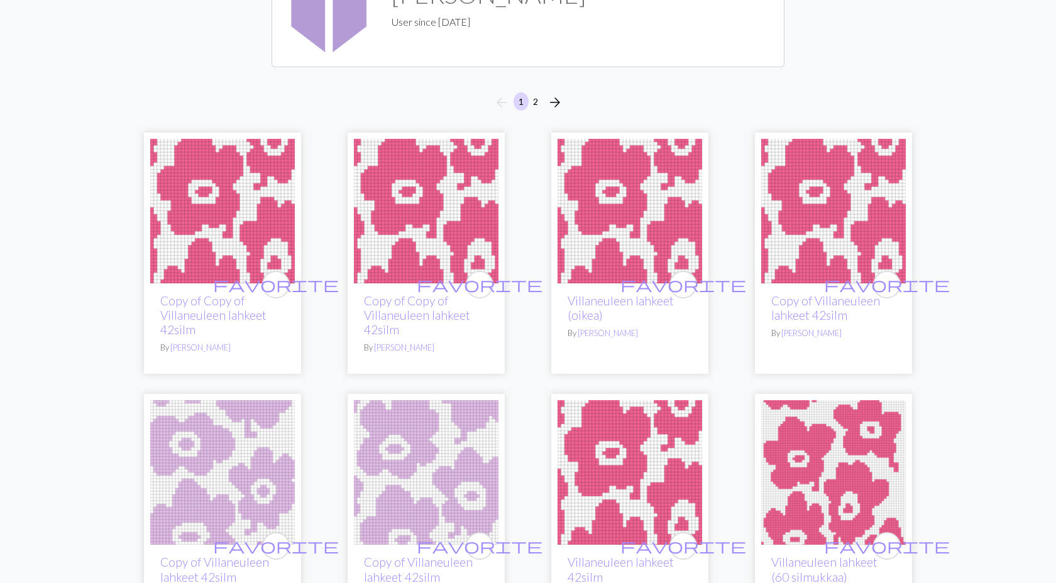
click at [234, 215] on img at bounding box center [222, 211] width 145 height 145
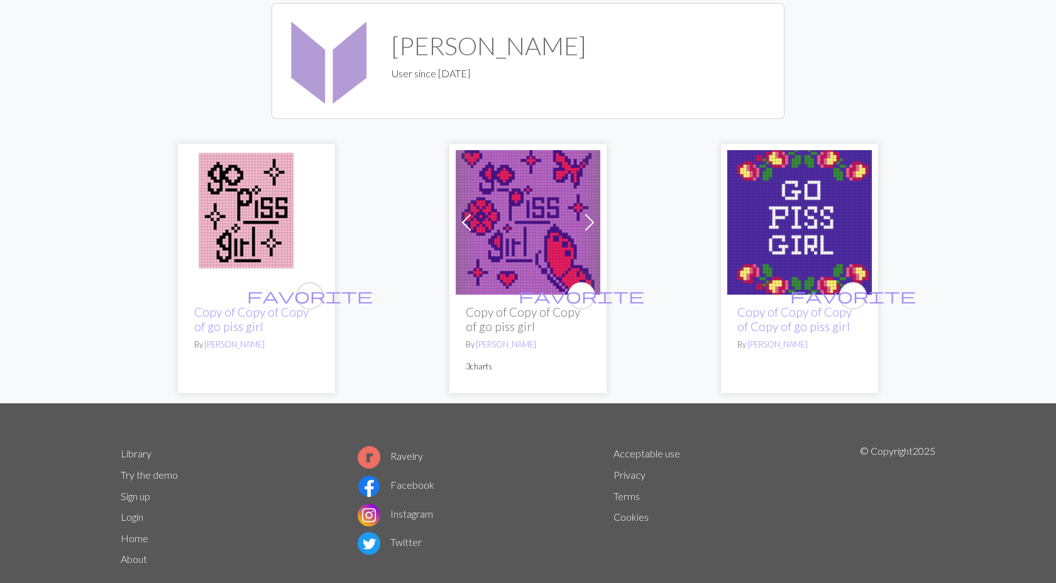
scroll to position [80, 0]
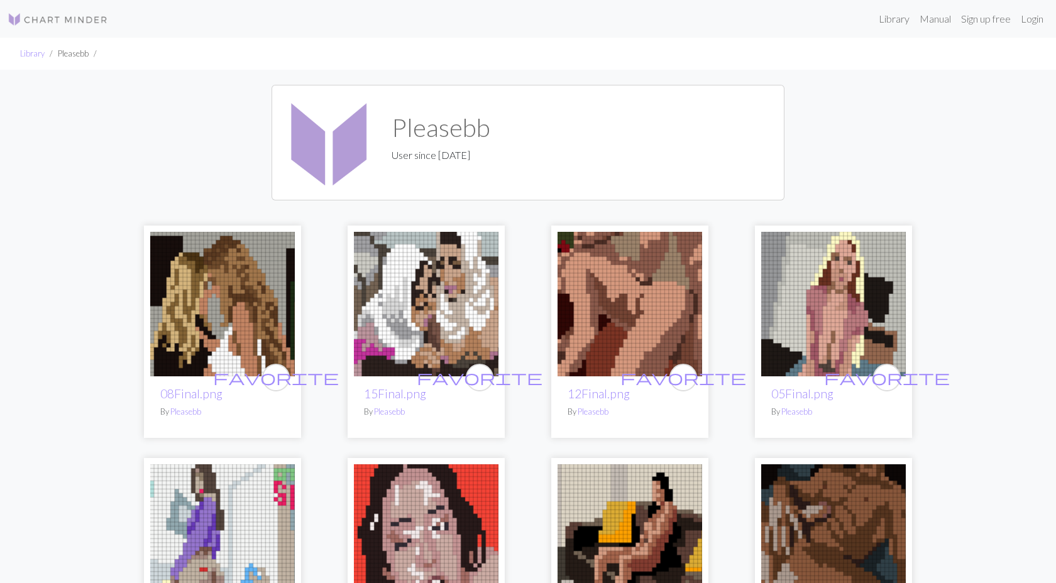
click at [227, 283] on img at bounding box center [222, 304] width 145 height 145
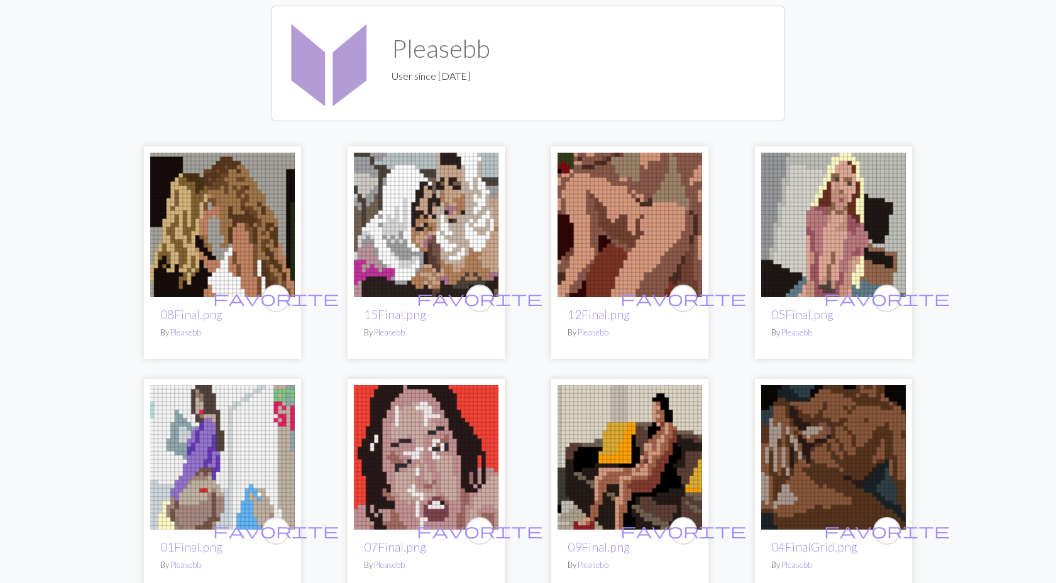
scroll to position [233, 0]
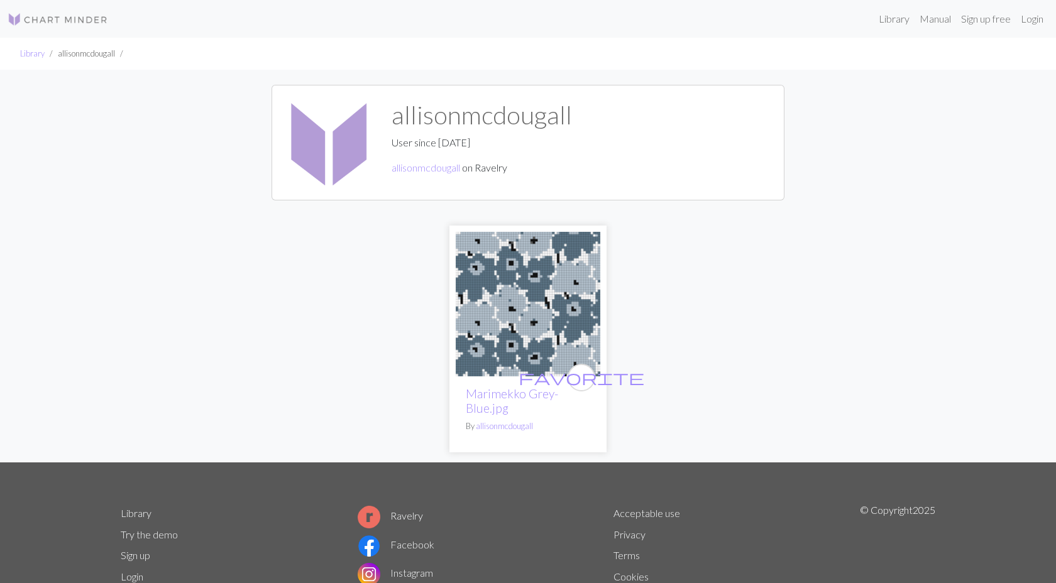
click at [483, 329] on img at bounding box center [528, 304] width 145 height 145
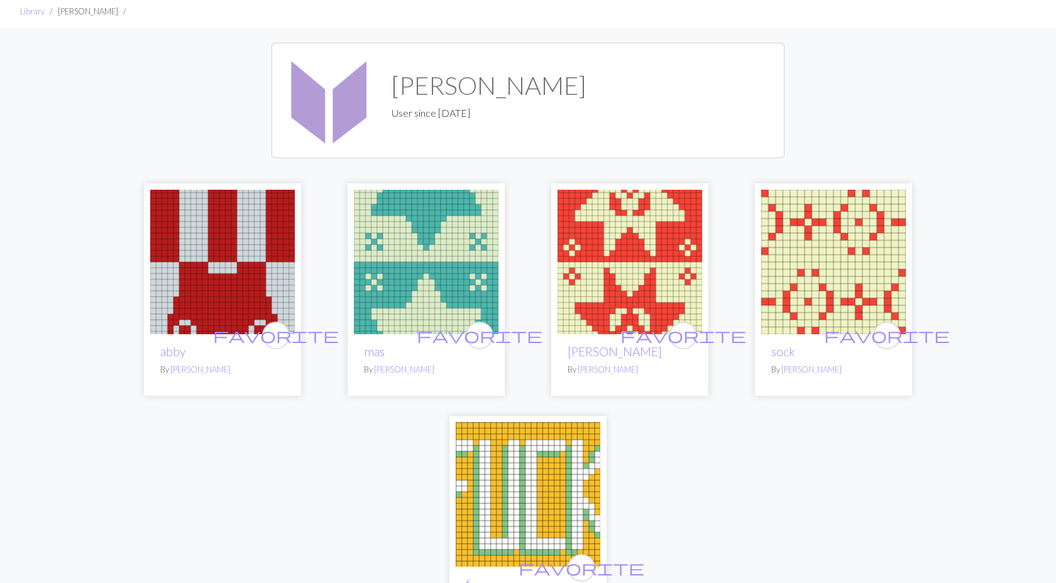
scroll to position [51, 0]
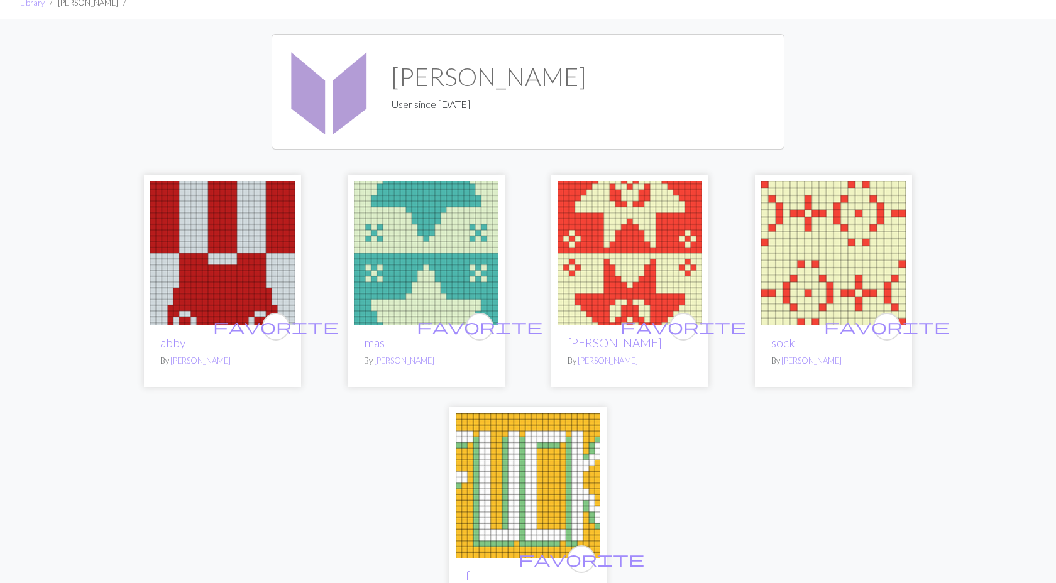
click at [198, 301] on img at bounding box center [222, 253] width 145 height 145
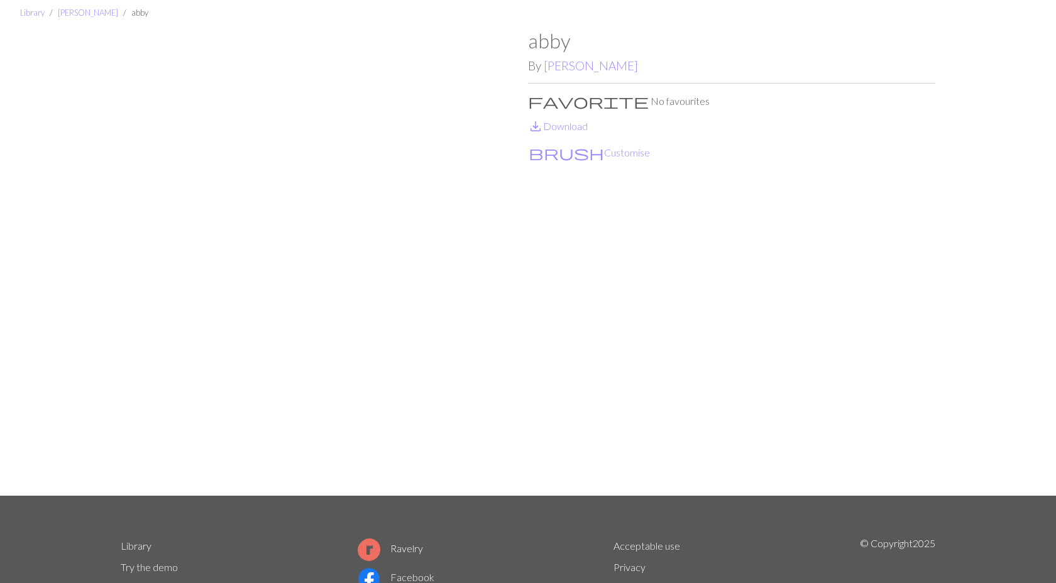
scroll to position [18, 0]
